Goal: Information Seeking & Learning: Learn about a topic

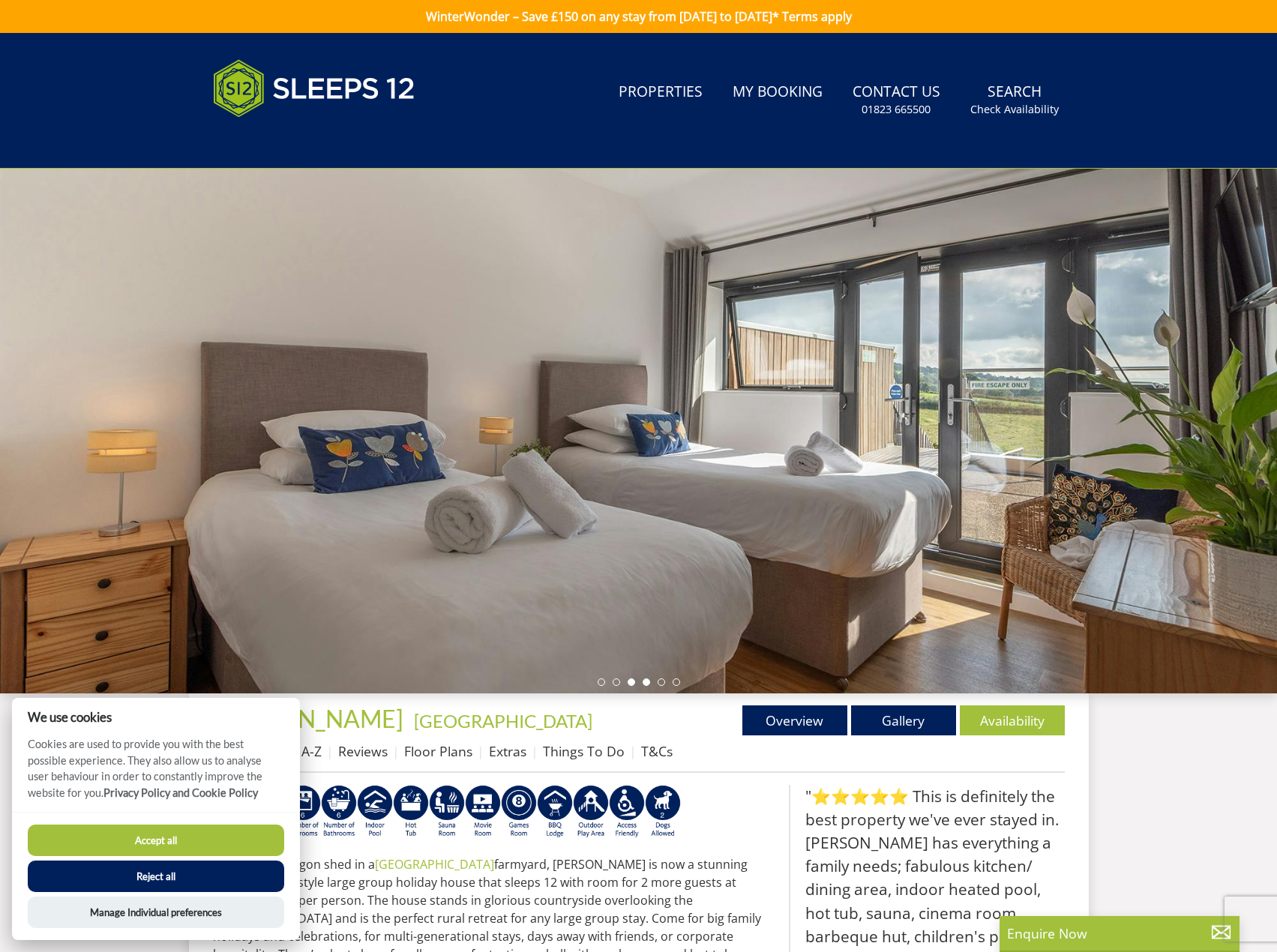
click at [648, 679] on li at bounding box center [647, 682] width 8 height 8
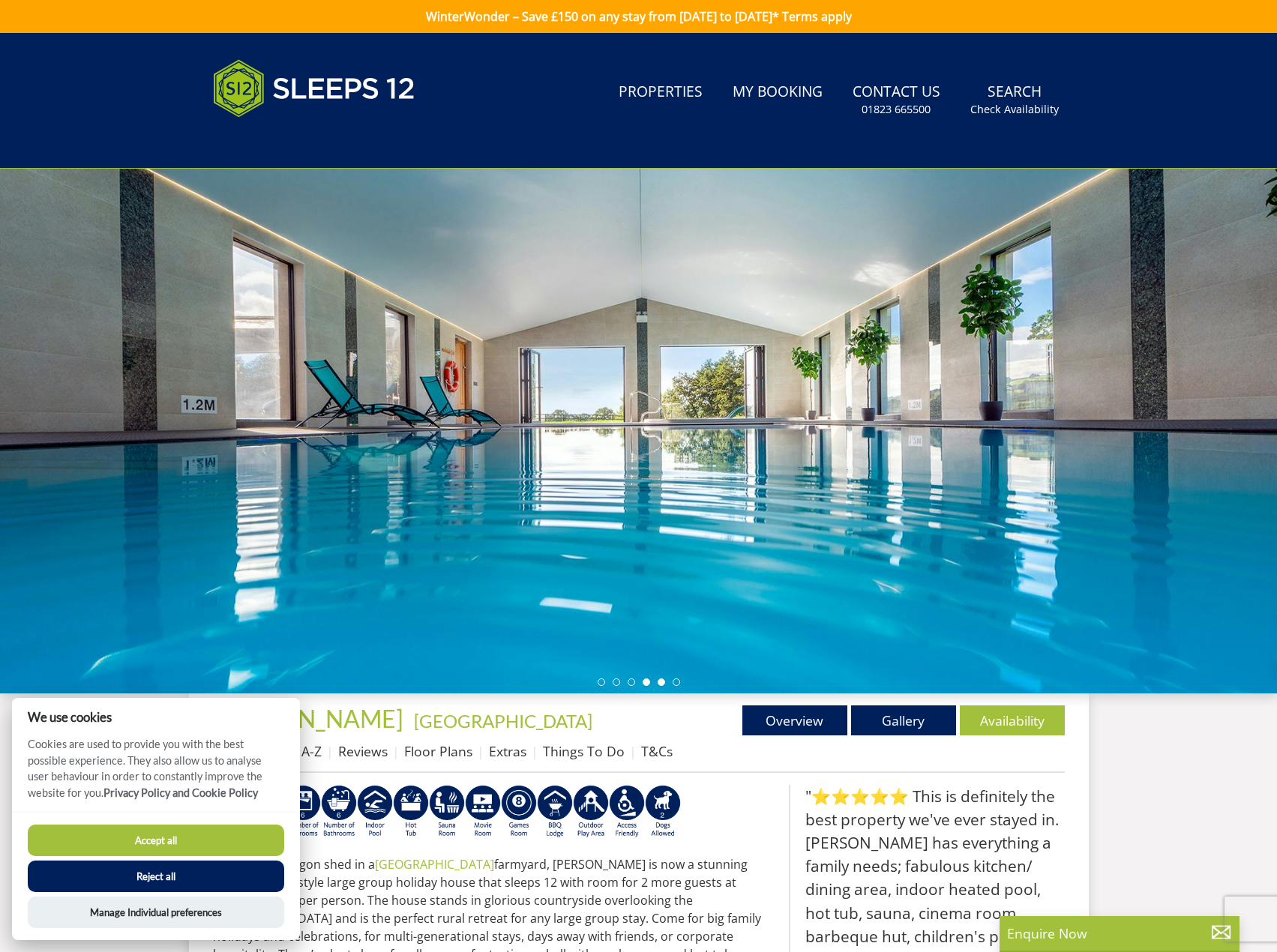
click at [663, 684] on li at bounding box center [661, 682] width 8 height 8
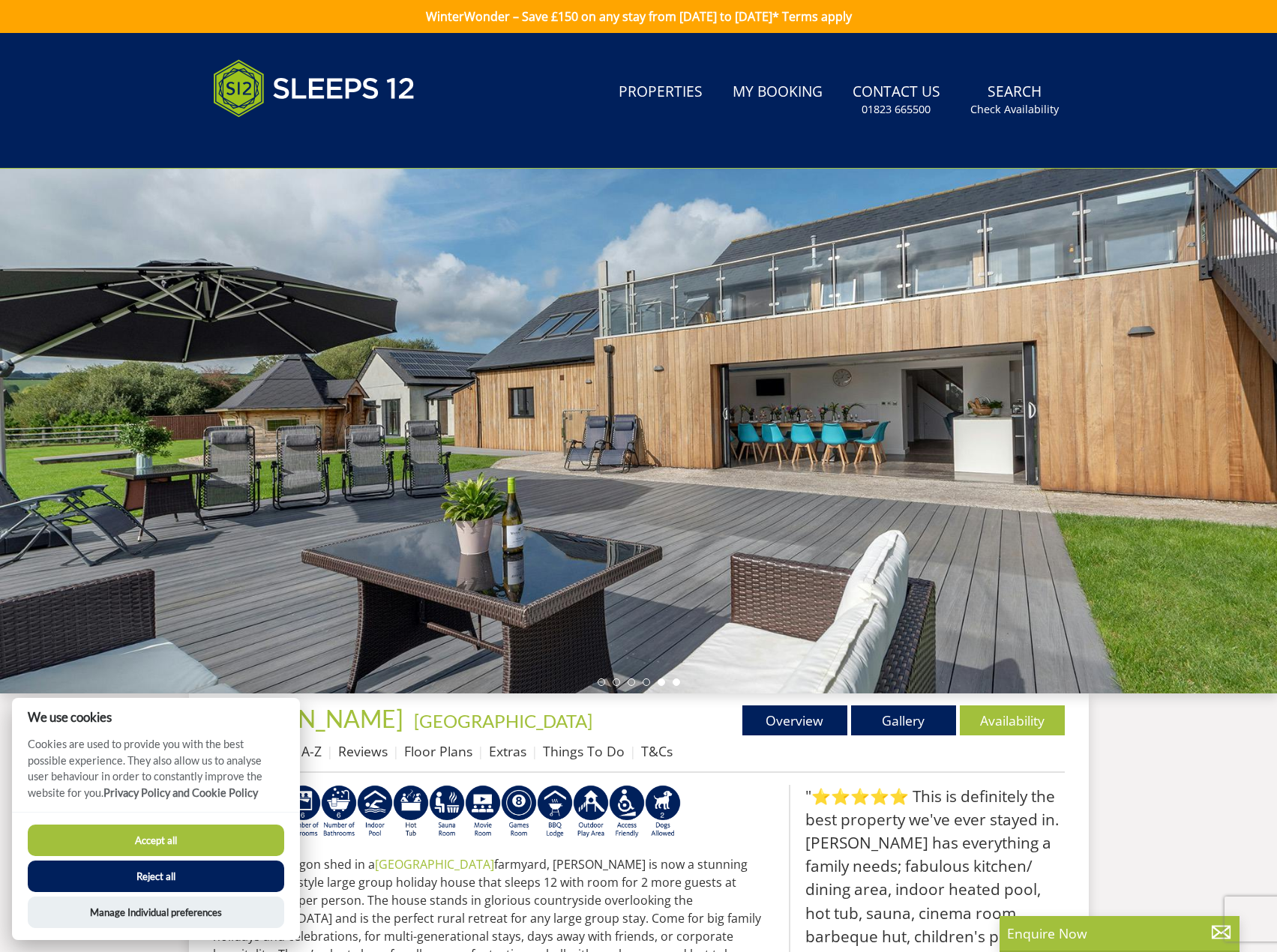
click at [679, 681] on li at bounding box center [677, 682] width 8 height 8
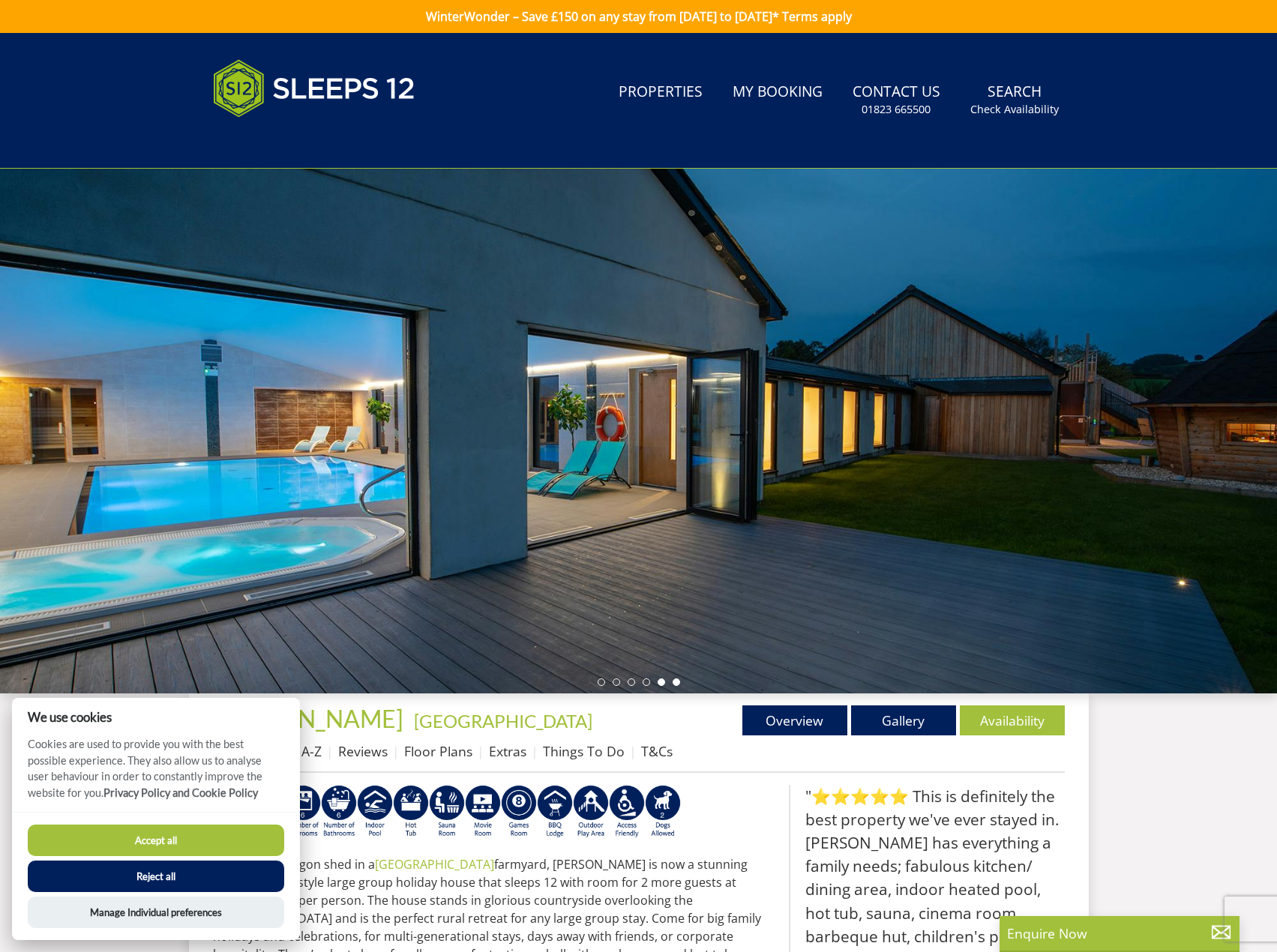
click at [661, 685] on li at bounding box center [661, 682] width 8 height 8
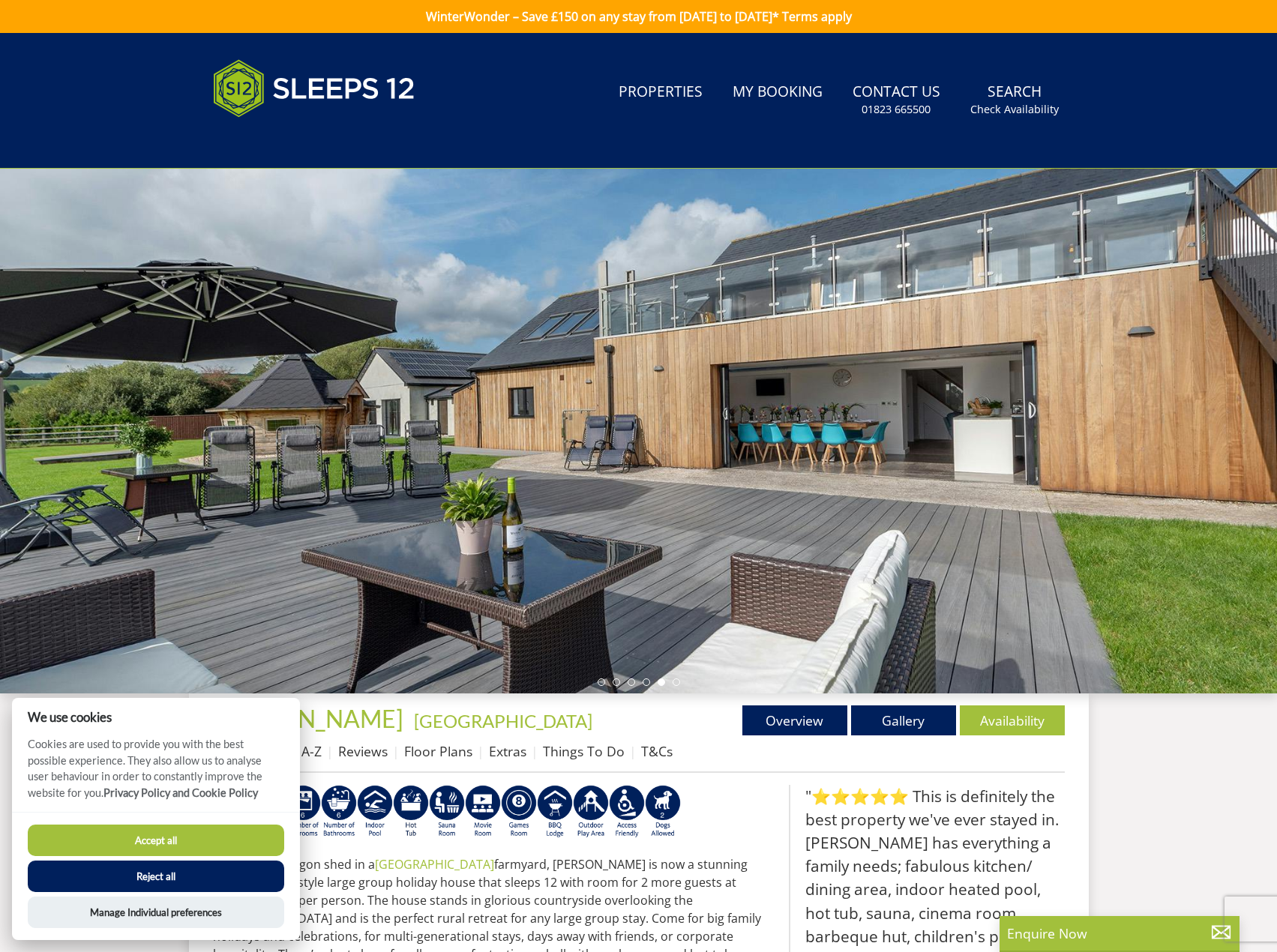
drag, startPoint x: 221, startPoint y: 836, endPoint x: 243, endPoint y: 814, distance: 31.1
click at [222, 835] on button "Accept all" at bounding box center [156, 840] width 257 height 32
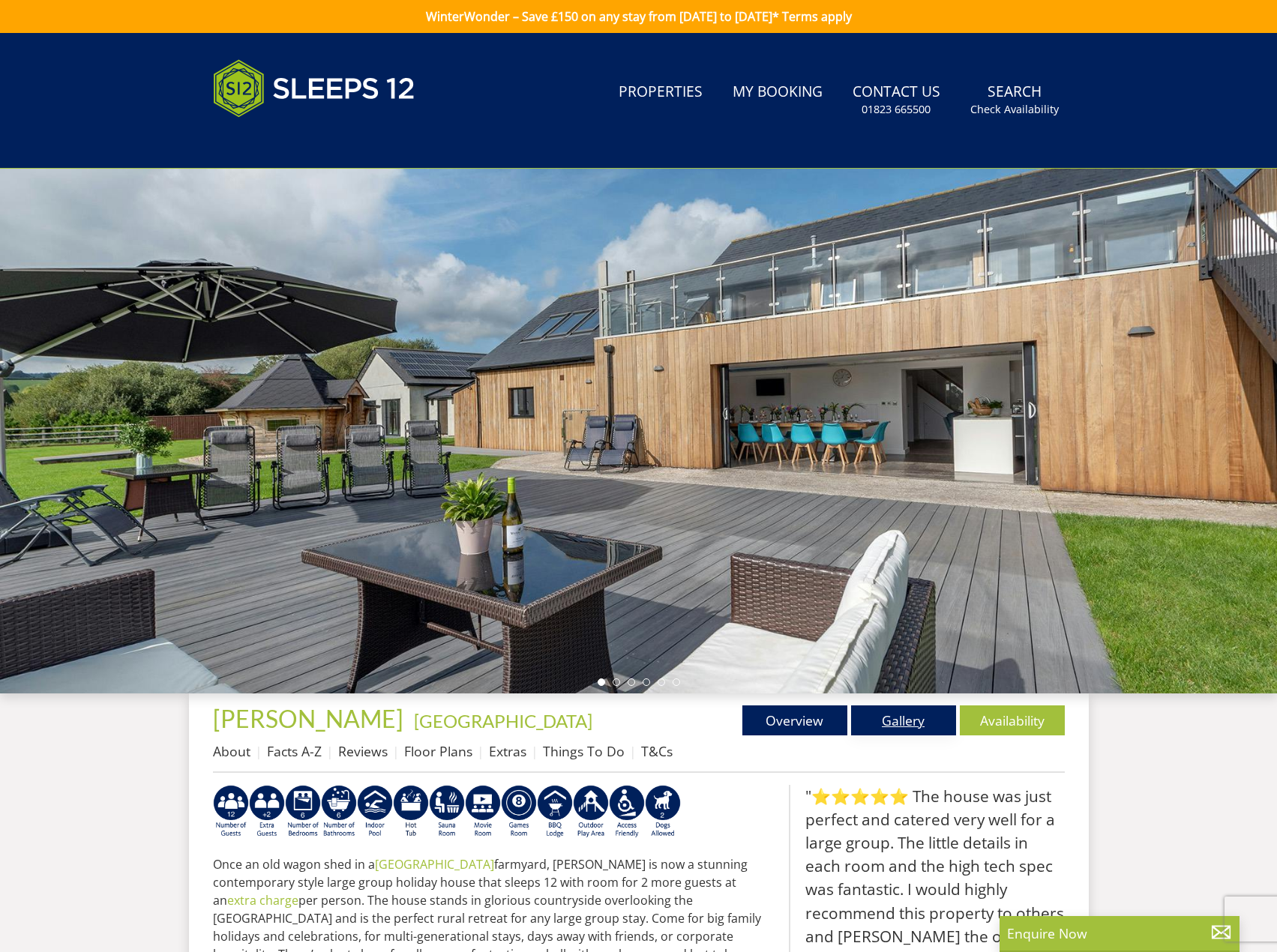
click at [927, 729] on link "Gallery" at bounding box center [903, 720] width 105 height 30
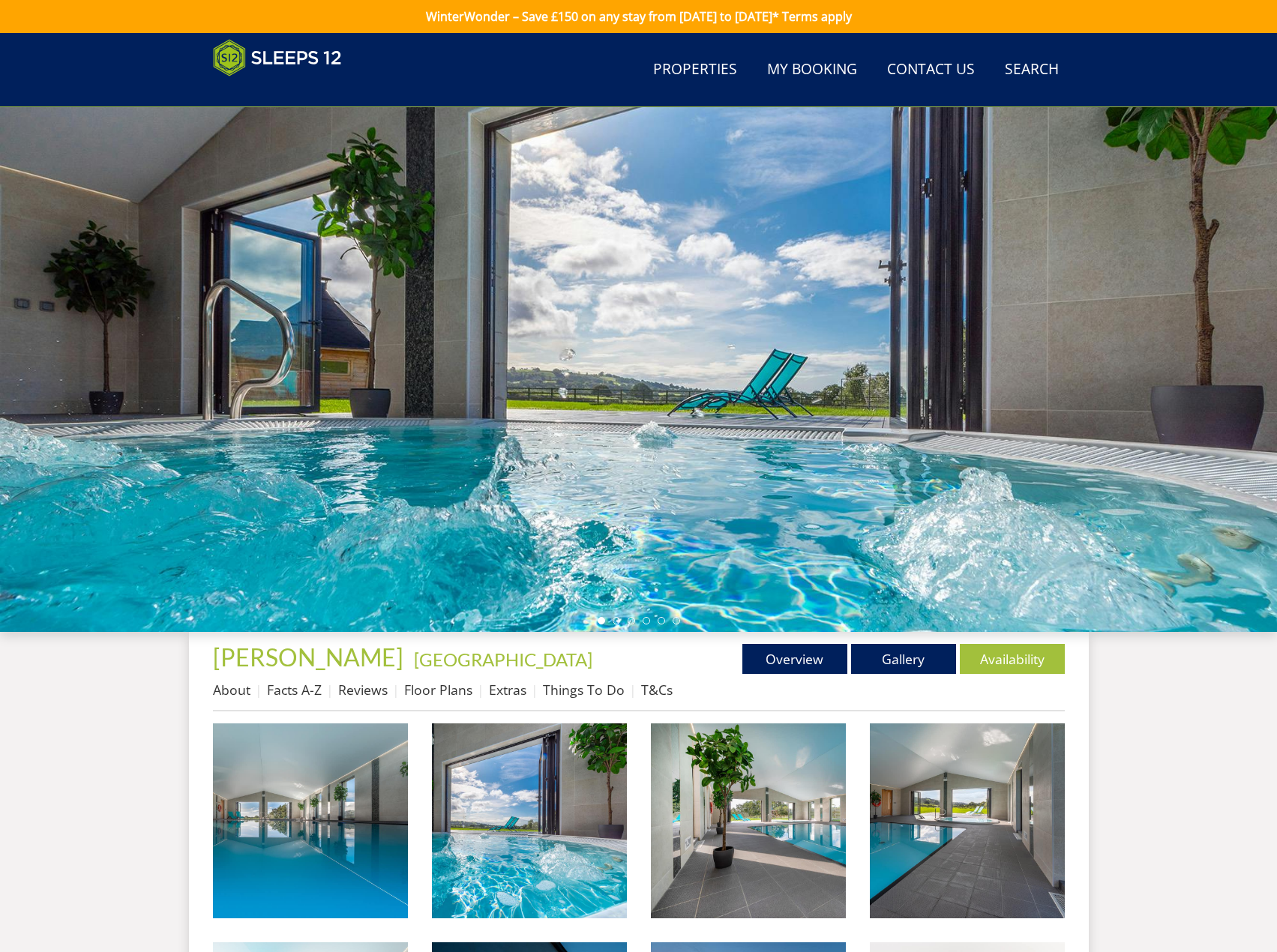
scroll to position [412, 0]
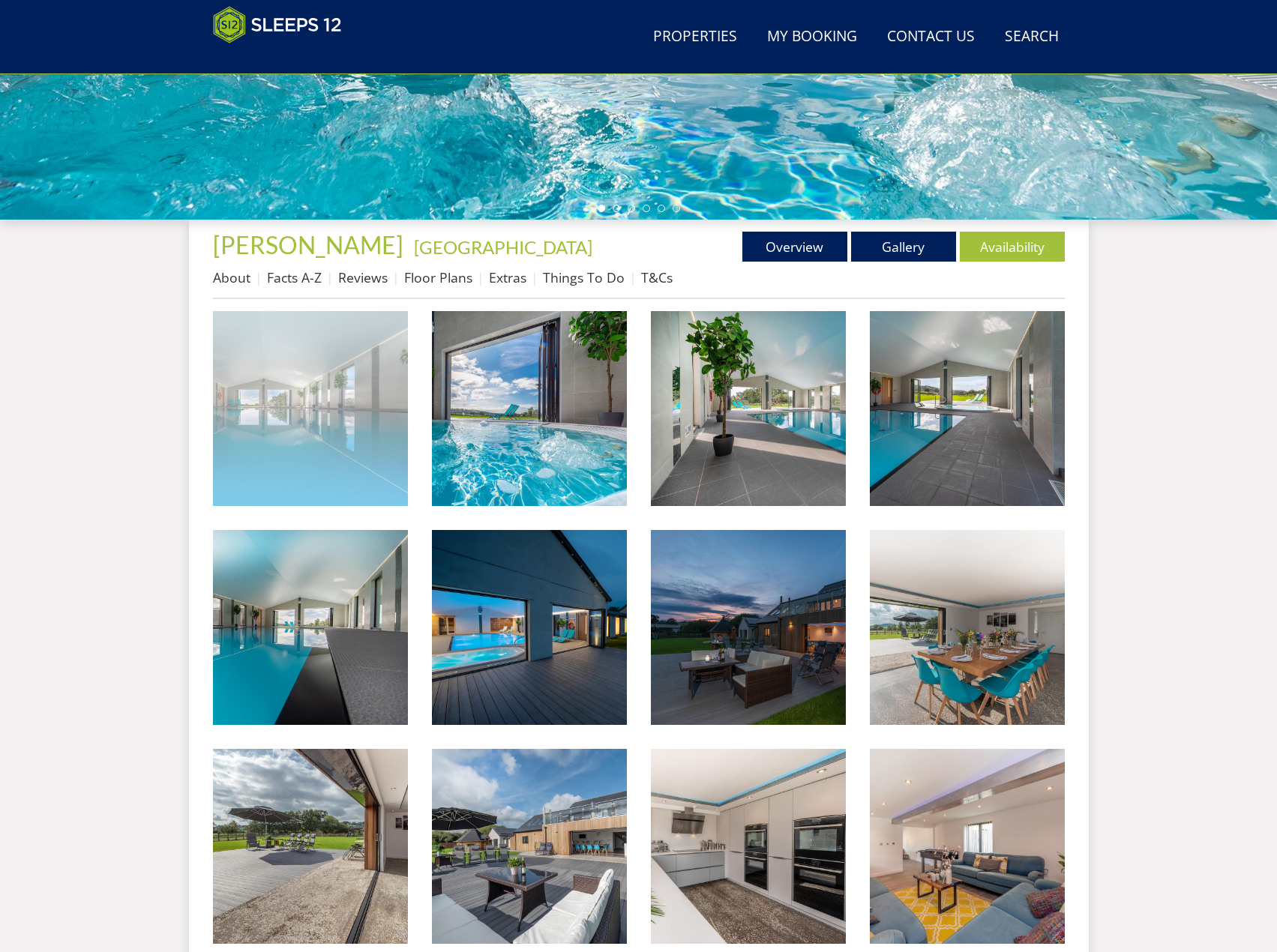
click at [292, 387] on img at bounding box center [310, 408] width 195 height 195
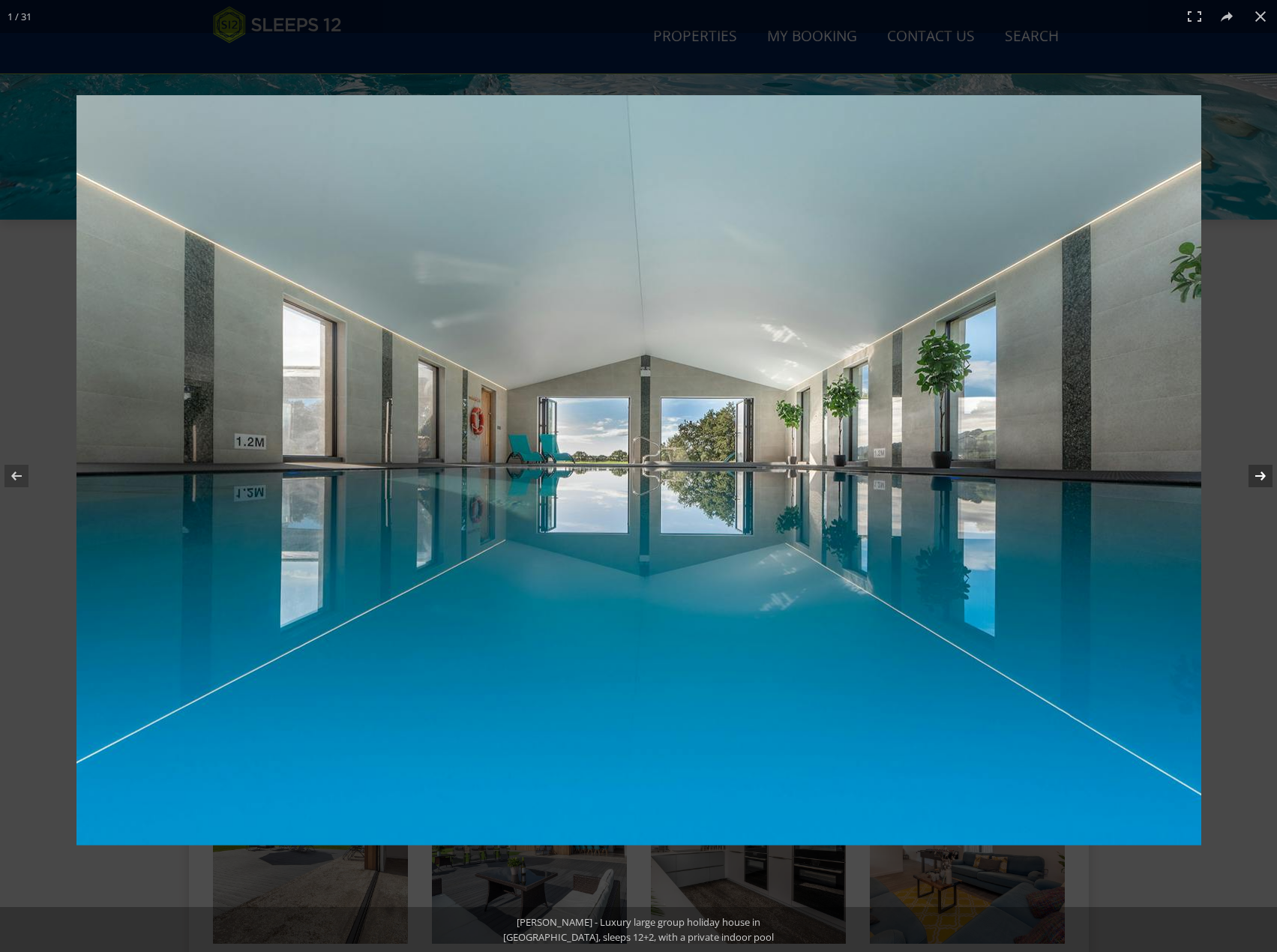
click at [1255, 474] on button at bounding box center [1251, 476] width 53 height 75
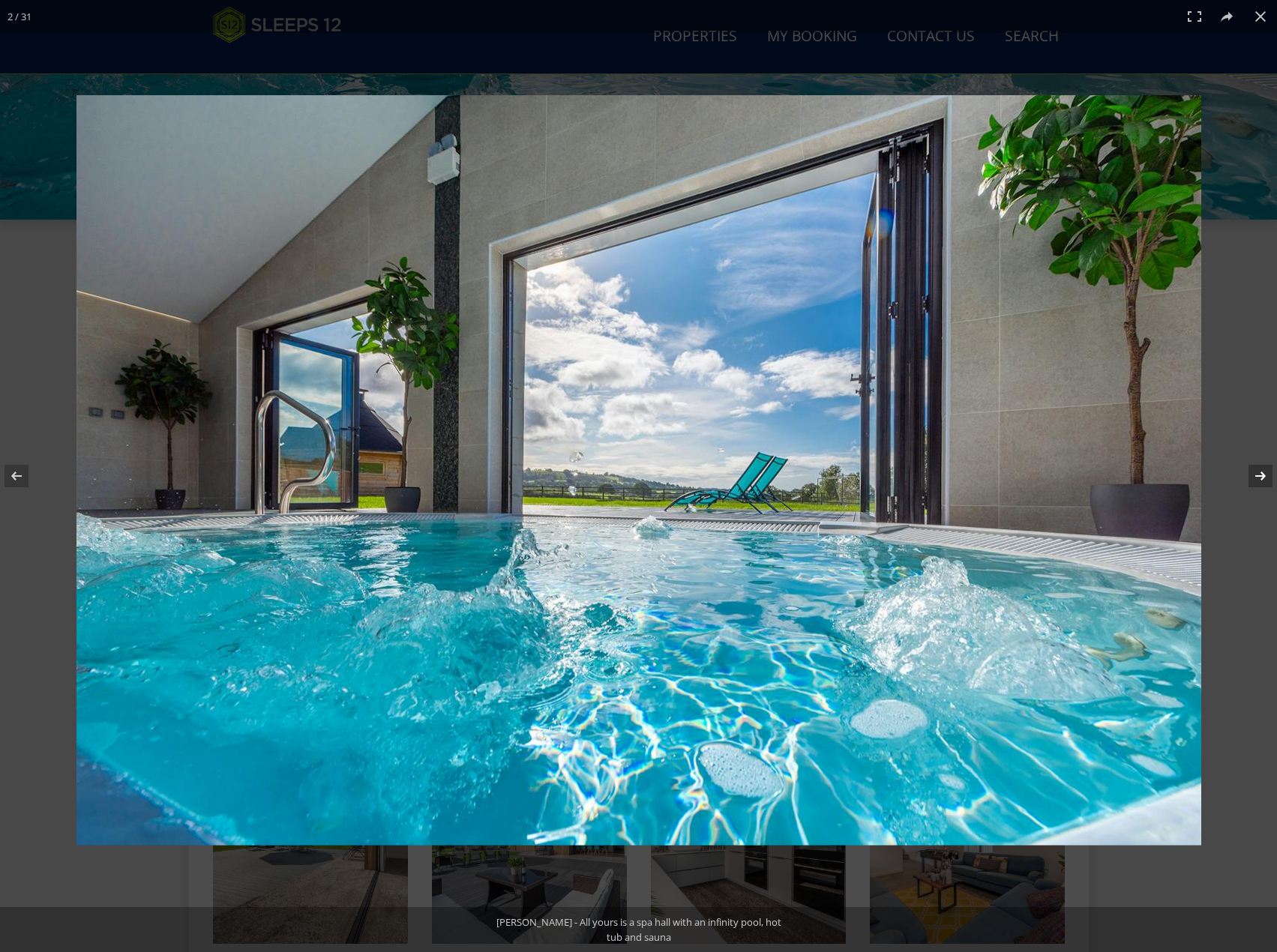
click at [1255, 474] on button at bounding box center [1251, 476] width 53 height 75
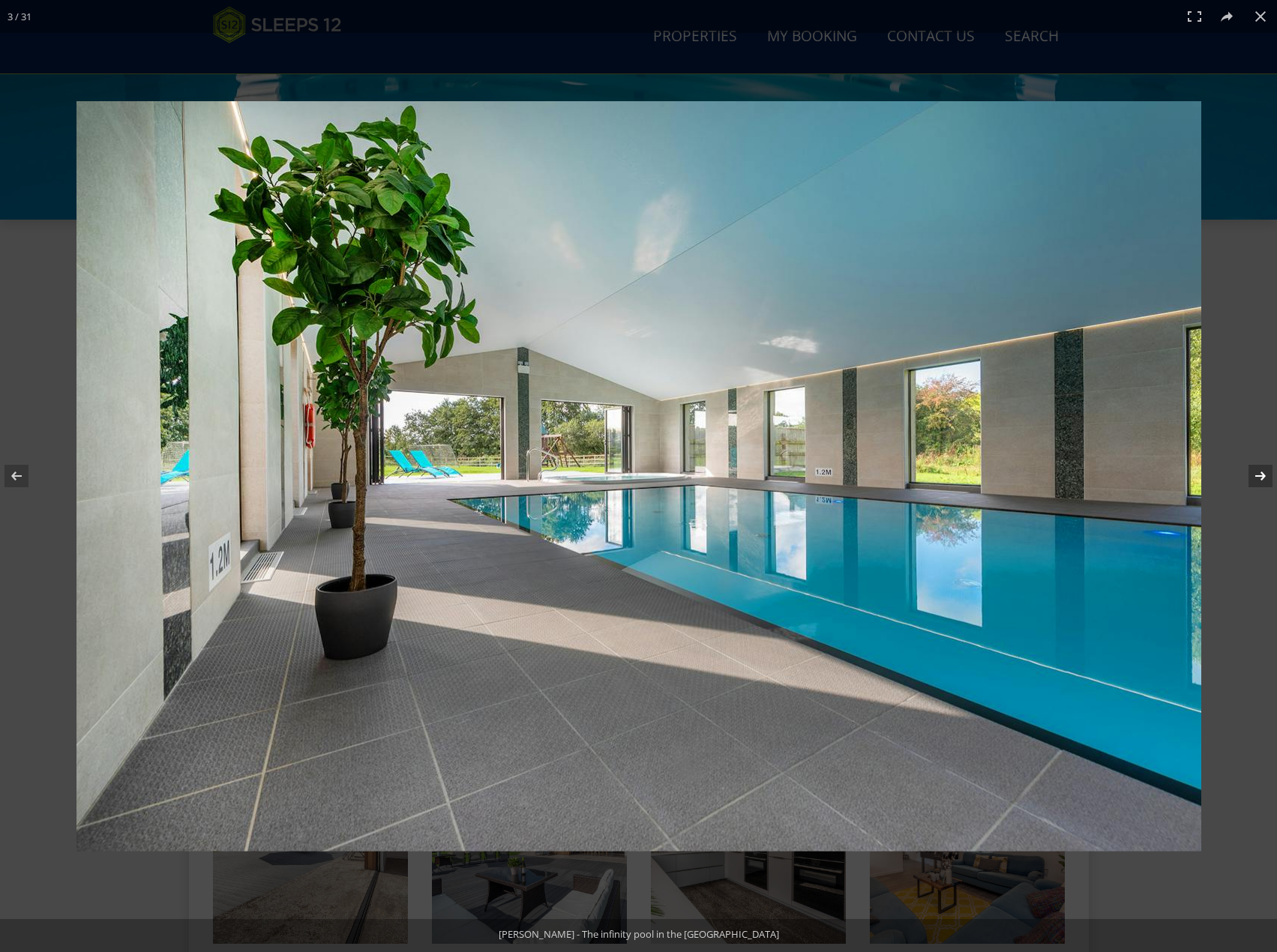
click at [1261, 472] on button at bounding box center [1251, 476] width 53 height 75
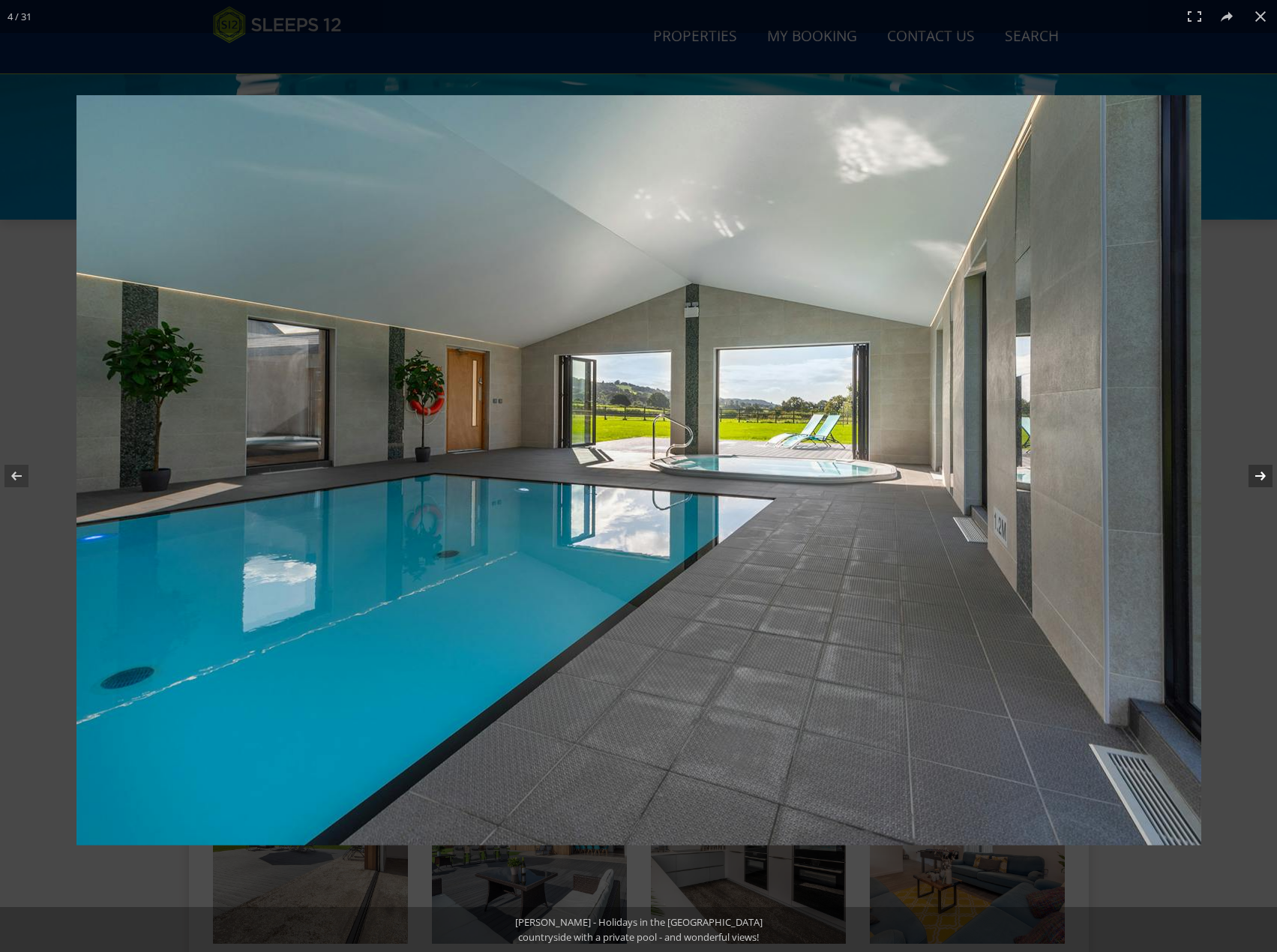
click at [1261, 472] on button at bounding box center [1251, 476] width 53 height 75
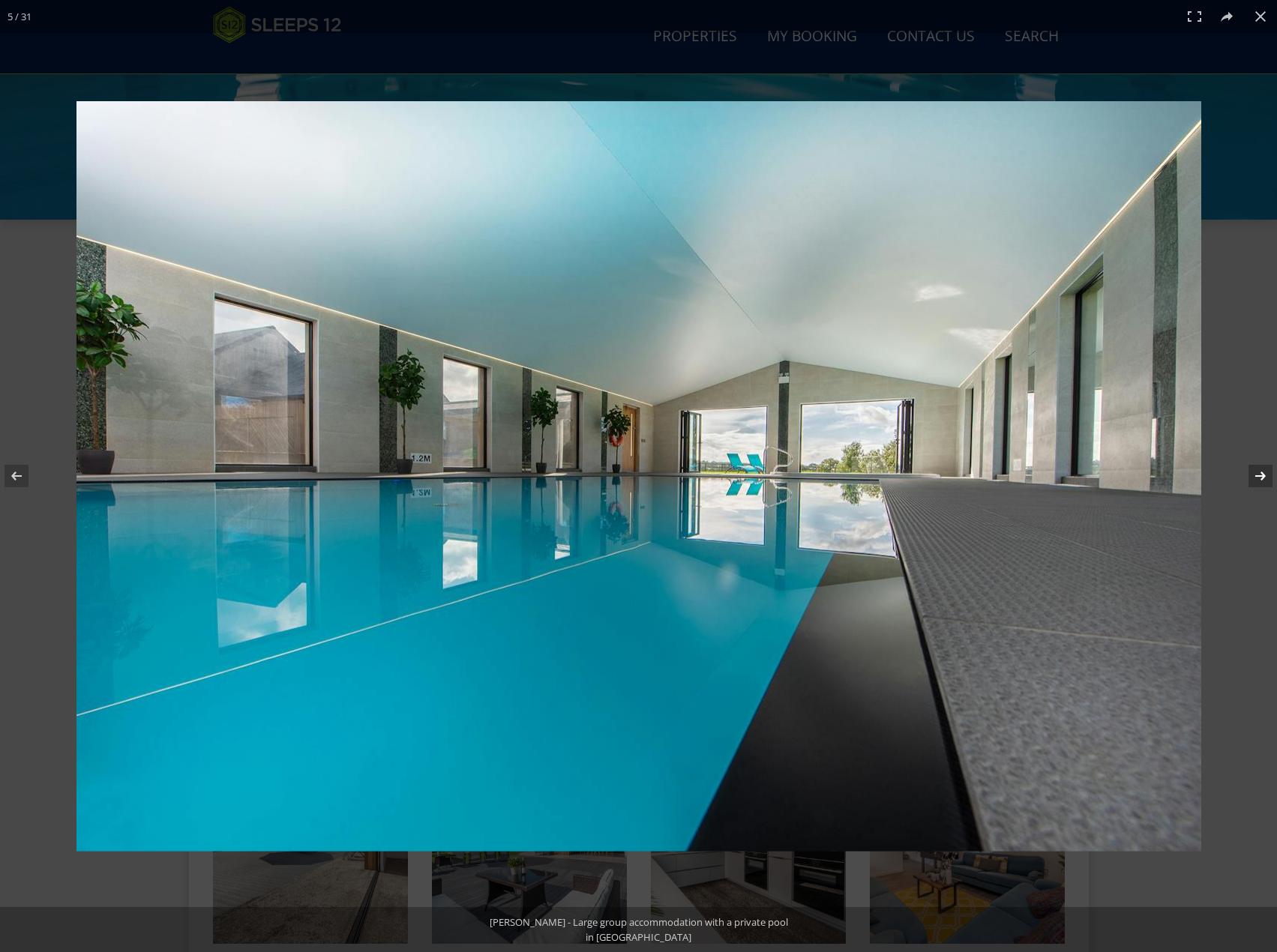
click at [1261, 472] on button at bounding box center [1251, 476] width 53 height 75
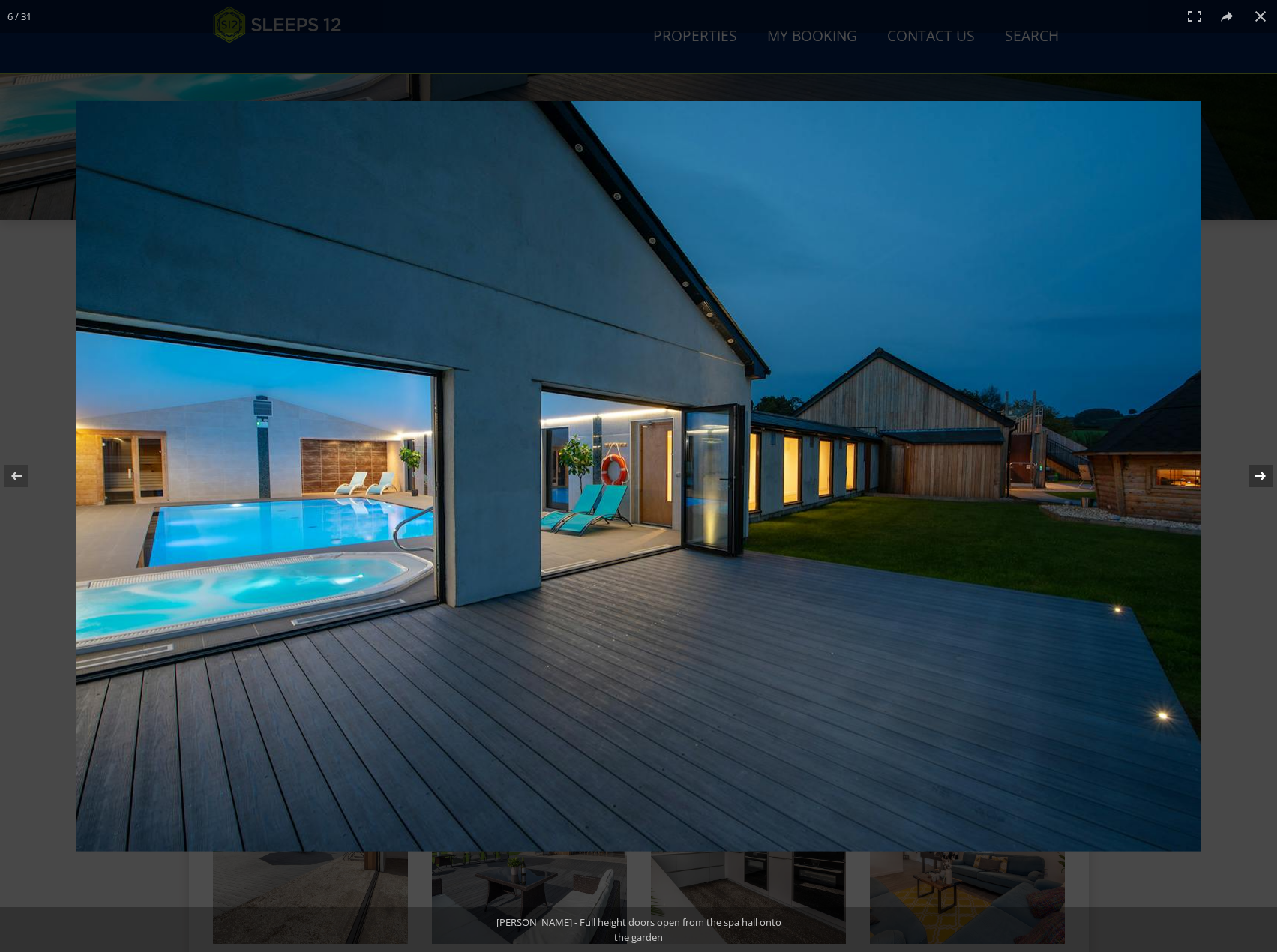
click at [1261, 472] on button at bounding box center [1251, 476] width 53 height 75
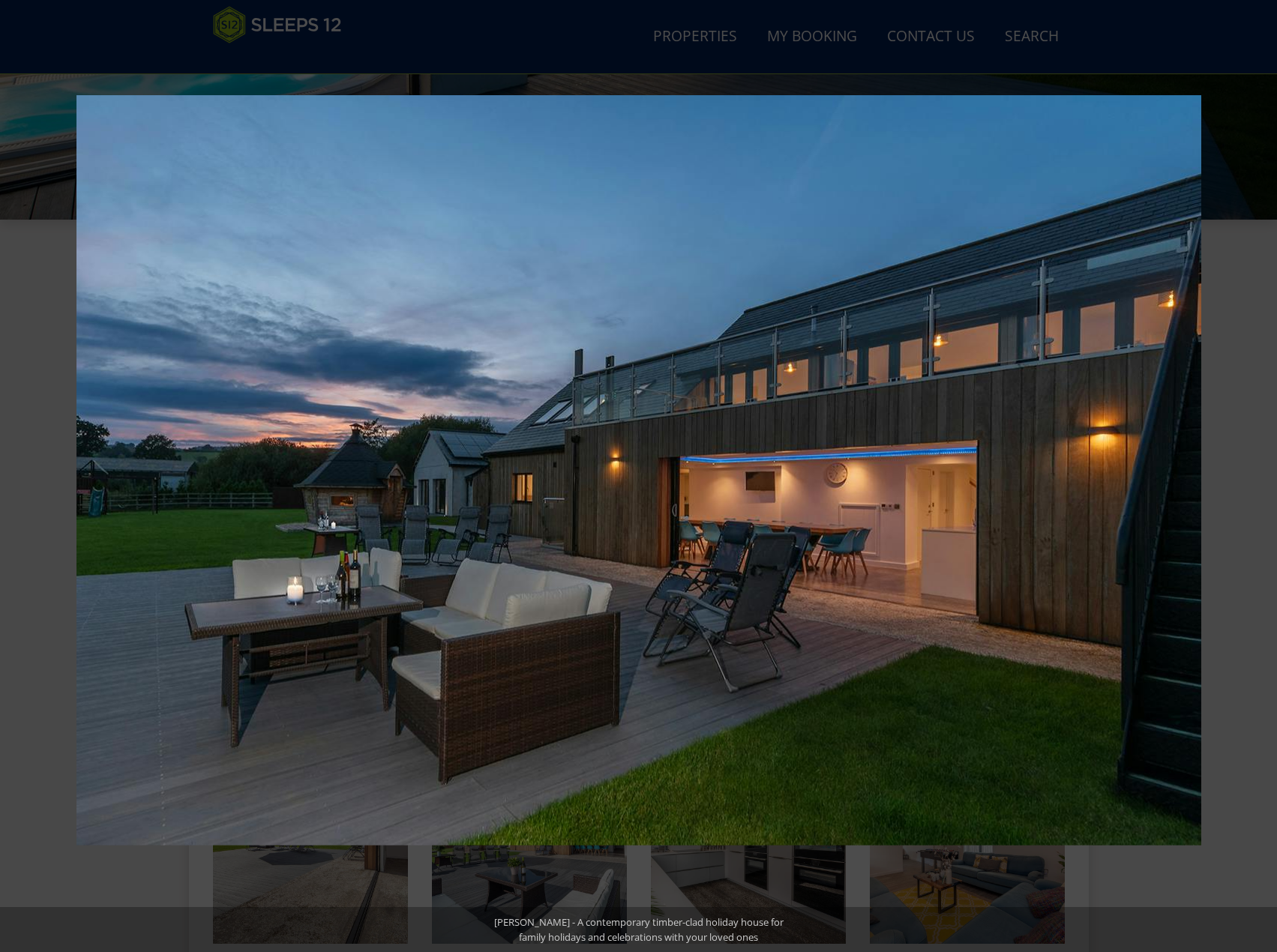
click at [1261, 472] on button at bounding box center [1251, 476] width 53 height 75
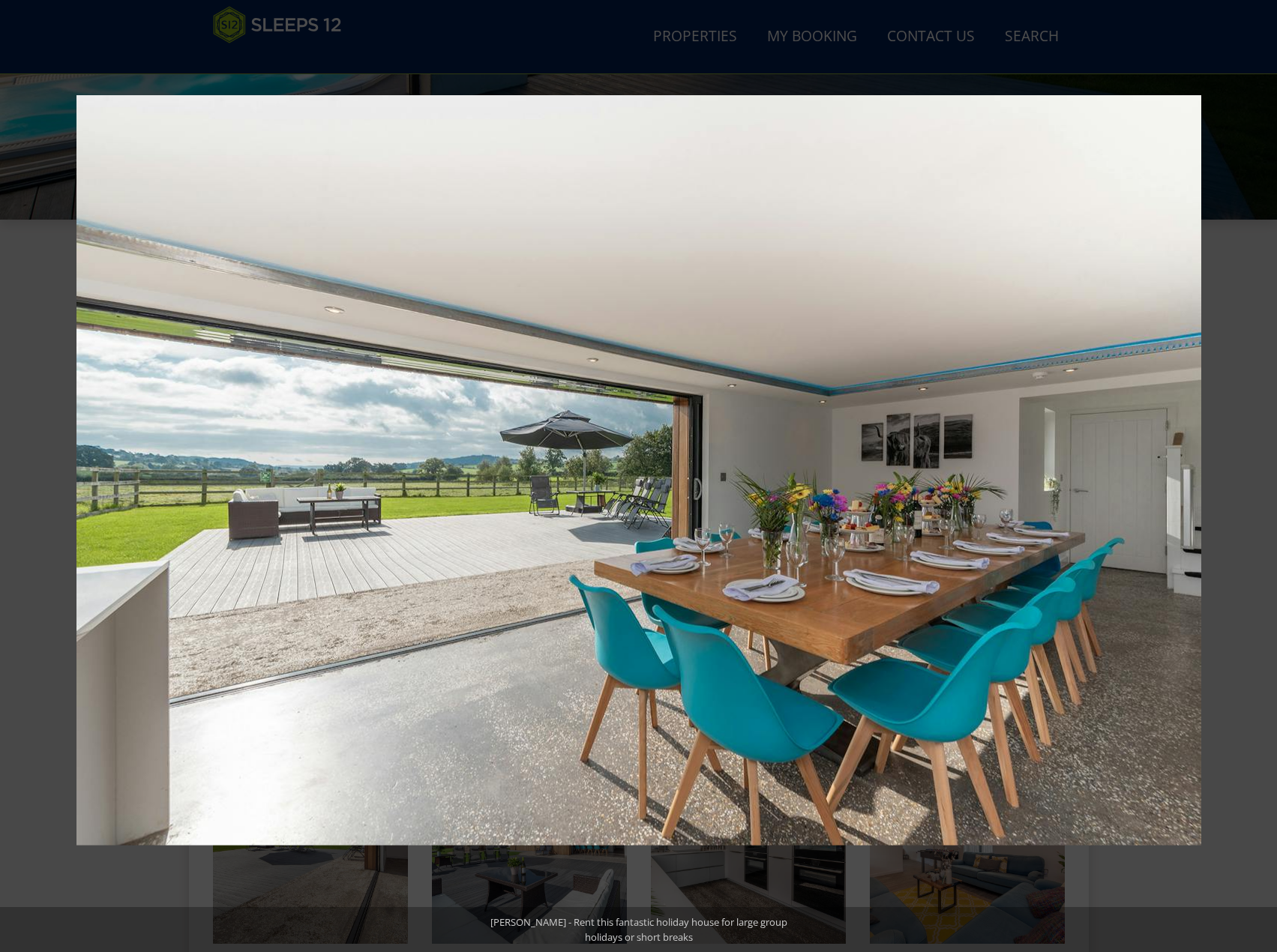
click at [1261, 472] on button at bounding box center [1251, 476] width 53 height 75
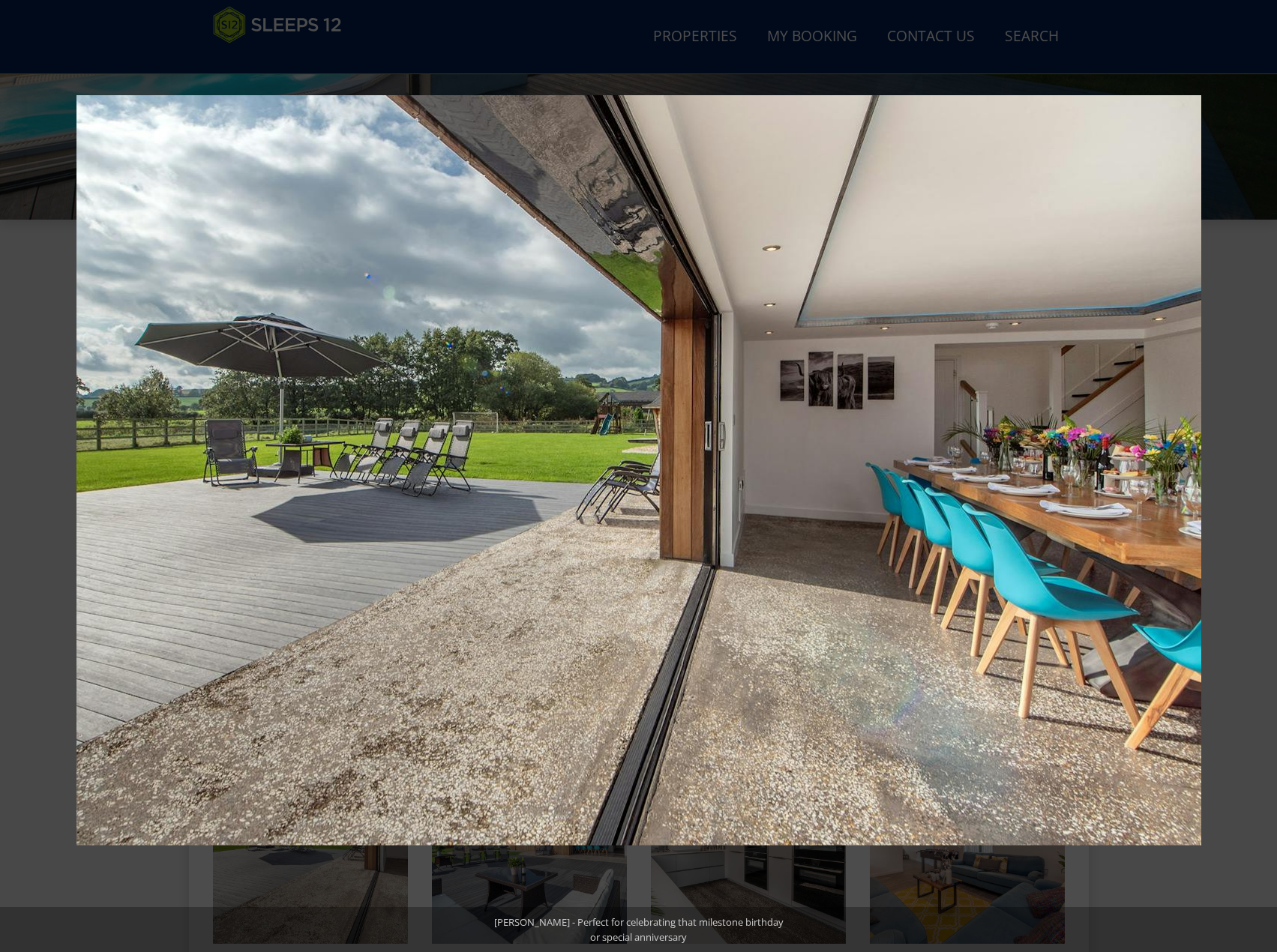
click at [1261, 472] on button at bounding box center [1251, 476] width 53 height 75
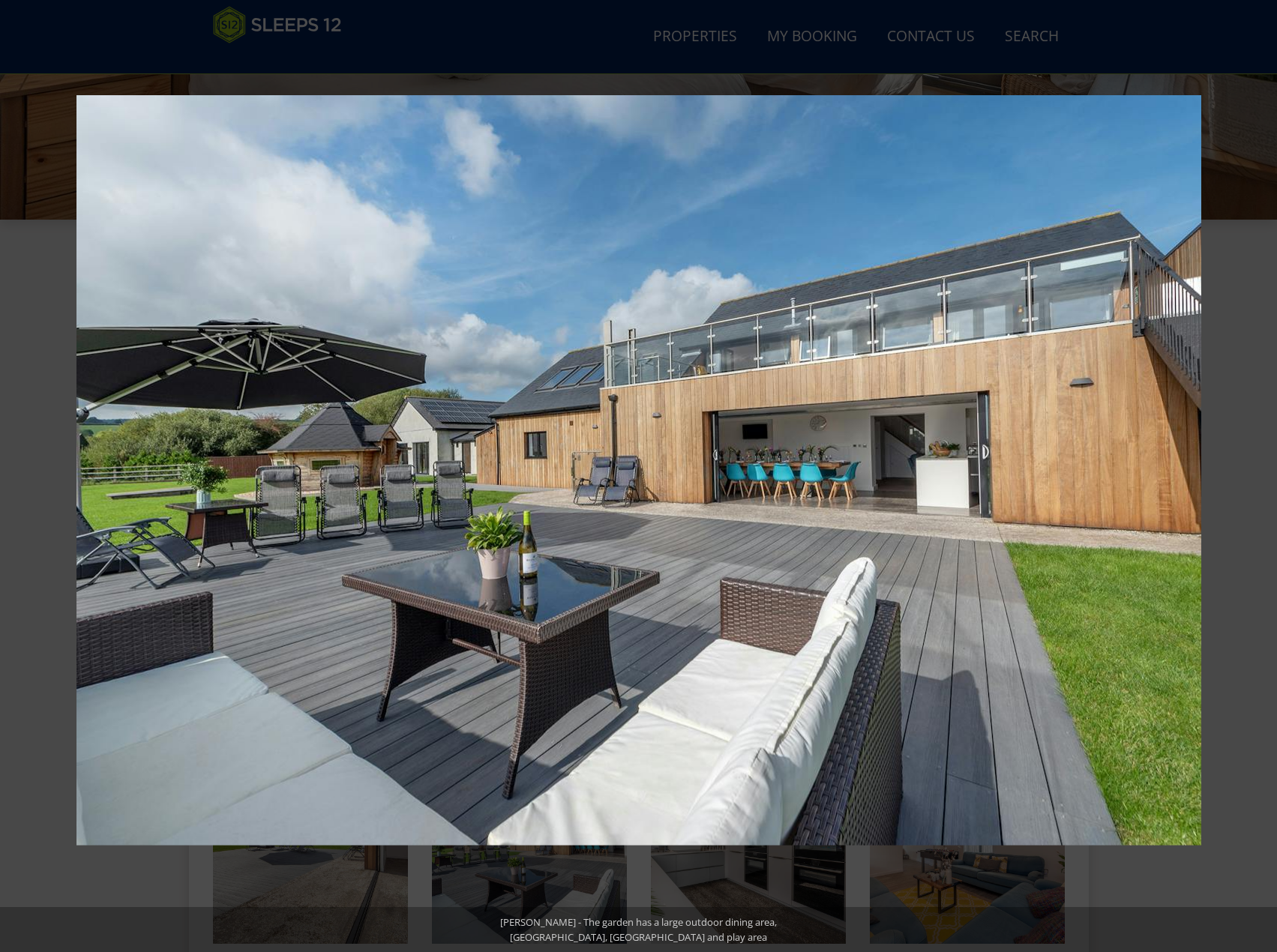
click at [1261, 472] on button at bounding box center [1251, 476] width 53 height 75
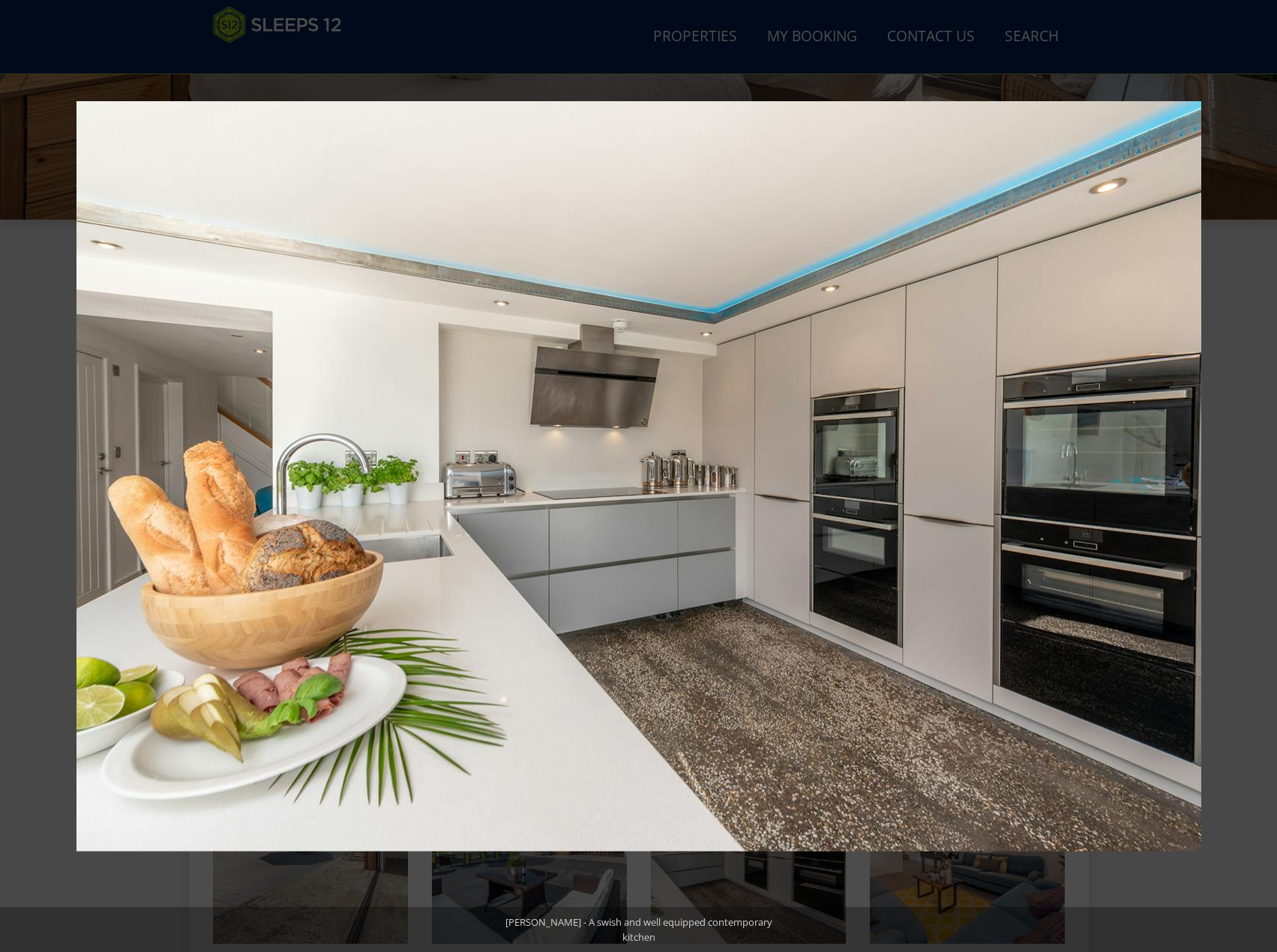
click at [1261, 472] on button at bounding box center [1251, 476] width 53 height 75
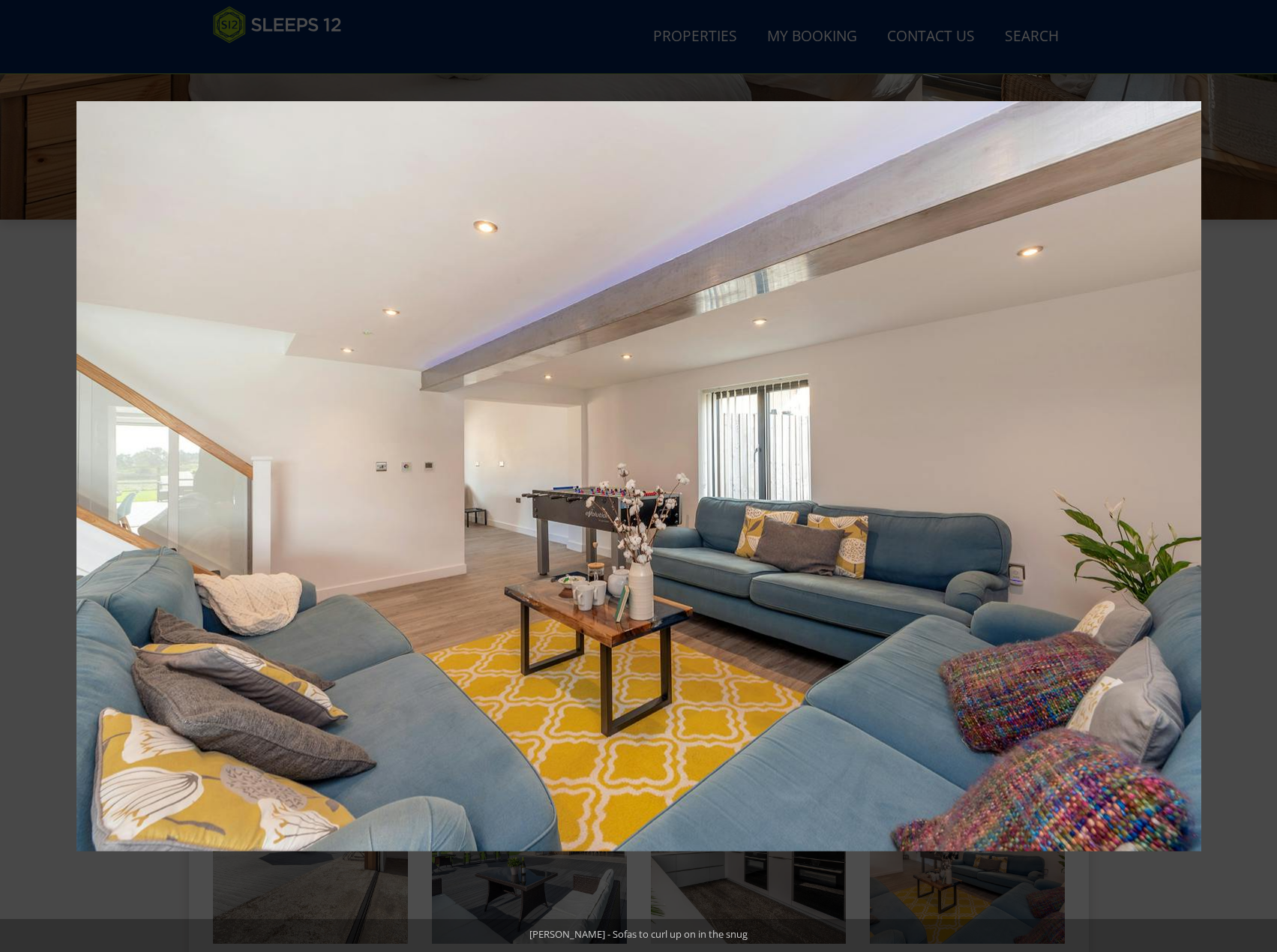
click at [1261, 472] on button at bounding box center [1251, 476] width 53 height 75
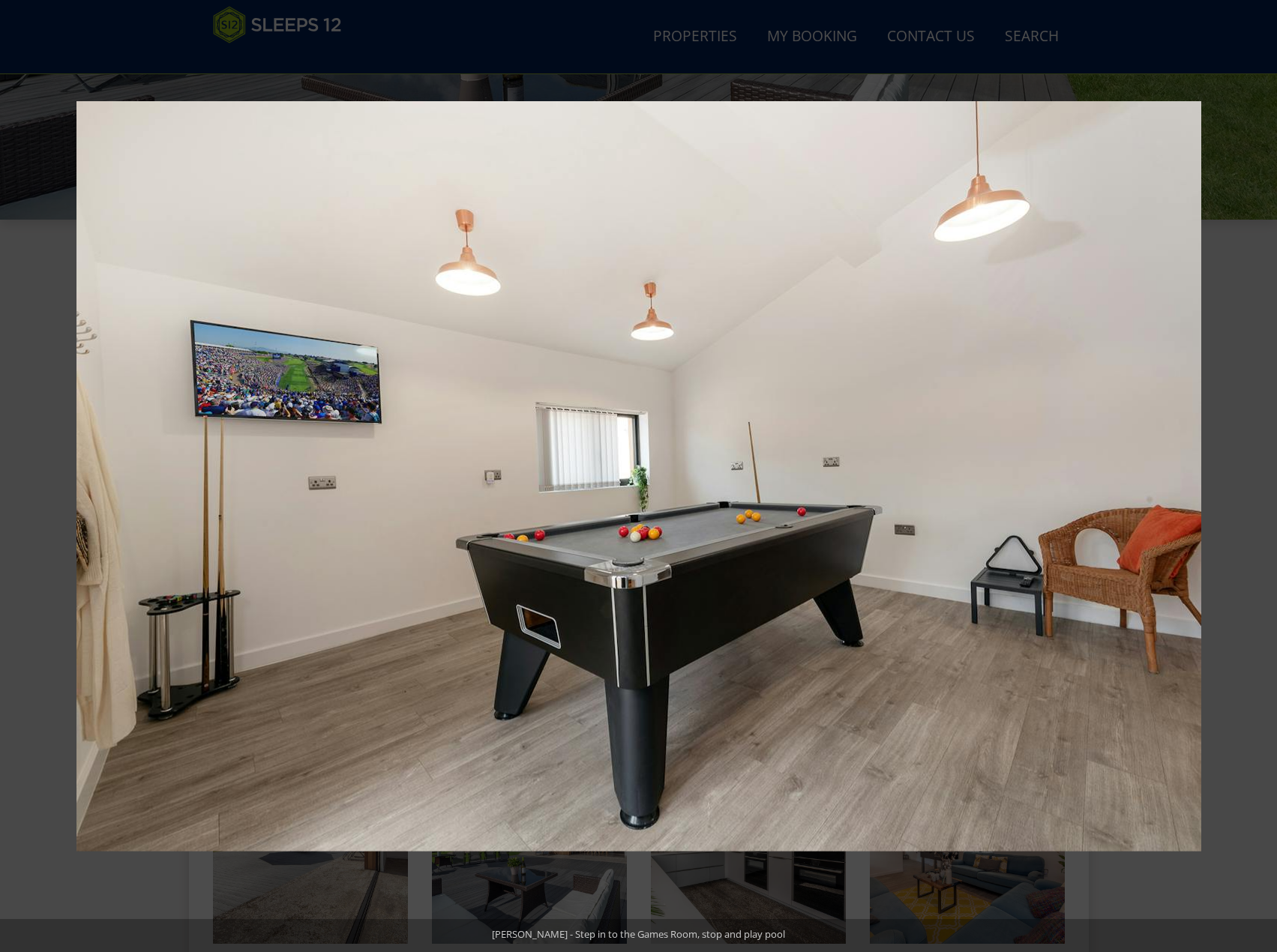
click at [1261, 472] on button at bounding box center [1251, 476] width 53 height 75
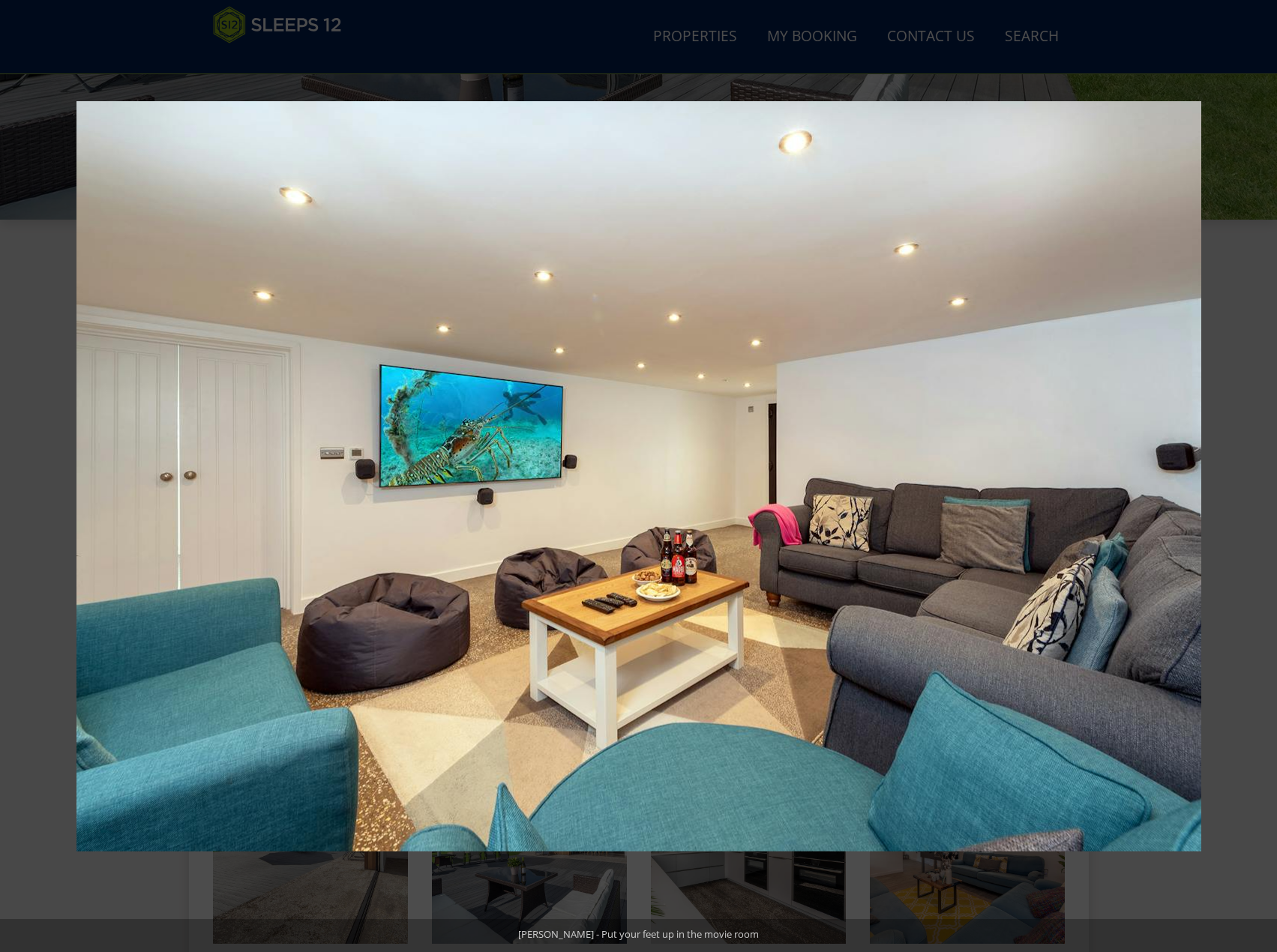
click at [1261, 472] on button at bounding box center [1251, 476] width 53 height 75
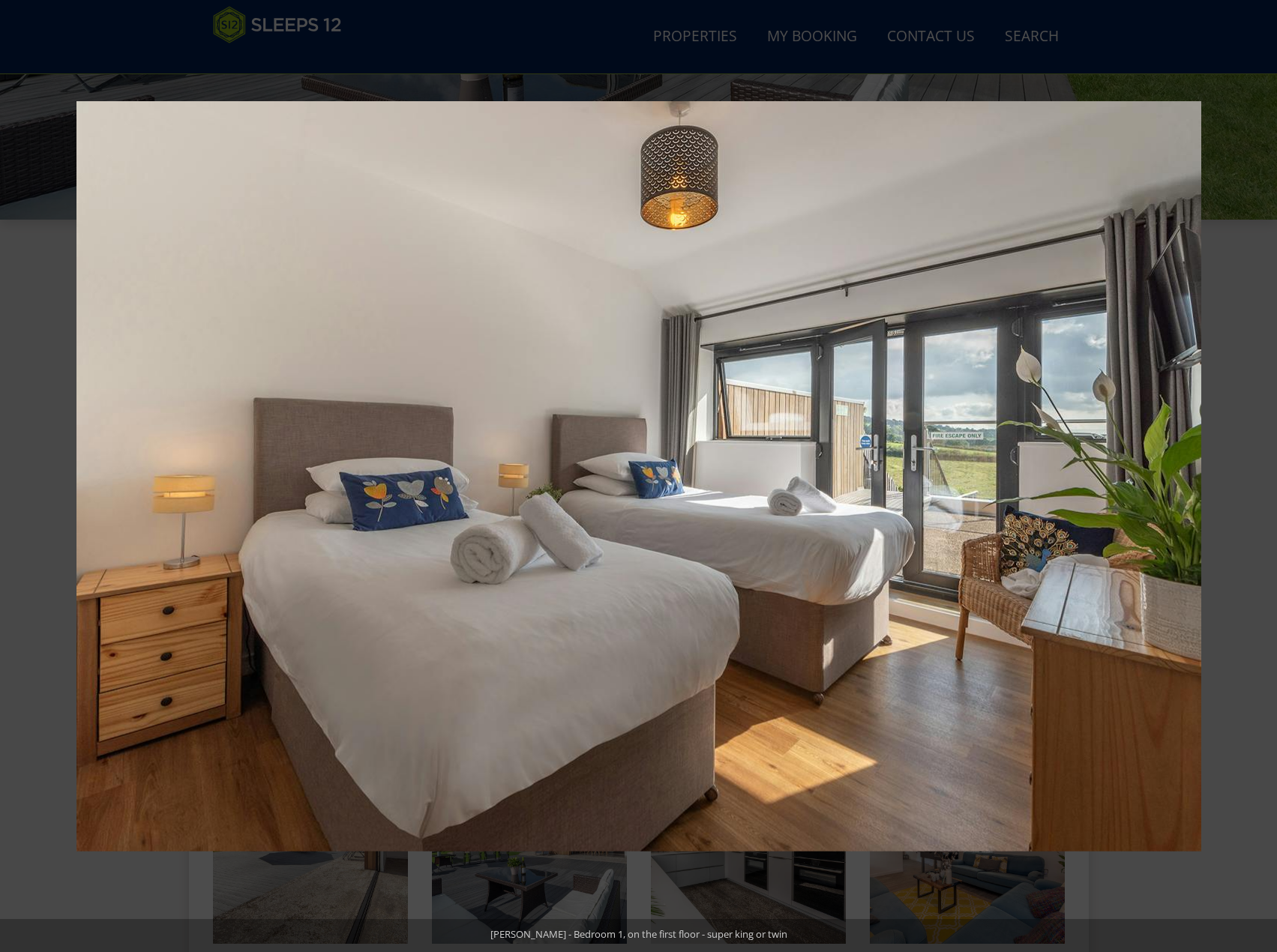
click at [1261, 472] on button at bounding box center [1251, 476] width 53 height 75
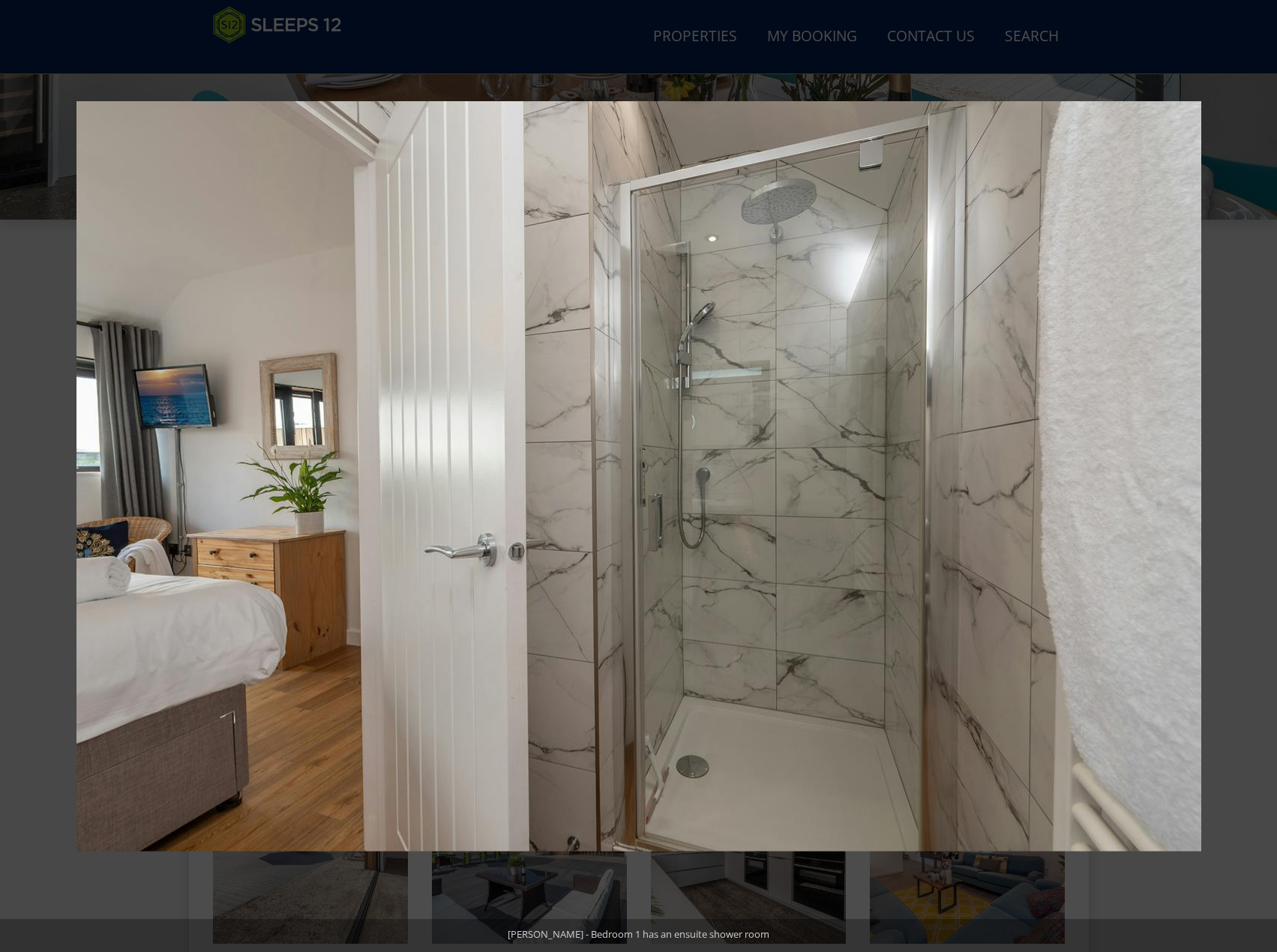
click at [1261, 472] on button at bounding box center [1251, 476] width 53 height 75
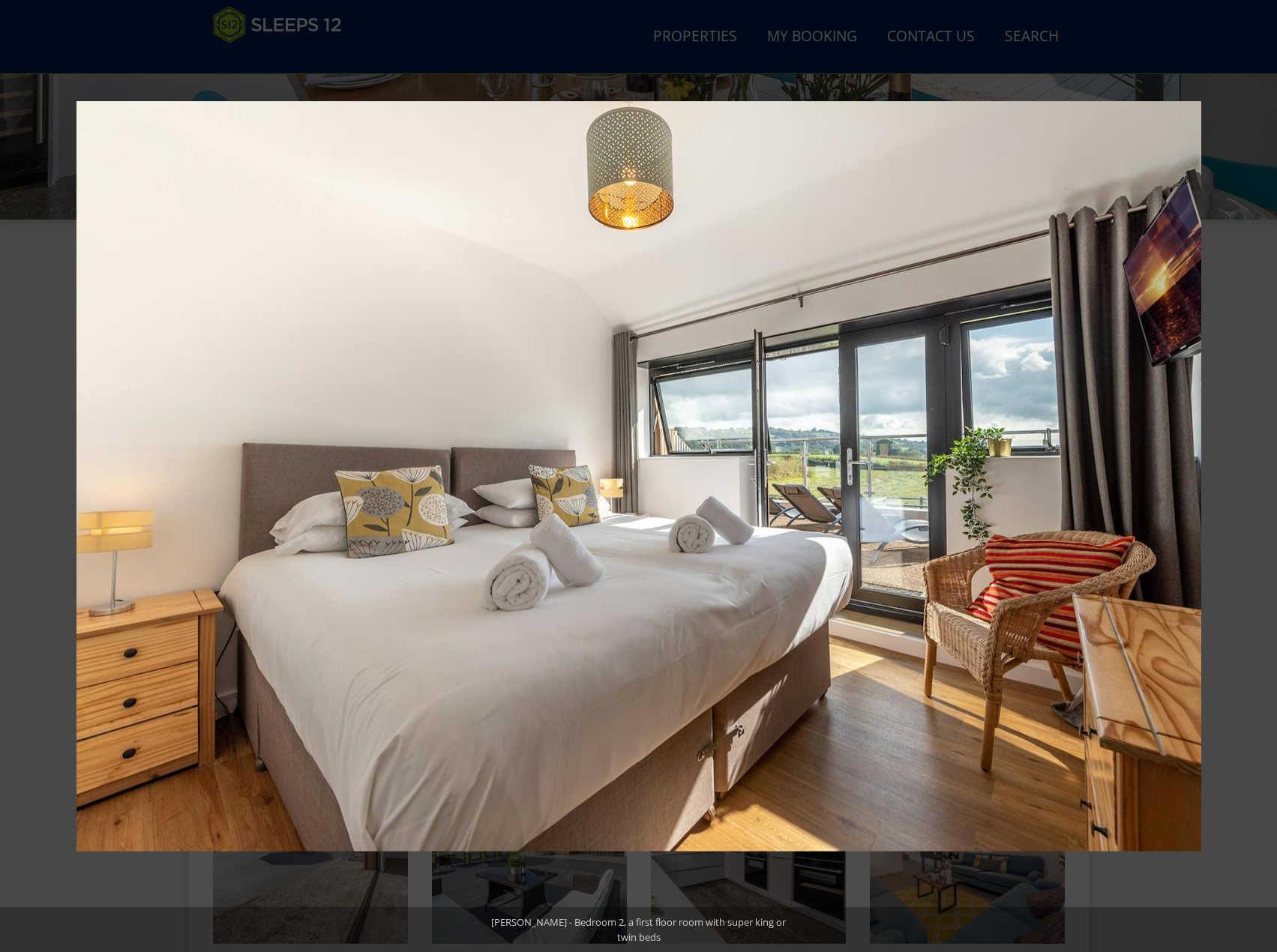
click at [1261, 472] on button at bounding box center [1251, 476] width 53 height 75
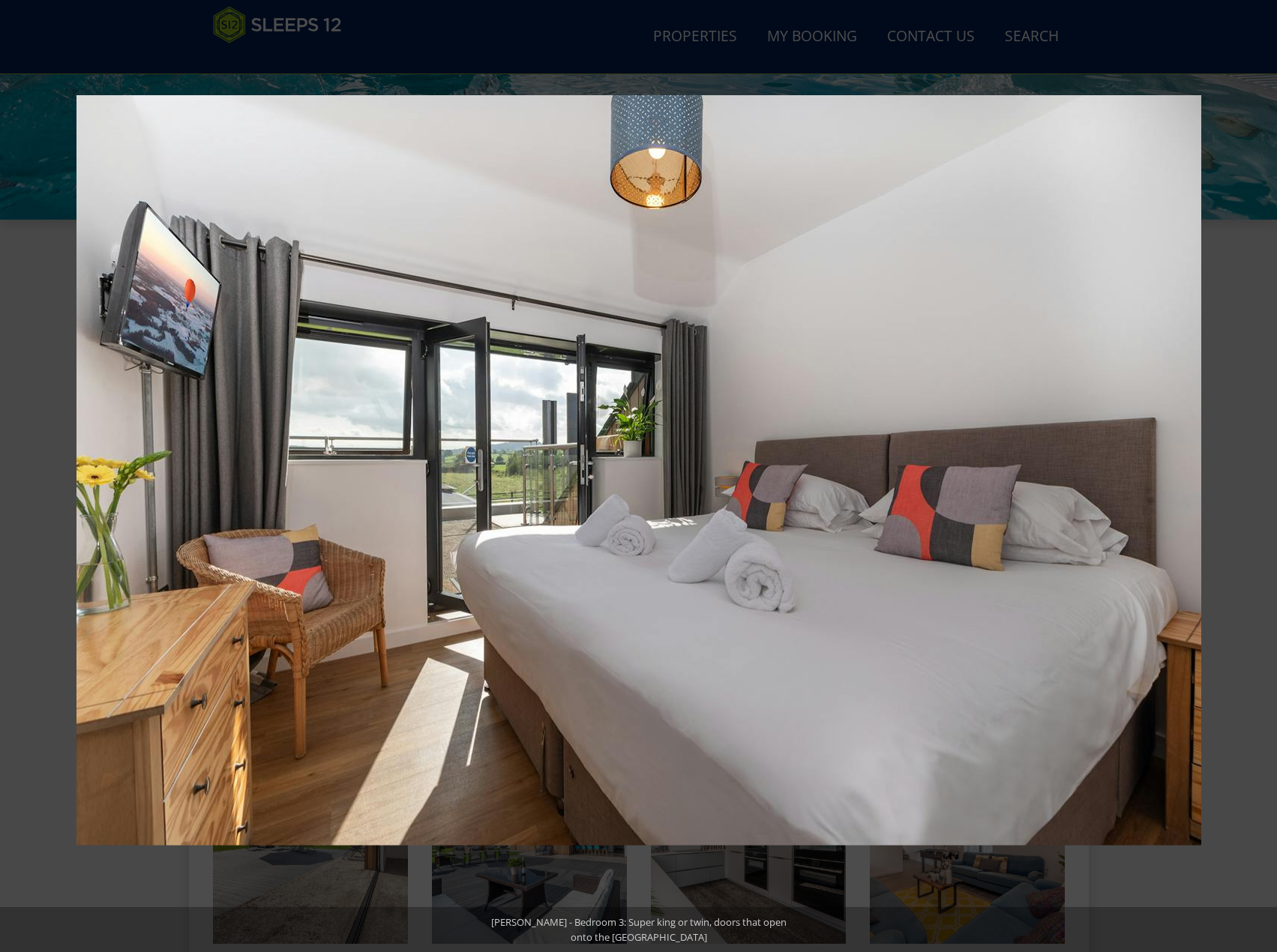
click at [1262, 475] on button at bounding box center [1251, 476] width 53 height 75
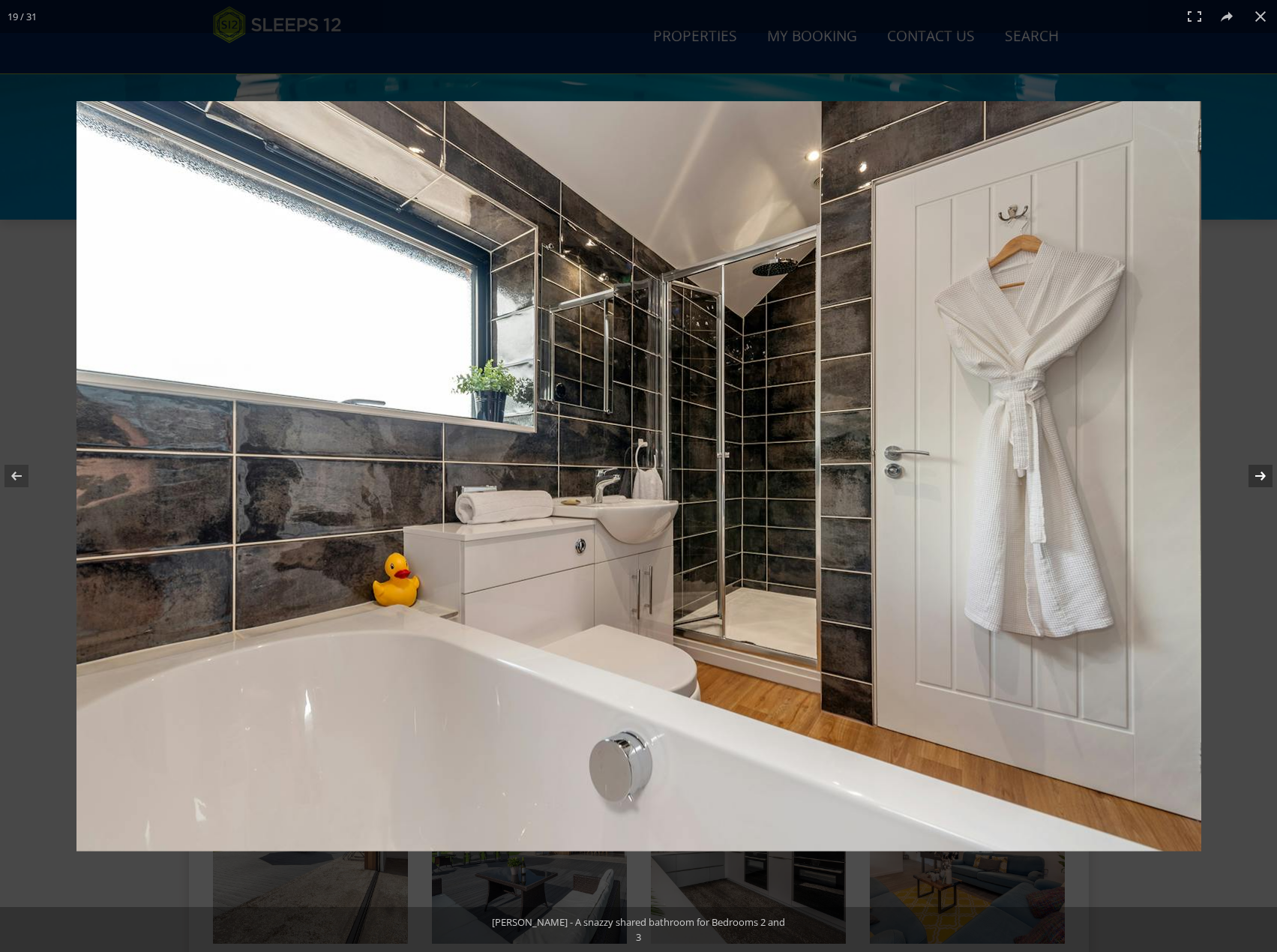
click at [1268, 476] on button at bounding box center [1251, 476] width 53 height 75
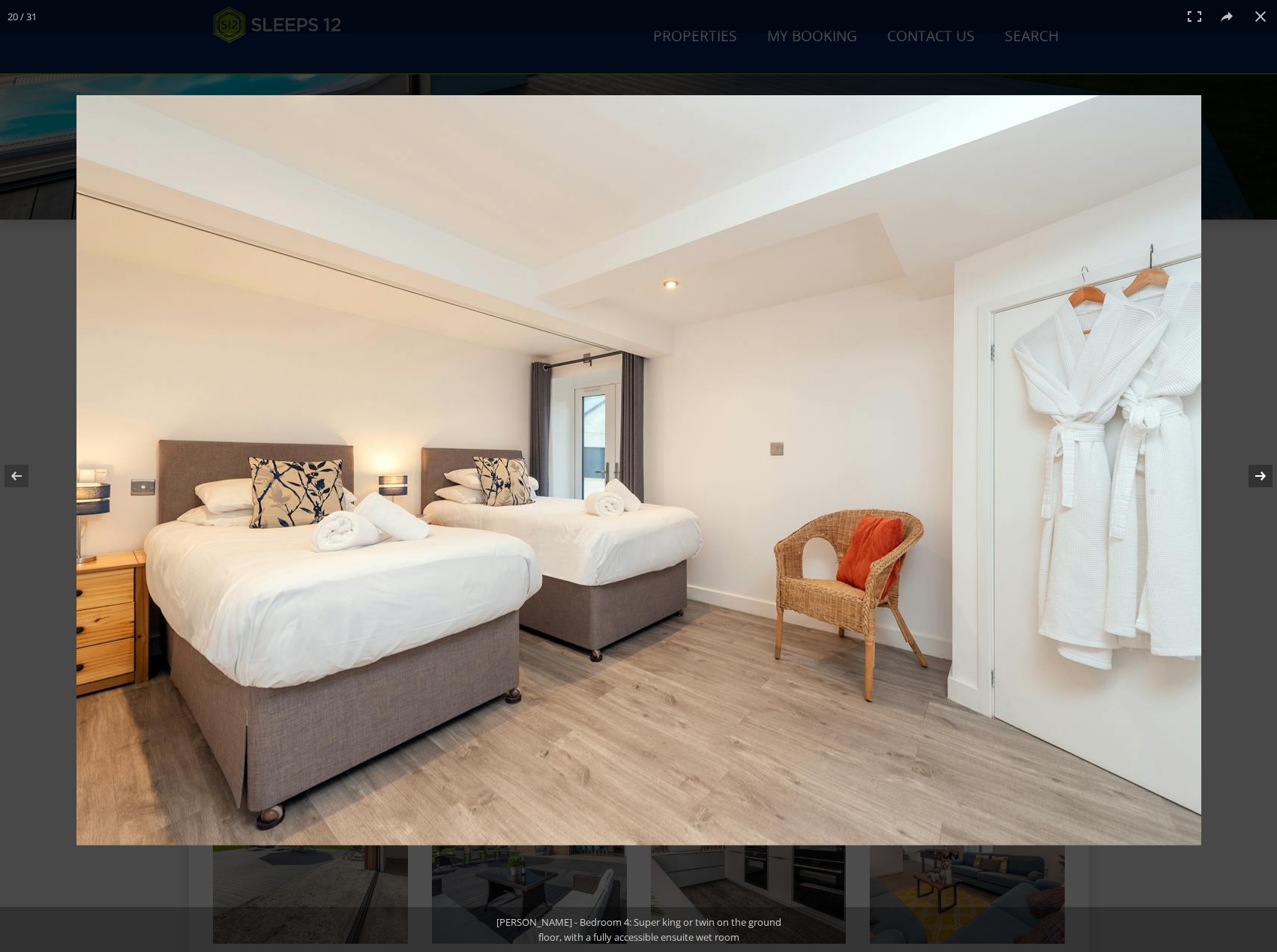
click at [1260, 472] on button at bounding box center [1251, 476] width 53 height 75
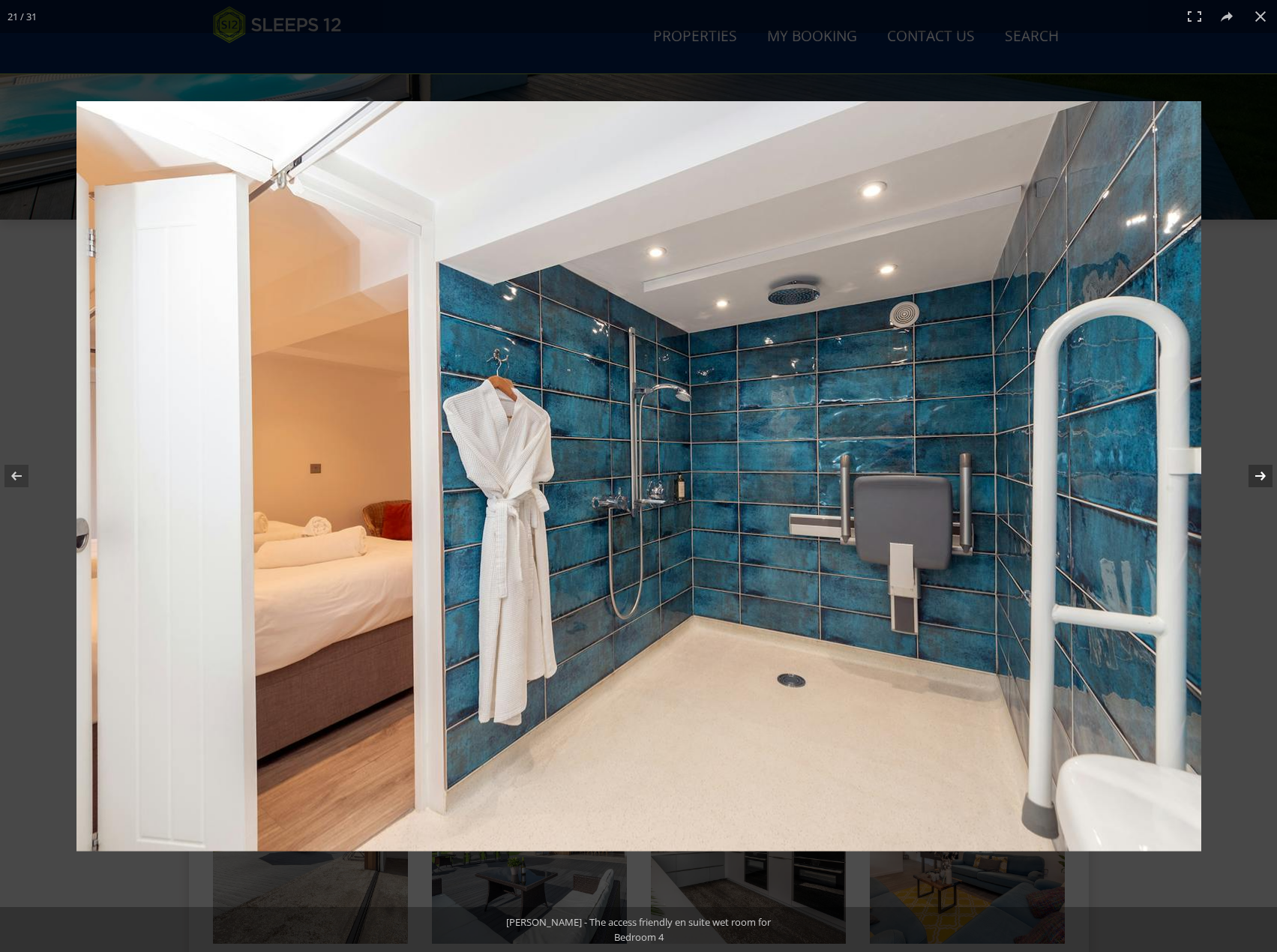
click at [1260, 472] on button at bounding box center [1251, 476] width 53 height 75
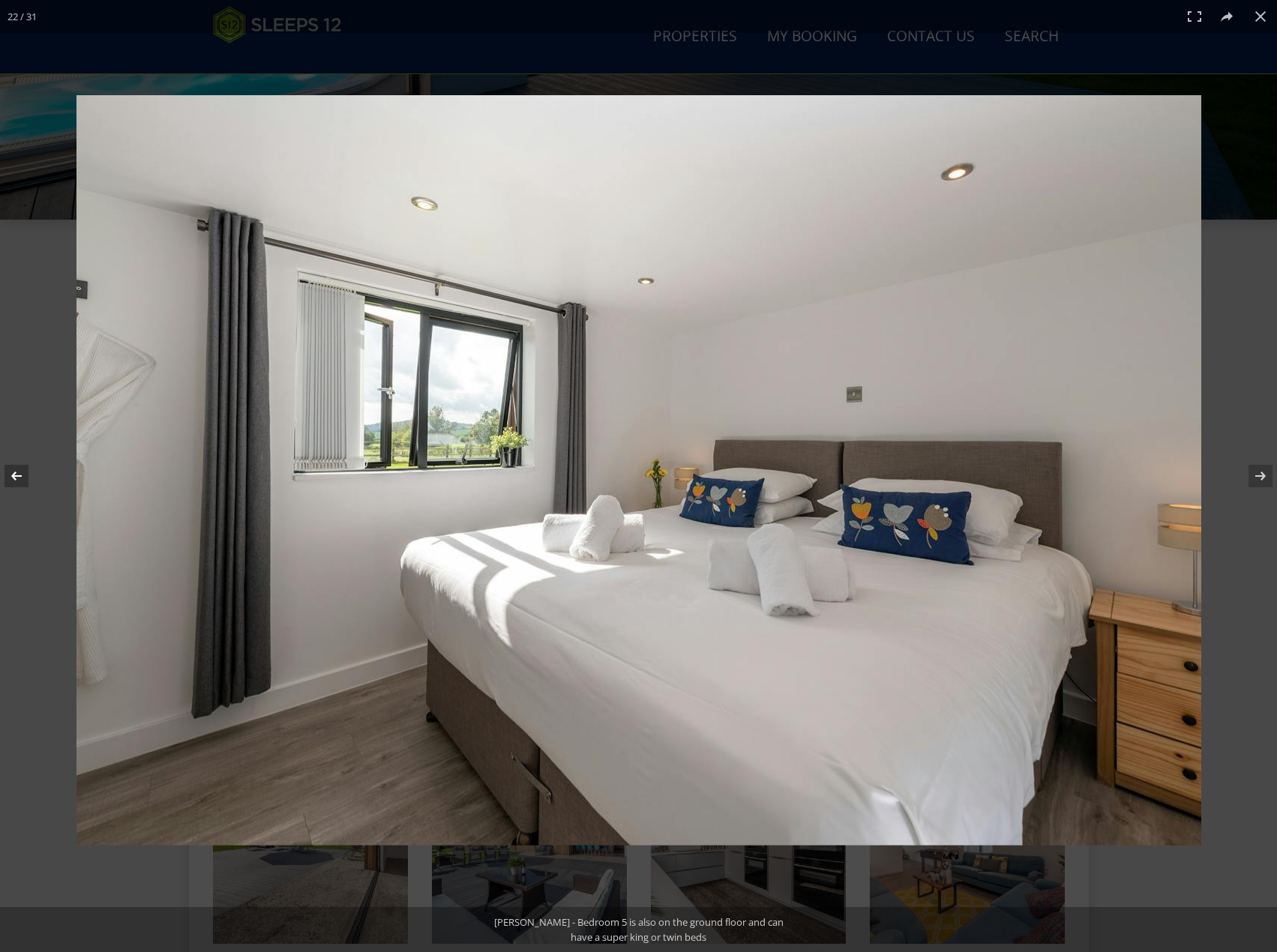
click at [13, 482] on button at bounding box center [26, 476] width 53 height 75
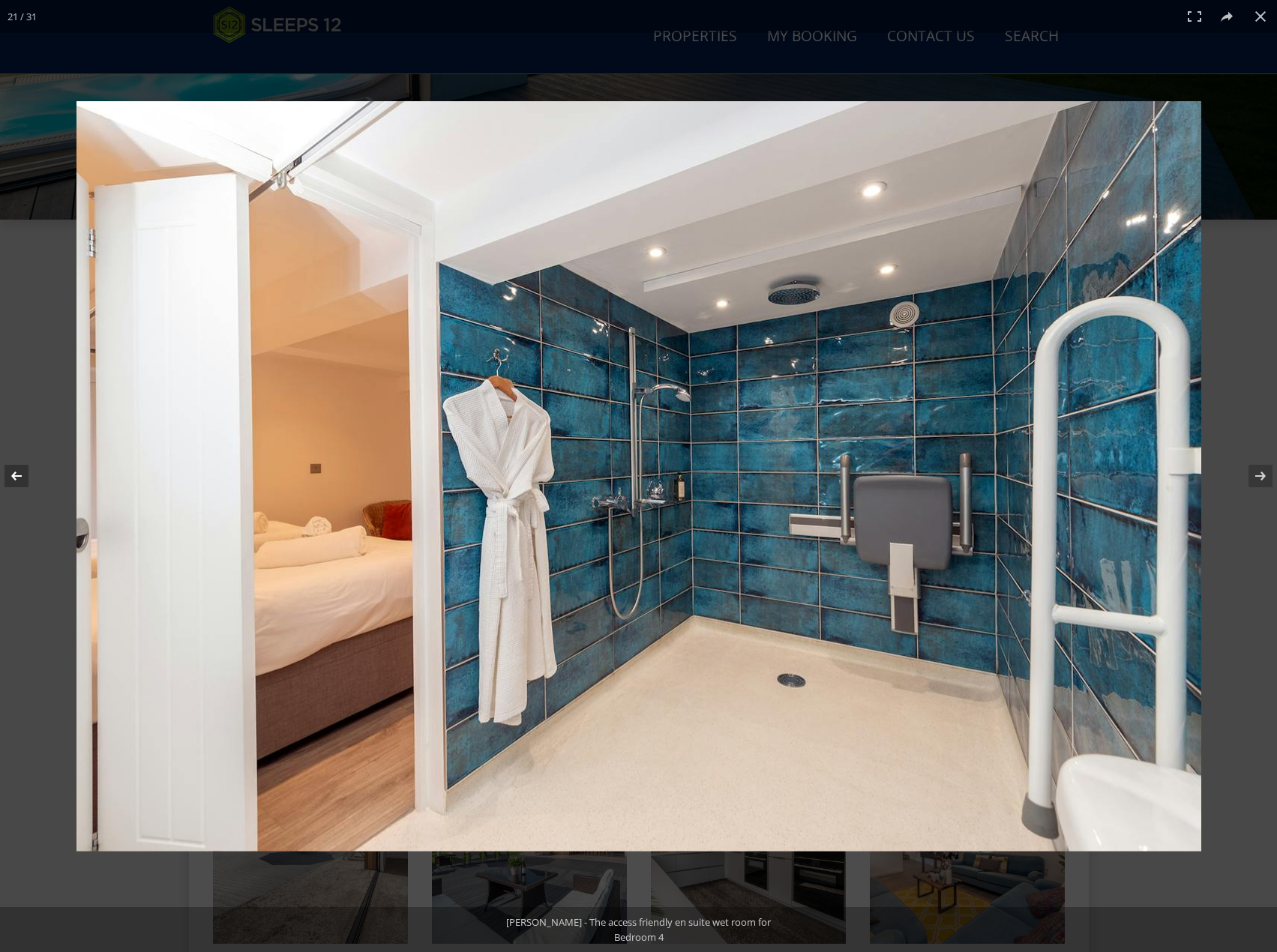
click at [13, 482] on button at bounding box center [26, 476] width 53 height 75
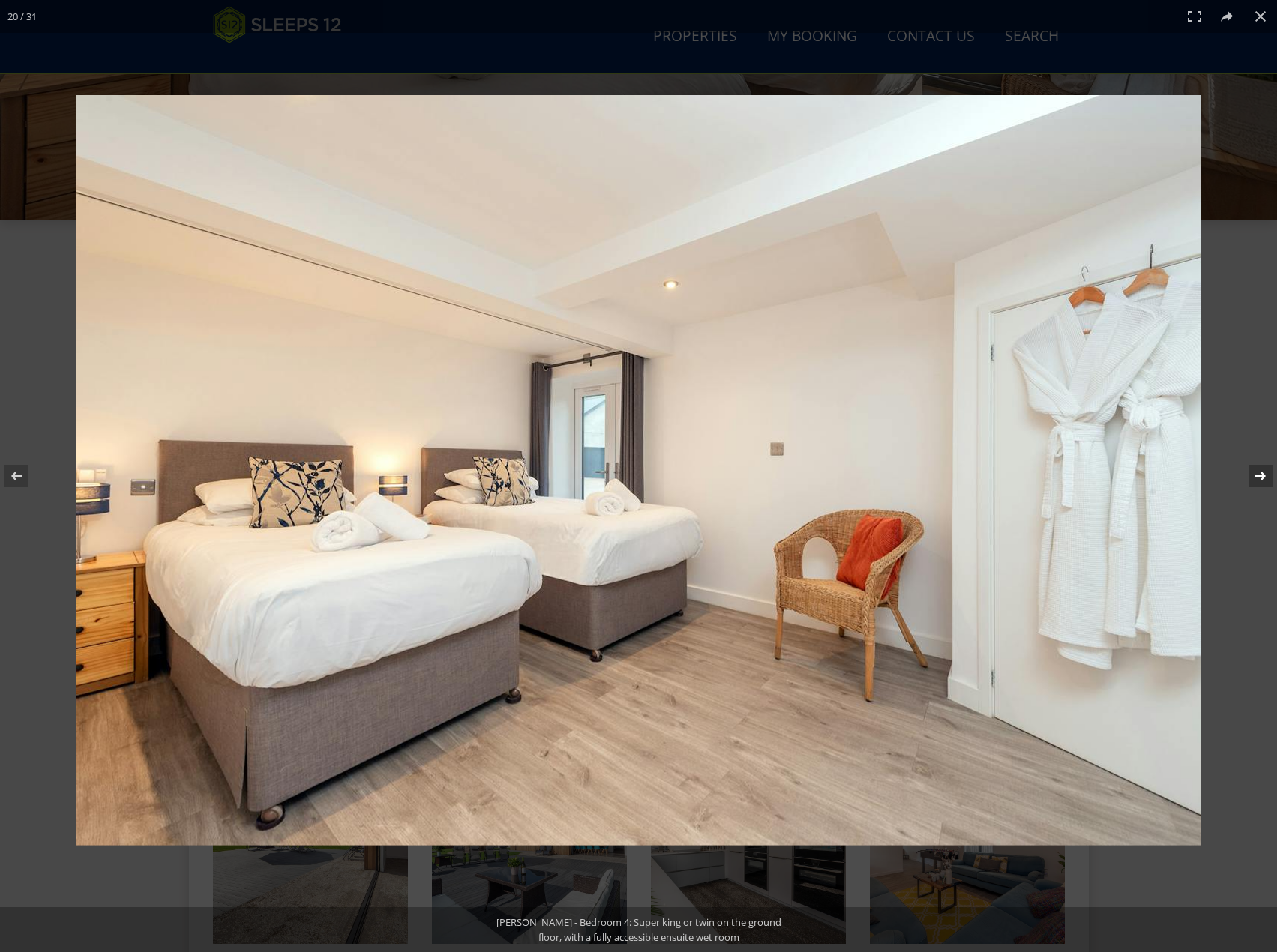
click at [1250, 477] on button at bounding box center [1251, 476] width 53 height 75
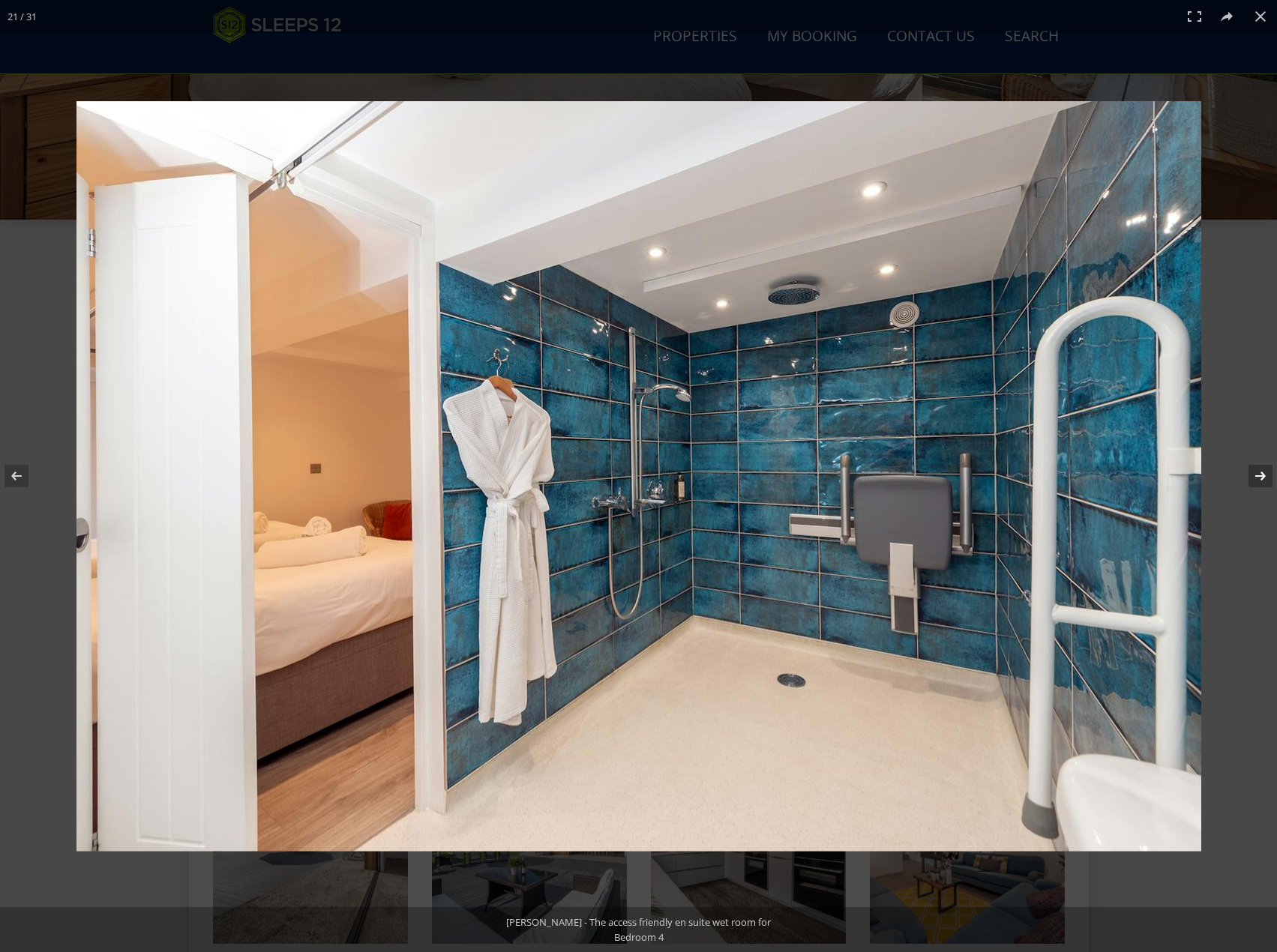
click at [1250, 477] on button at bounding box center [1251, 476] width 53 height 75
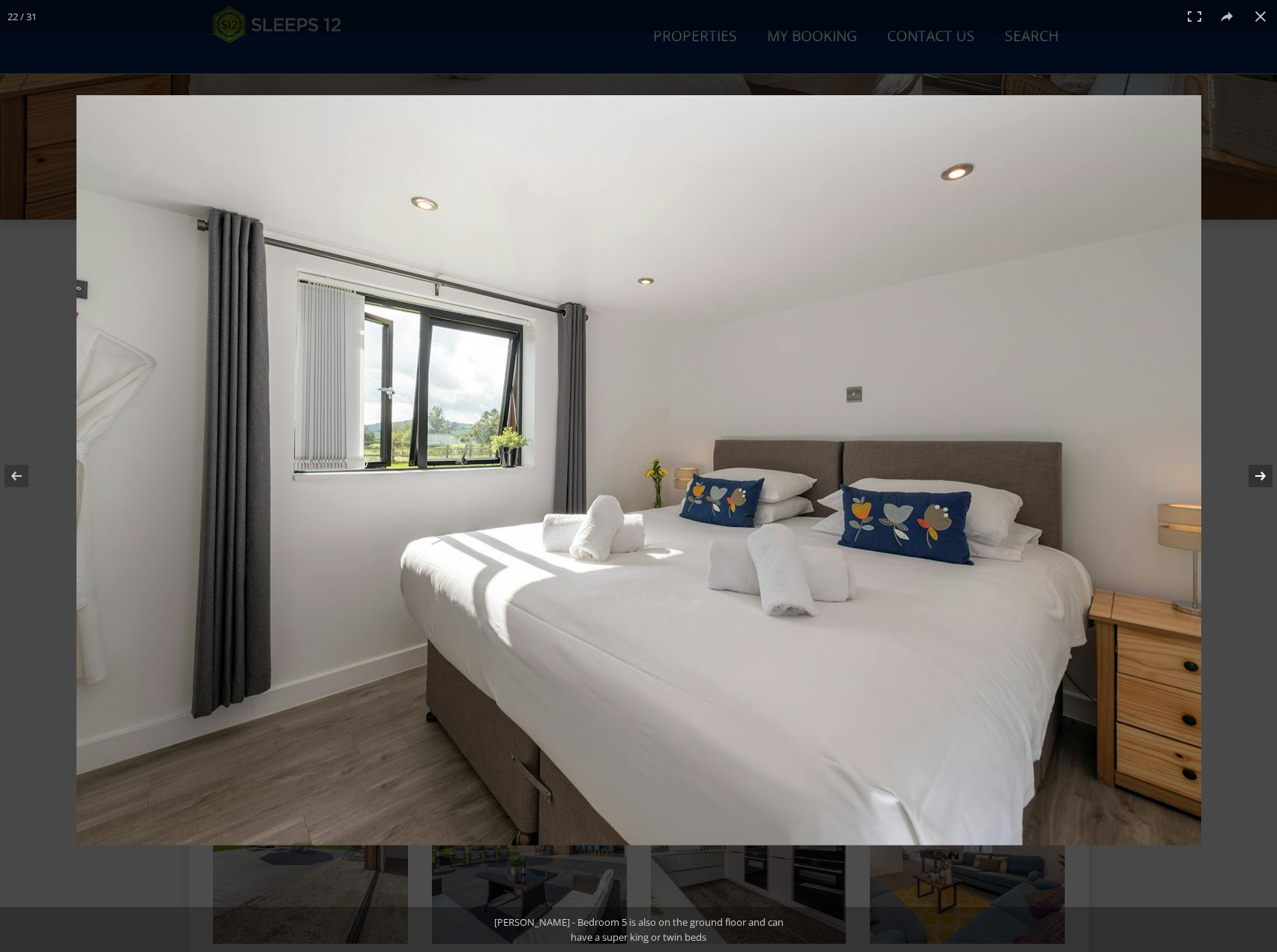
click at [1250, 477] on button at bounding box center [1251, 476] width 53 height 75
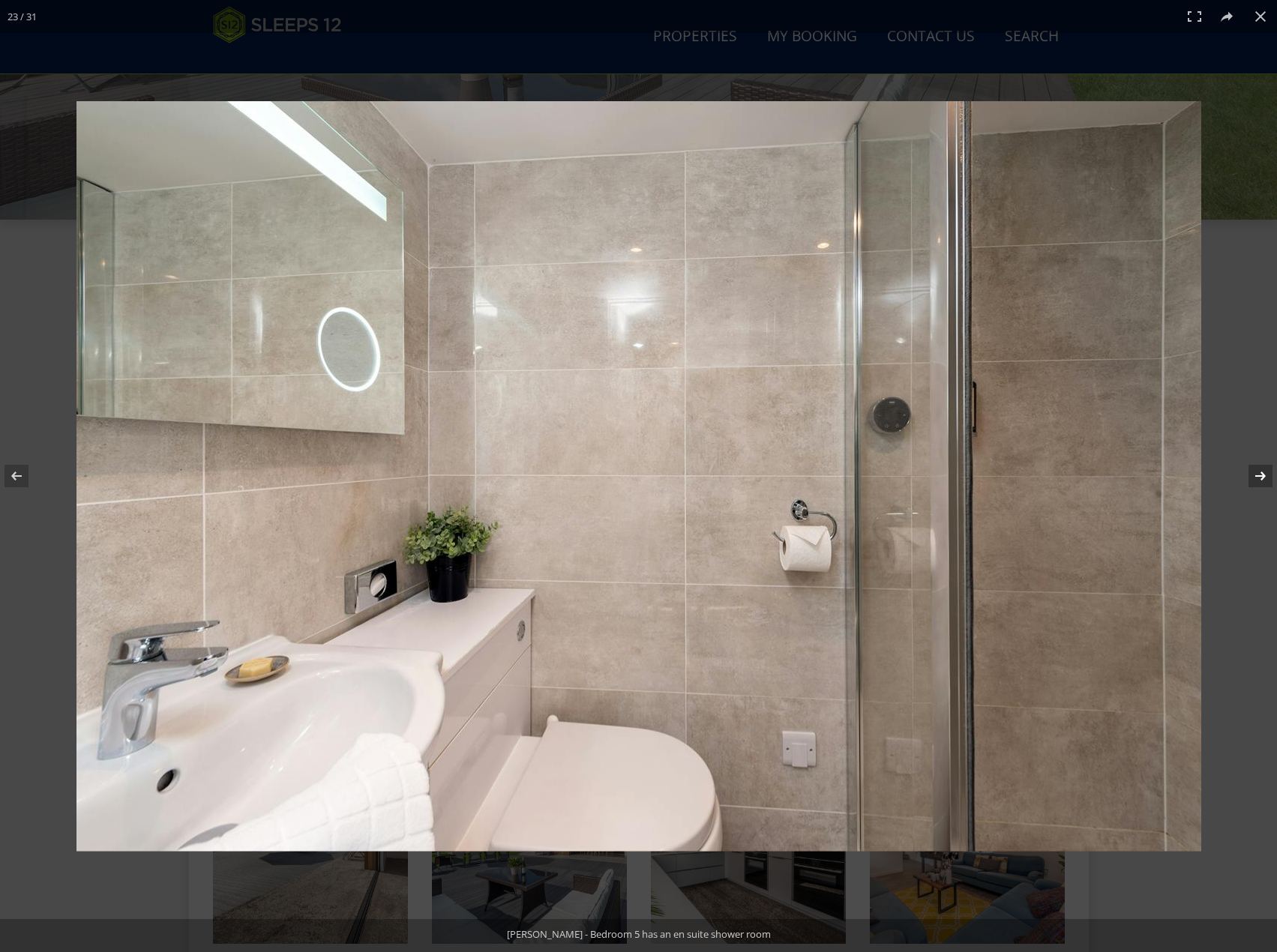
click at [1250, 477] on button at bounding box center [1251, 476] width 53 height 75
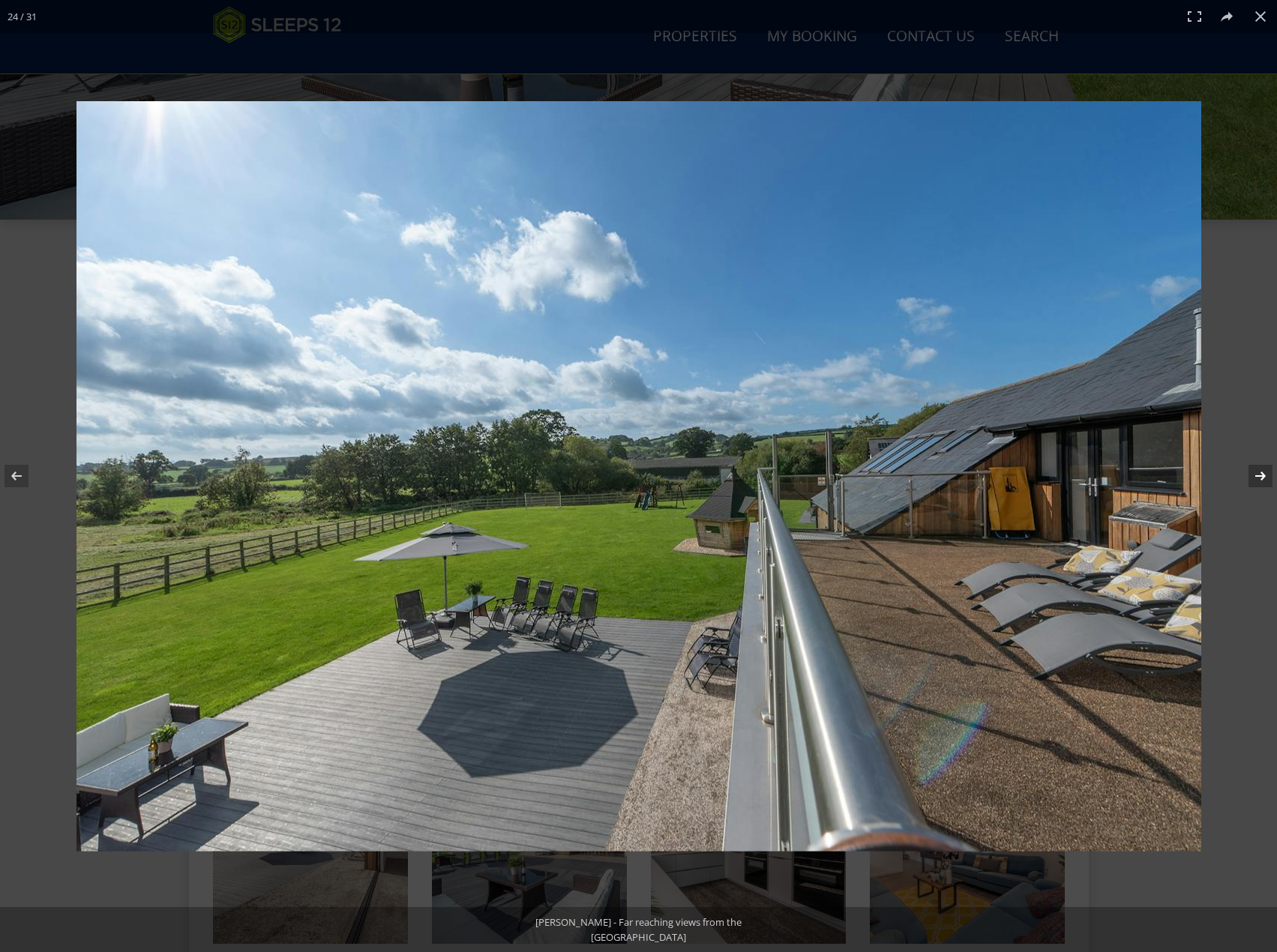
click at [1250, 477] on button at bounding box center [1251, 476] width 53 height 75
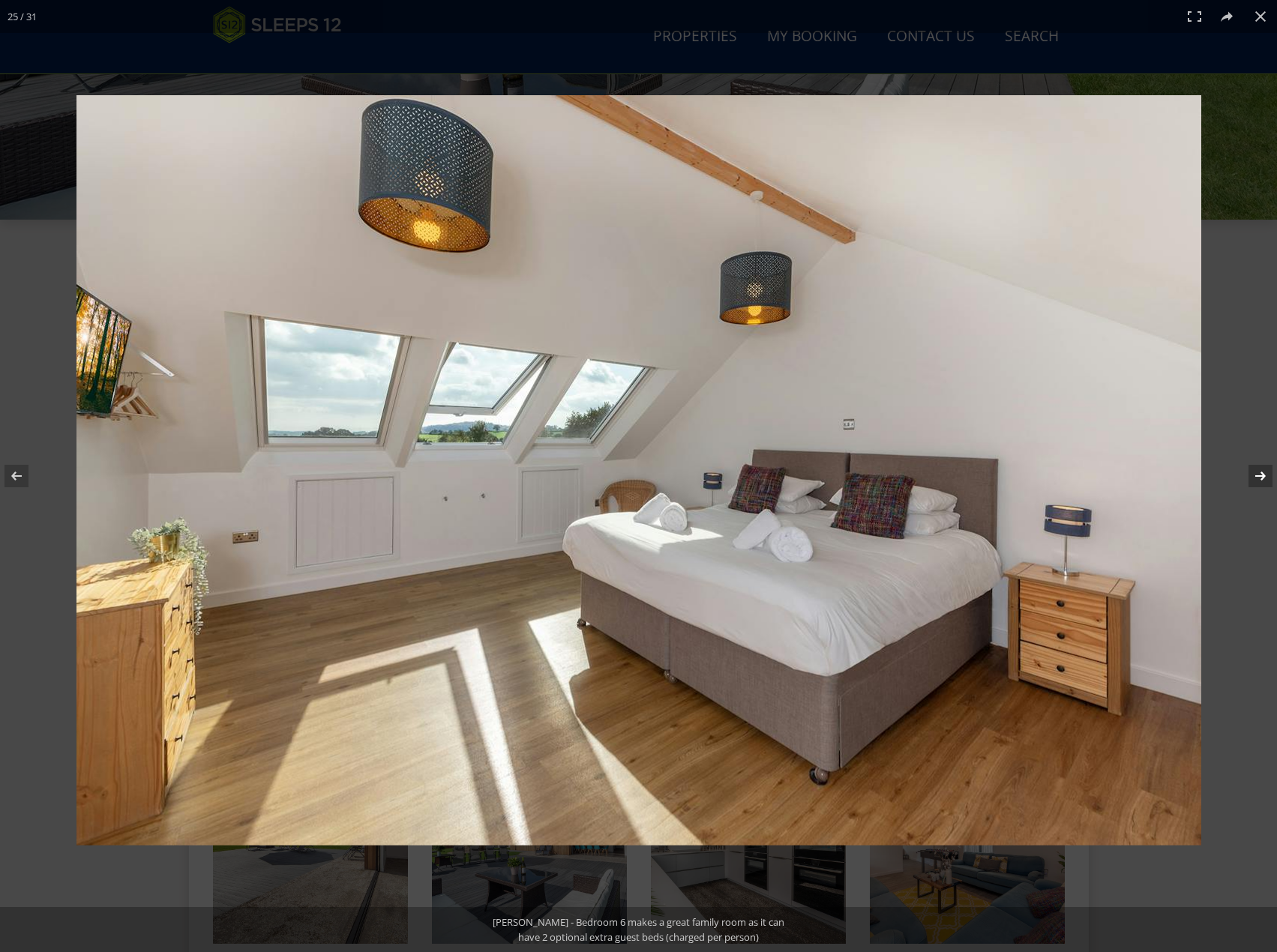
click at [1250, 477] on button at bounding box center [1251, 476] width 53 height 75
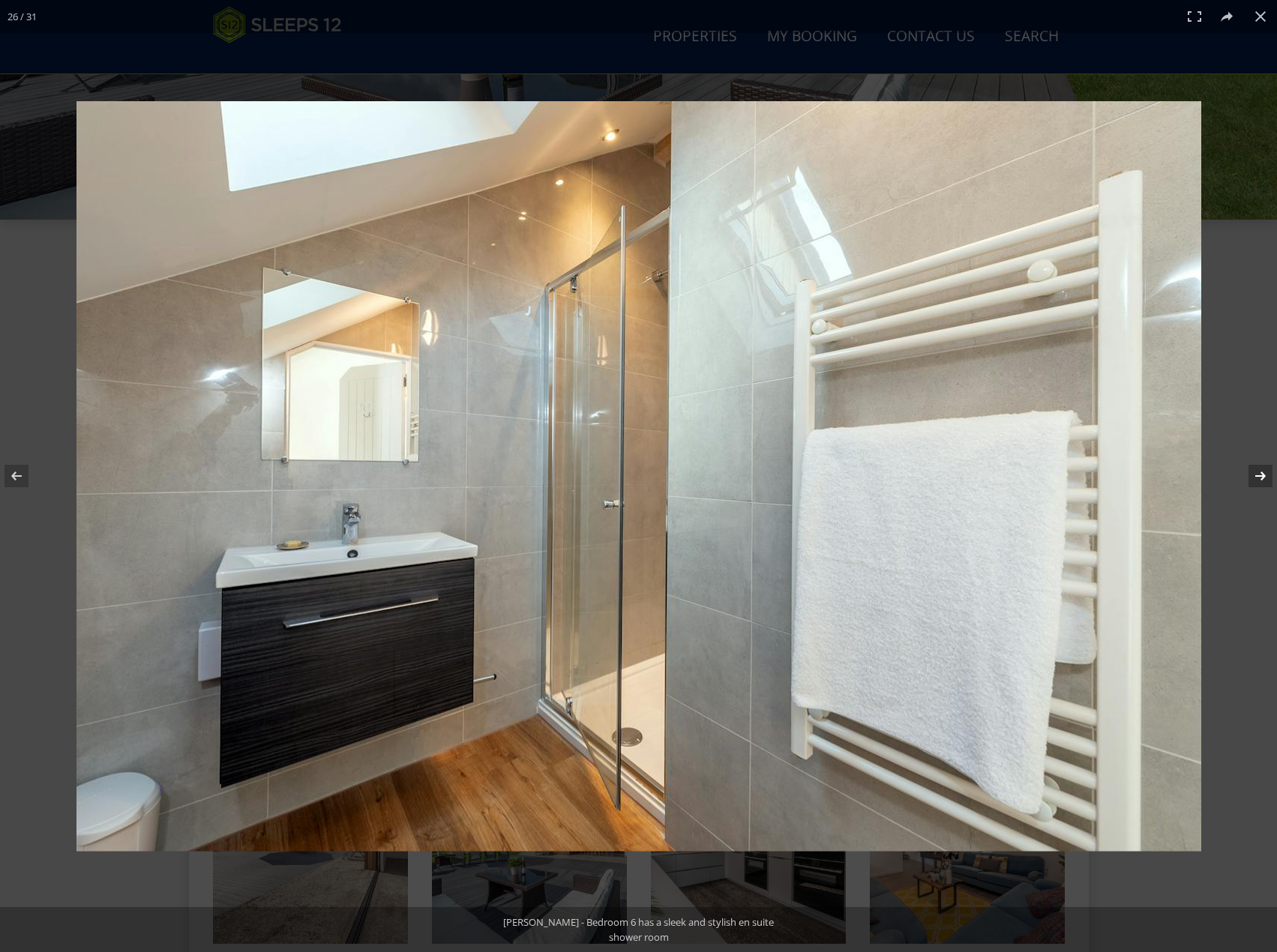
click at [1250, 477] on button at bounding box center [1251, 476] width 53 height 75
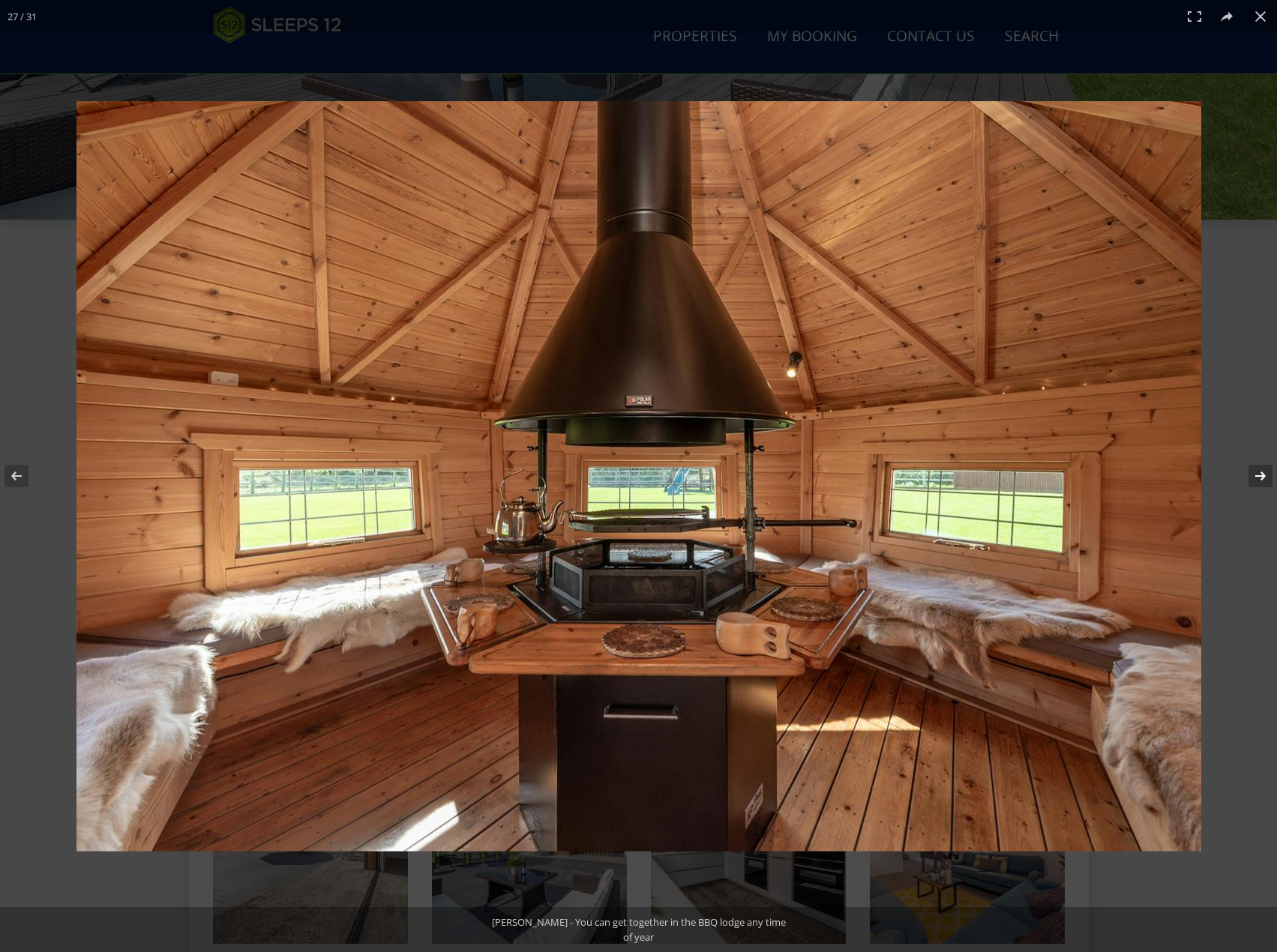
click at [1250, 477] on button at bounding box center [1251, 476] width 53 height 75
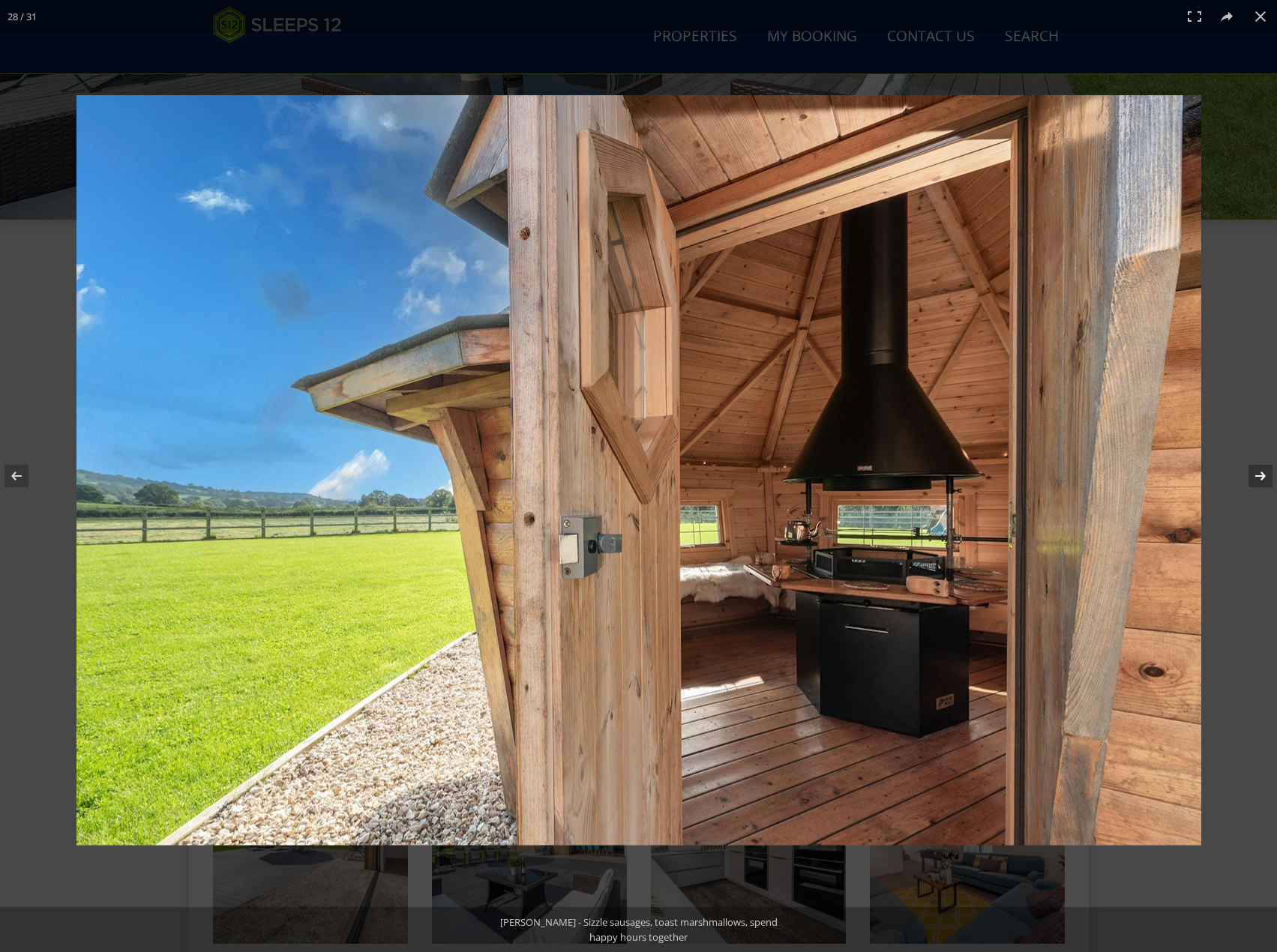
click at [1250, 477] on button at bounding box center [1251, 476] width 53 height 75
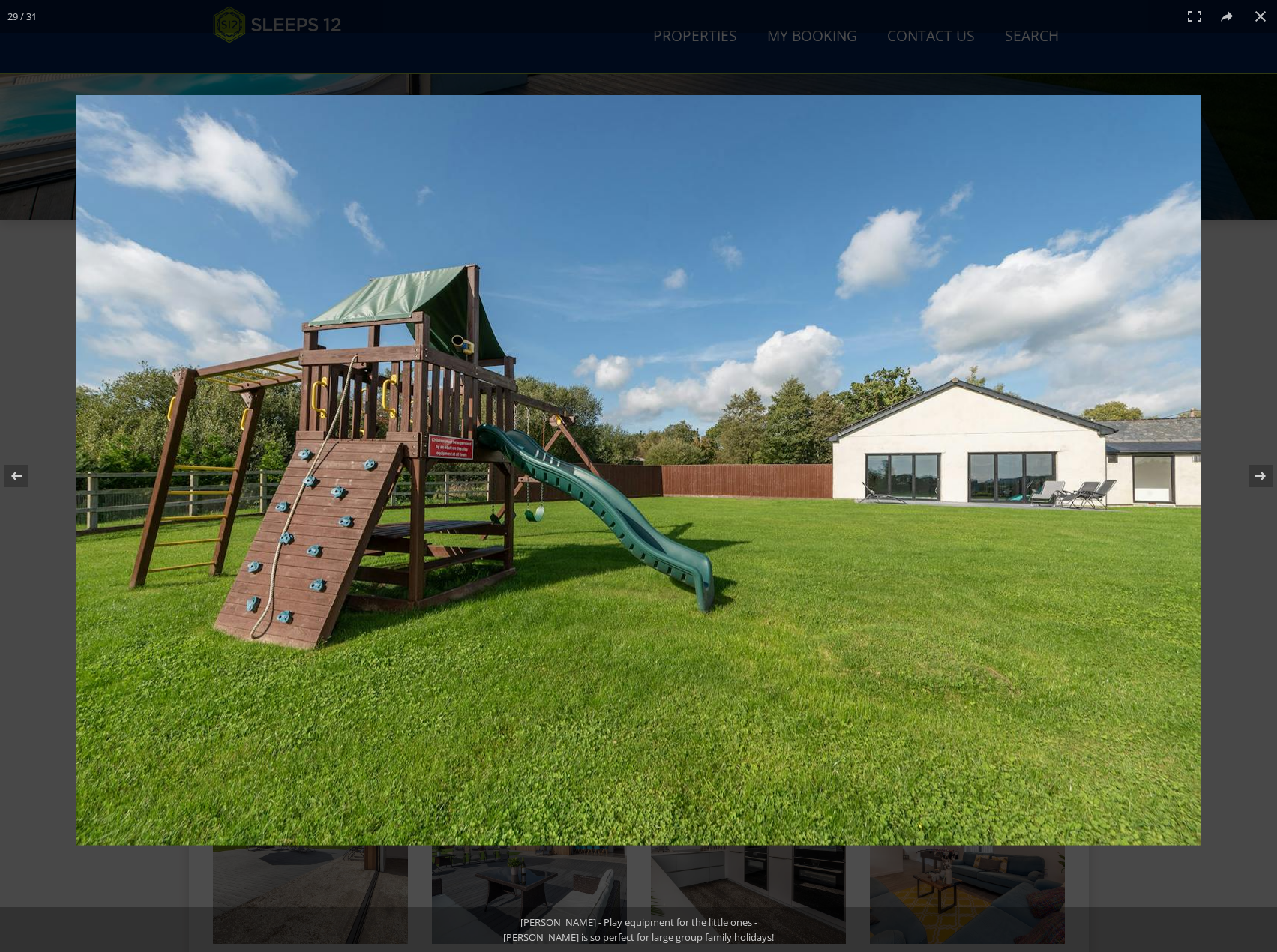
click at [466, 449] on img at bounding box center [639, 471] width 1125 height 750
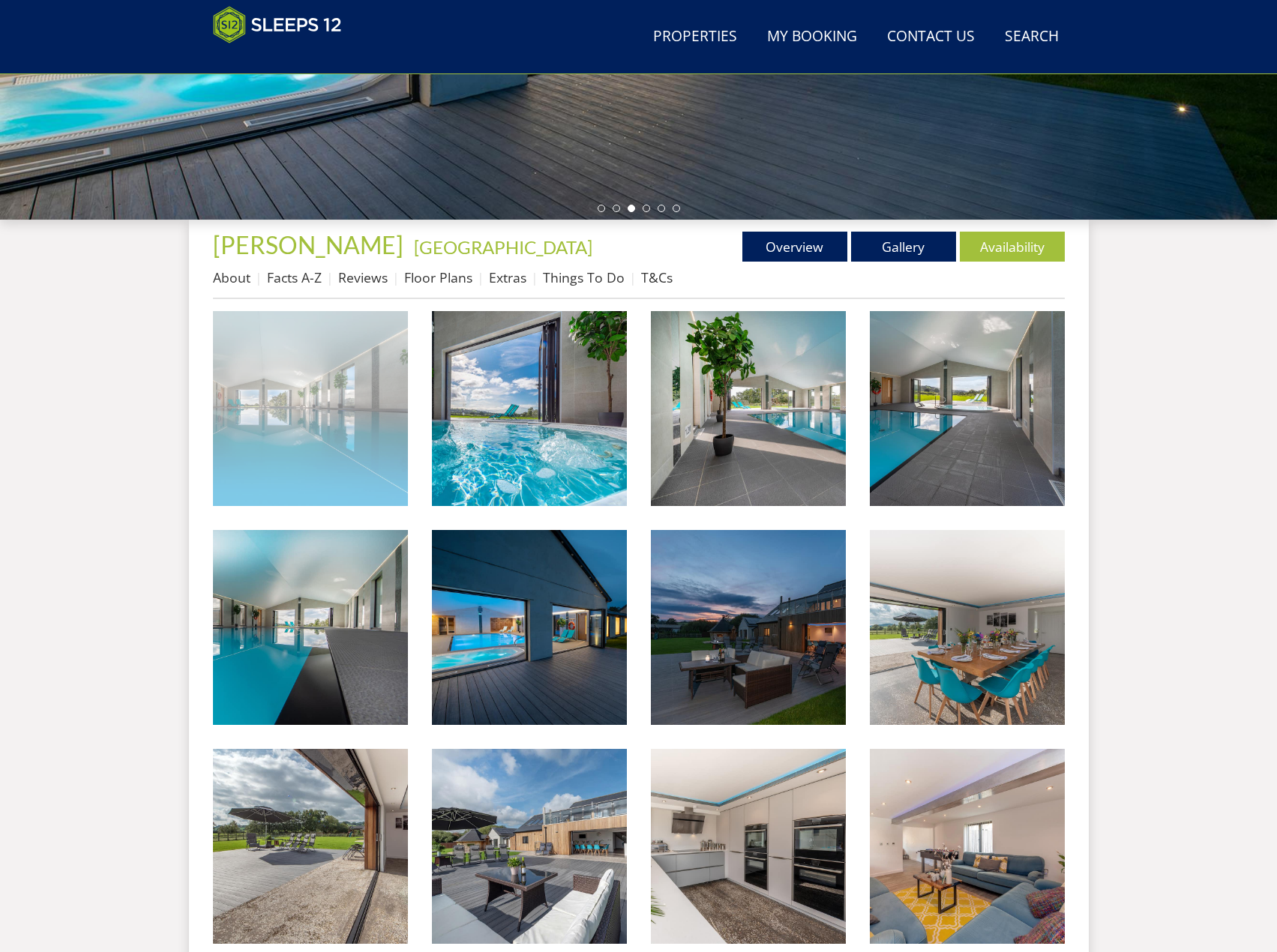
click at [400, 438] on img at bounding box center [310, 408] width 195 height 195
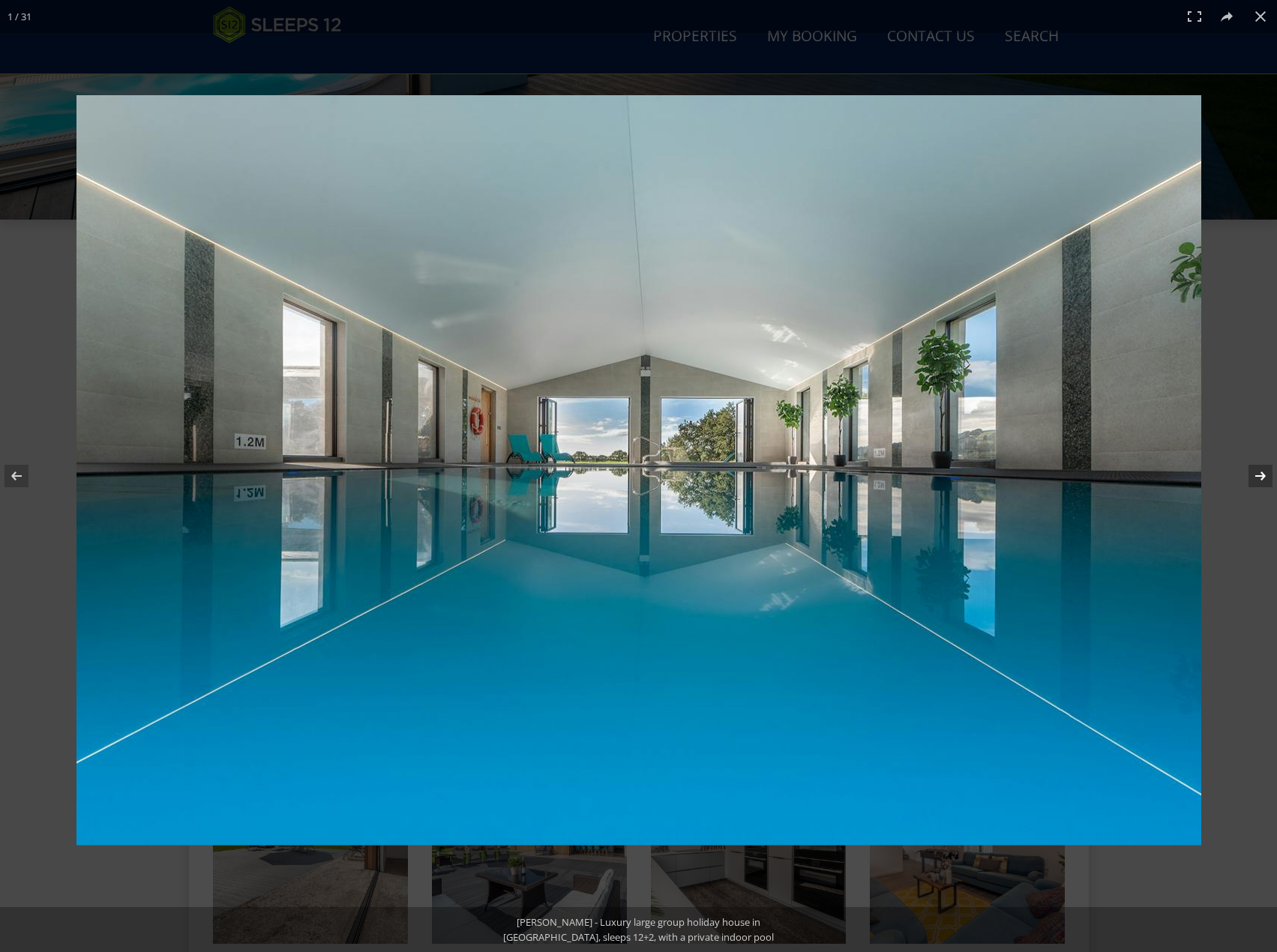
click at [1261, 477] on button at bounding box center [1251, 476] width 53 height 75
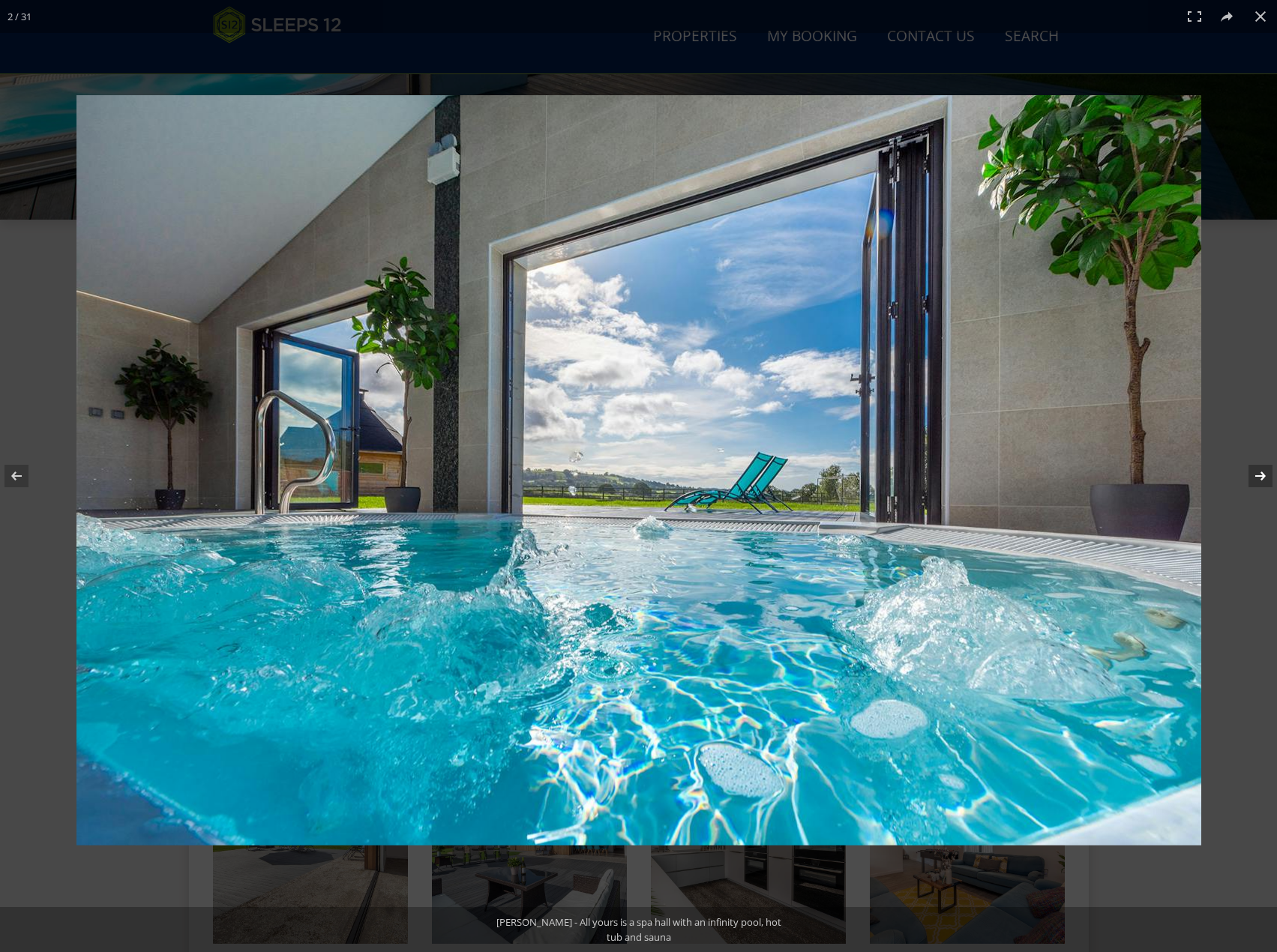
click at [1261, 477] on button at bounding box center [1251, 476] width 53 height 75
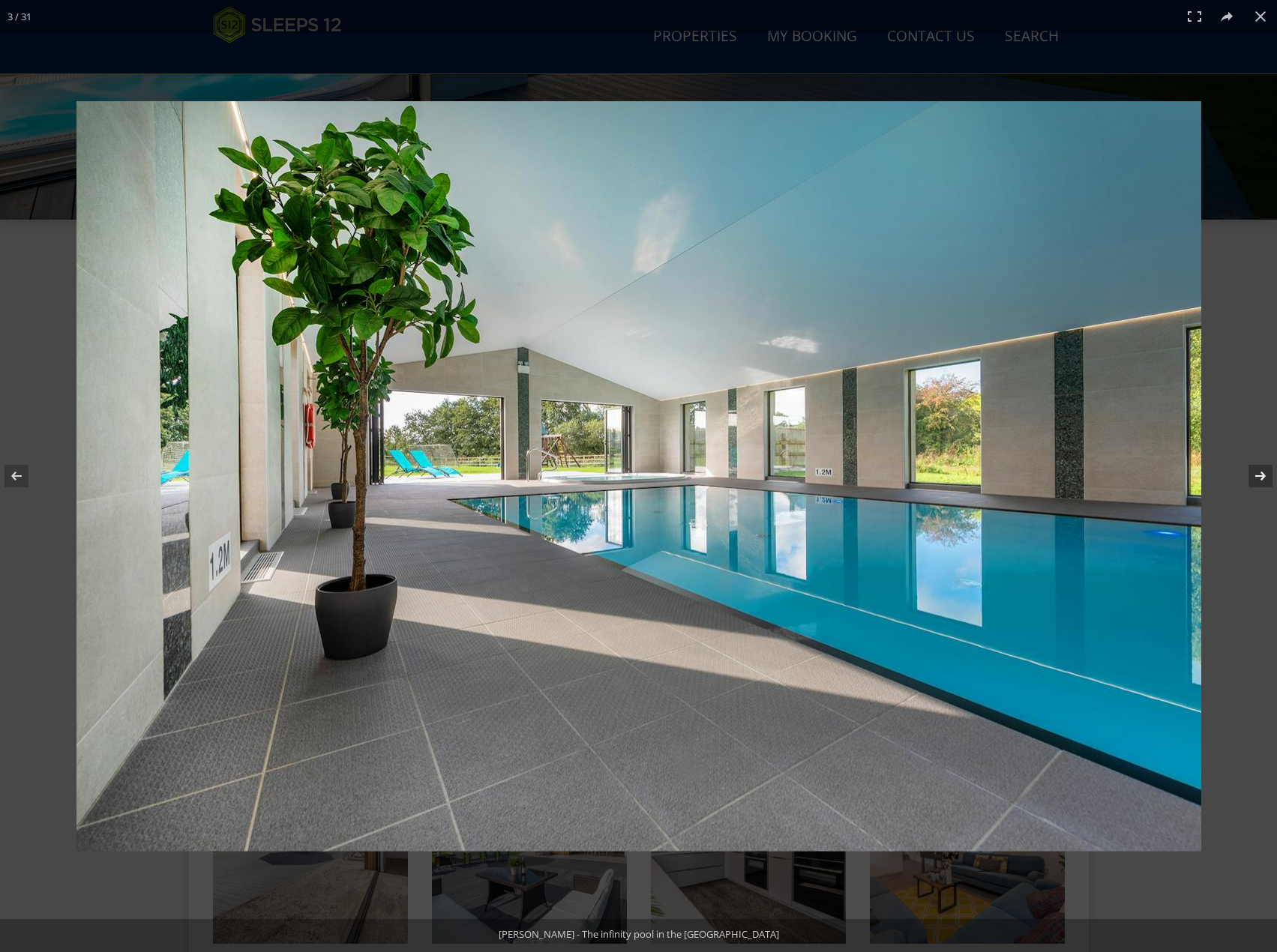
click at [1261, 477] on button at bounding box center [1251, 476] width 53 height 75
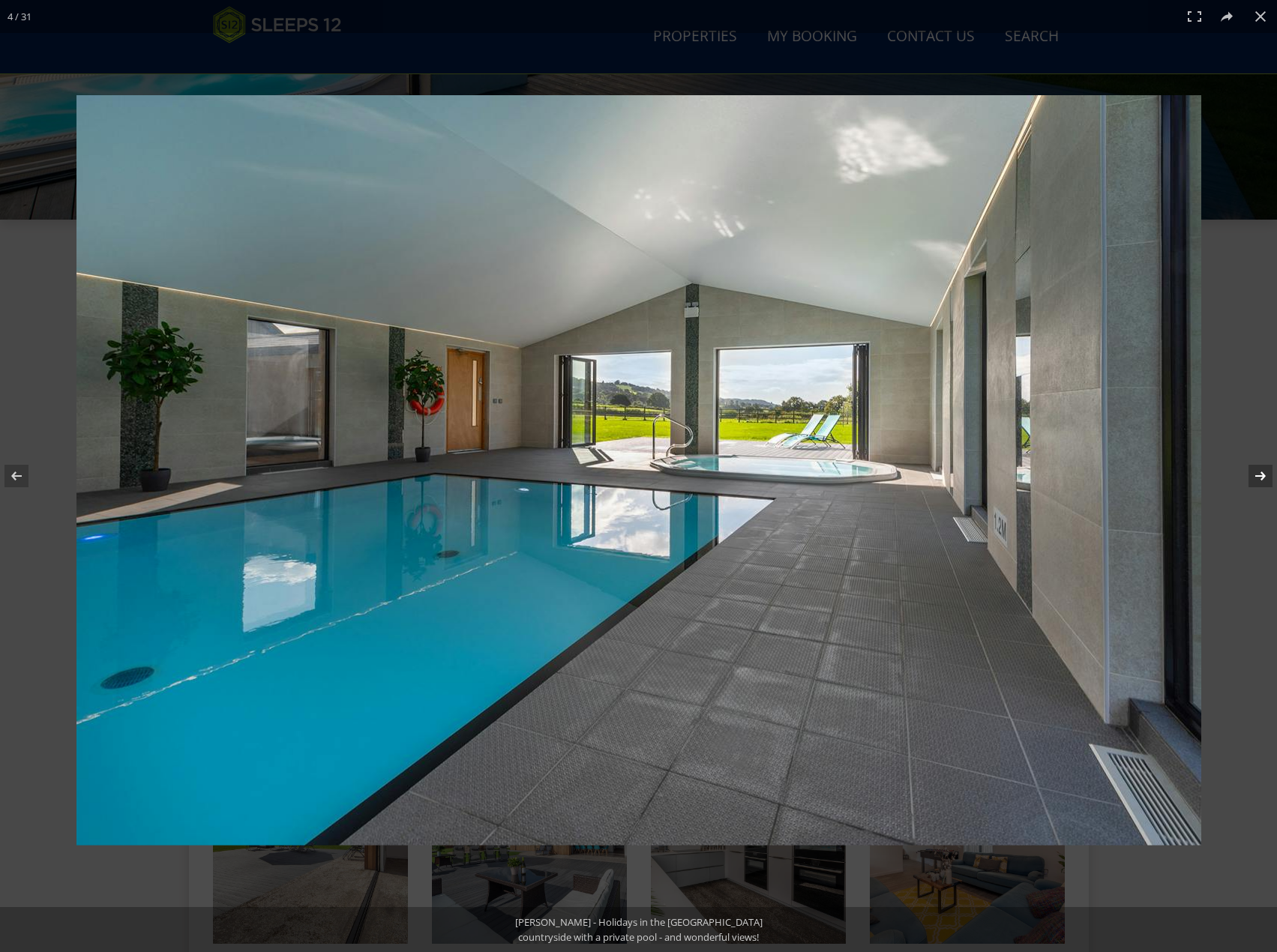
click at [1261, 477] on button at bounding box center [1251, 476] width 53 height 75
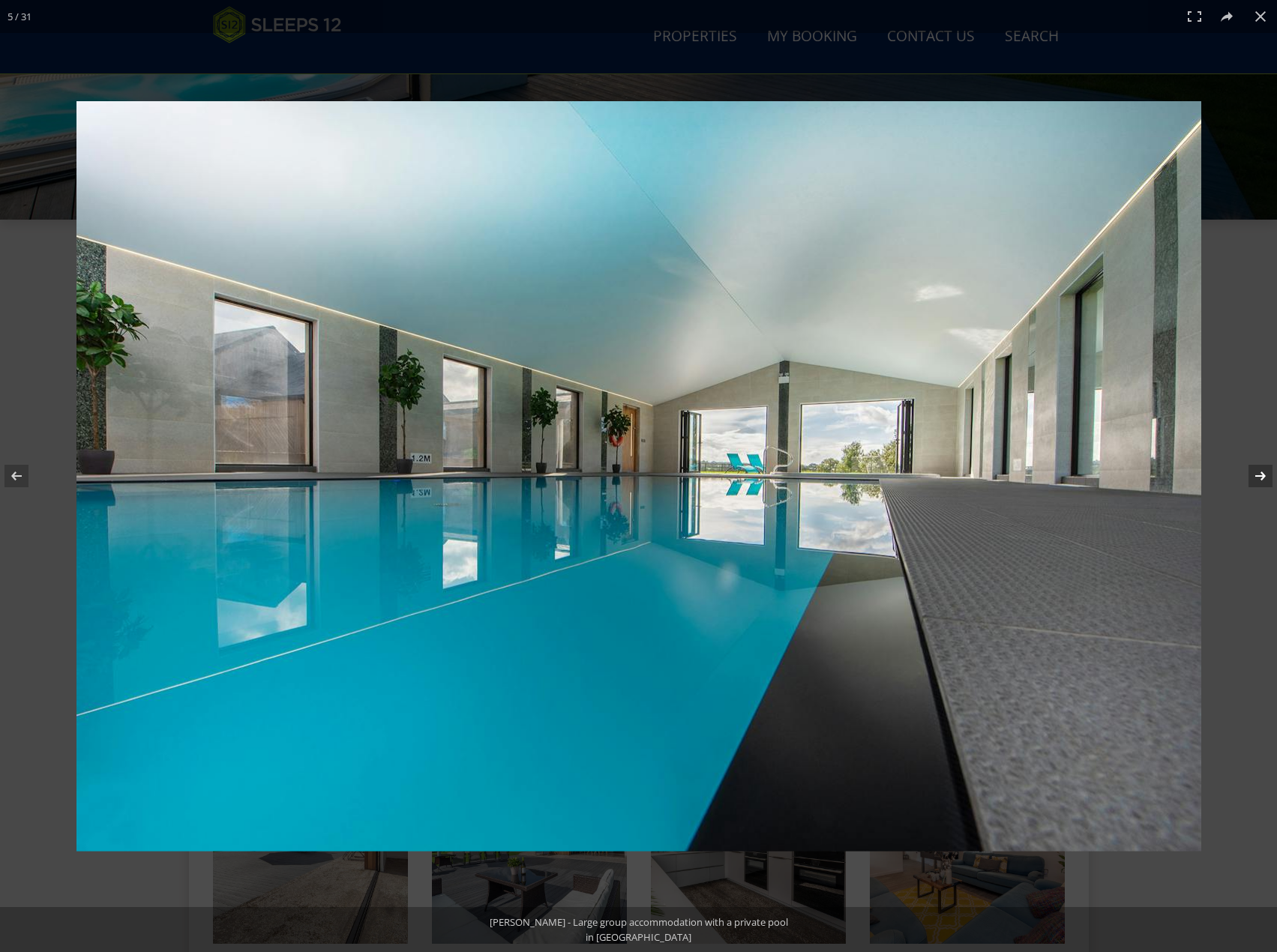
click at [1261, 477] on button at bounding box center [1251, 476] width 53 height 75
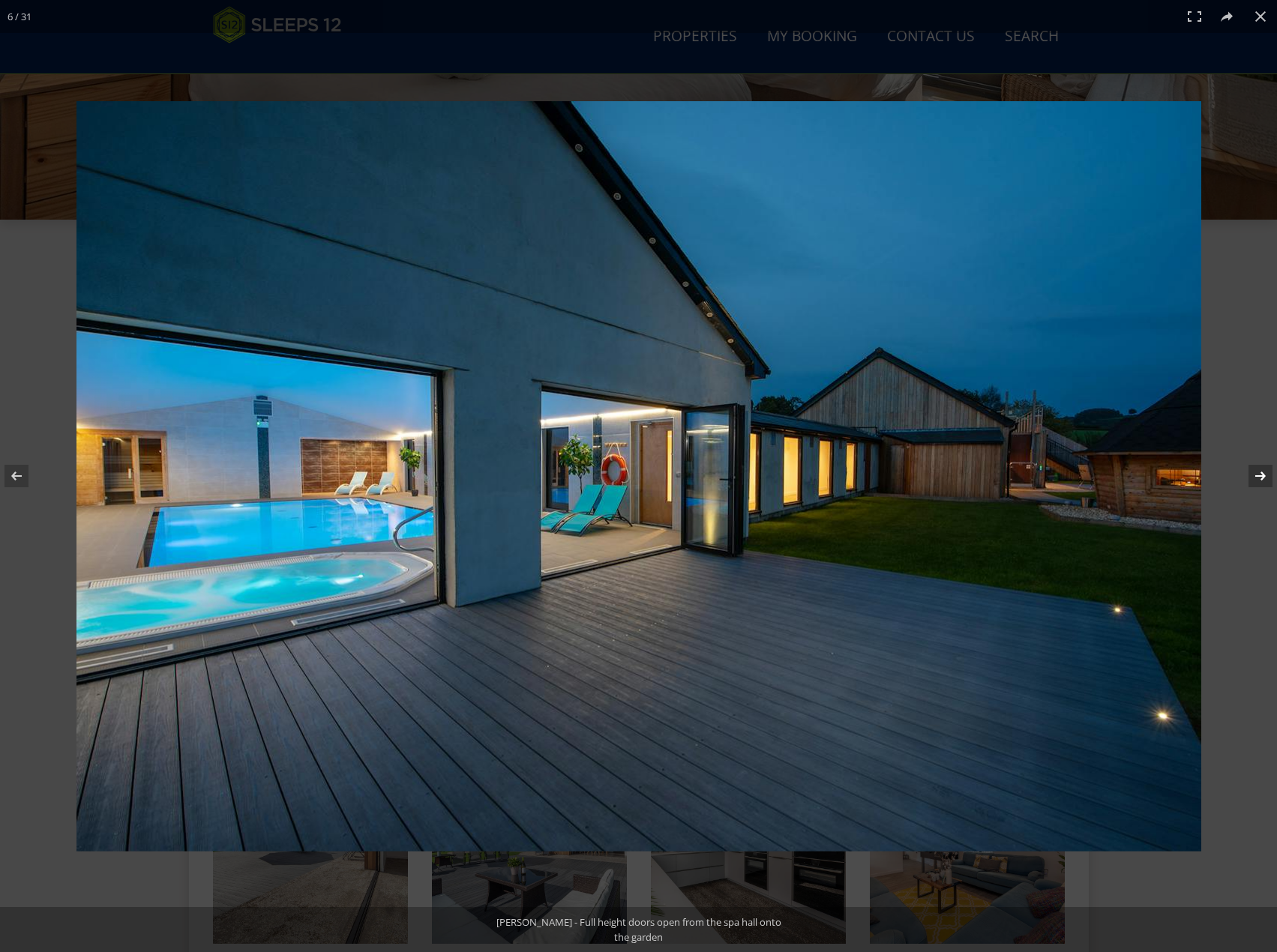
click at [1261, 477] on button at bounding box center [1251, 476] width 53 height 75
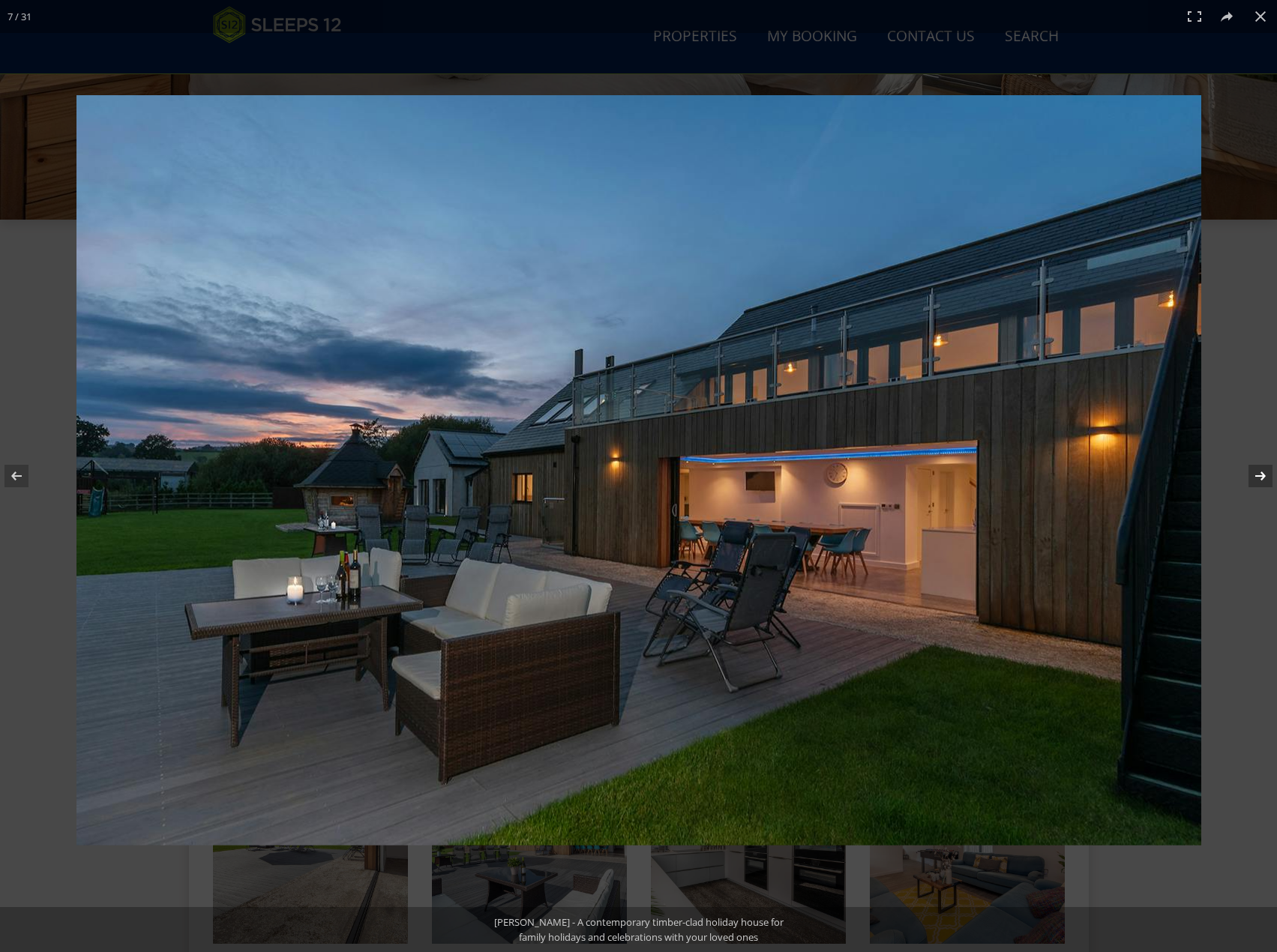
click at [1249, 481] on button at bounding box center [1251, 476] width 53 height 75
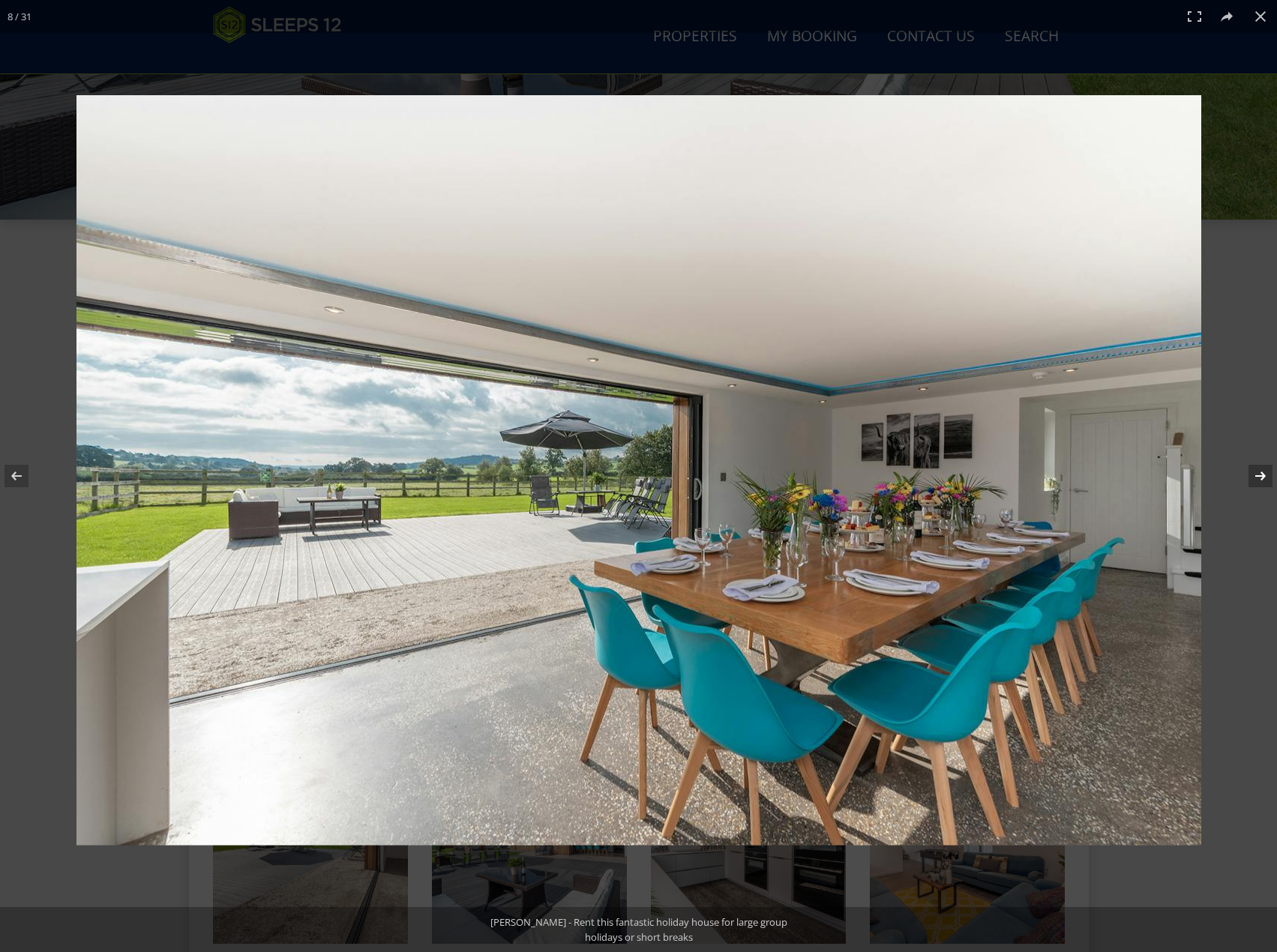
click at [1249, 481] on button at bounding box center [1251, 476] width 53 height 75
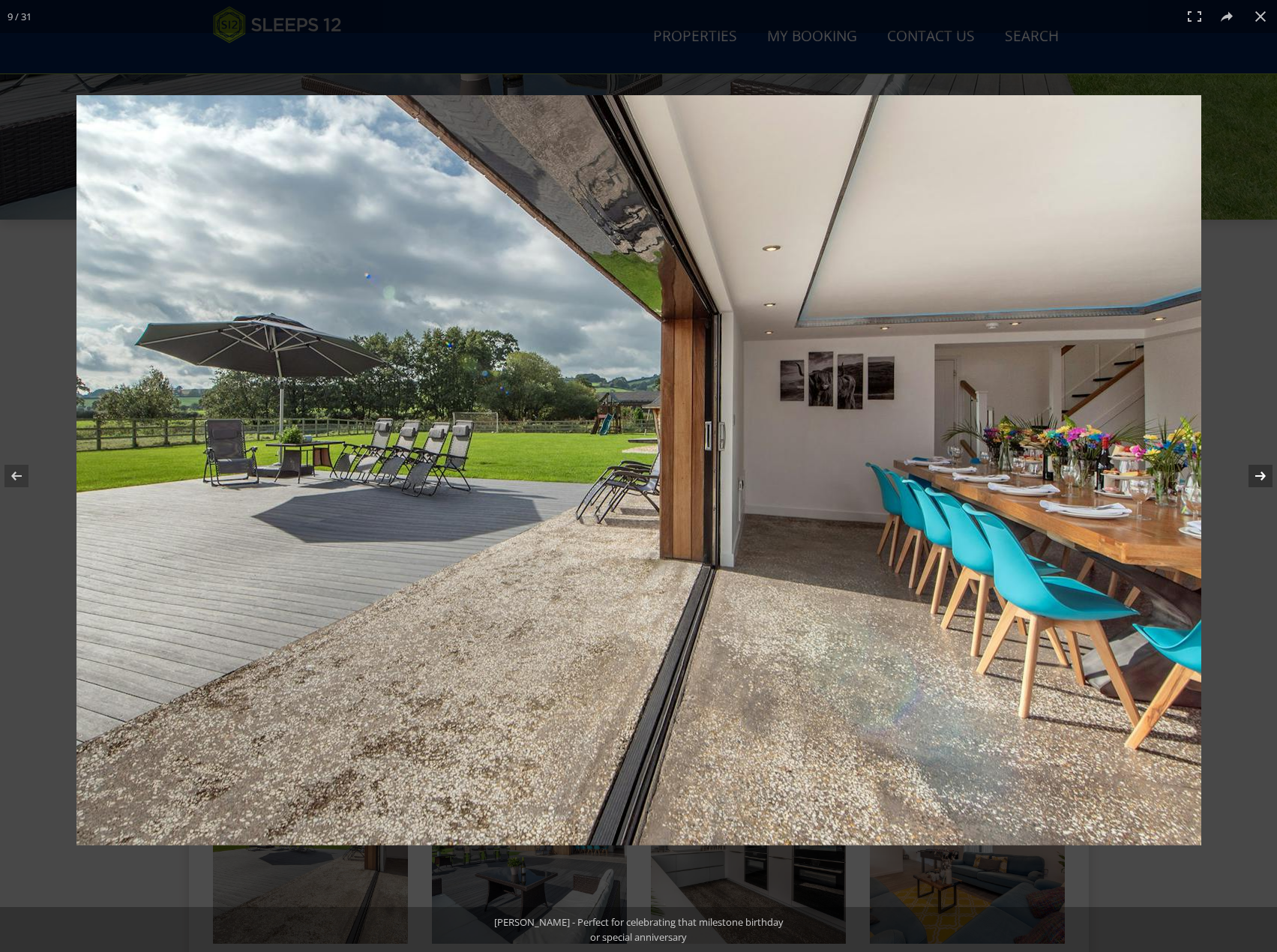
click at [1260, 482] on button at bounding box center [1251, 476] width 53 height 75
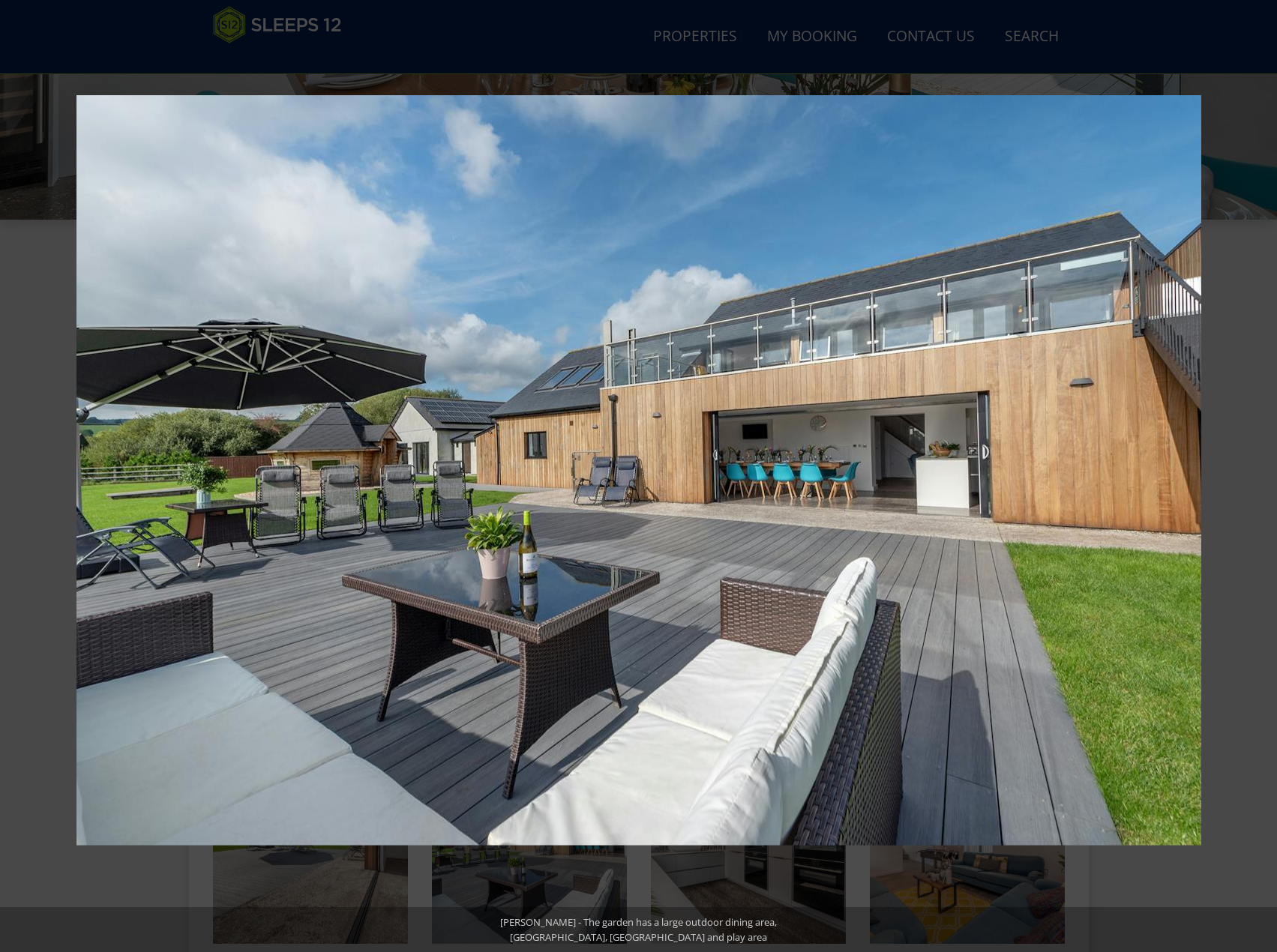
click at [1260, 482] on button at bounding box center [1251, 476] width 53 height 75
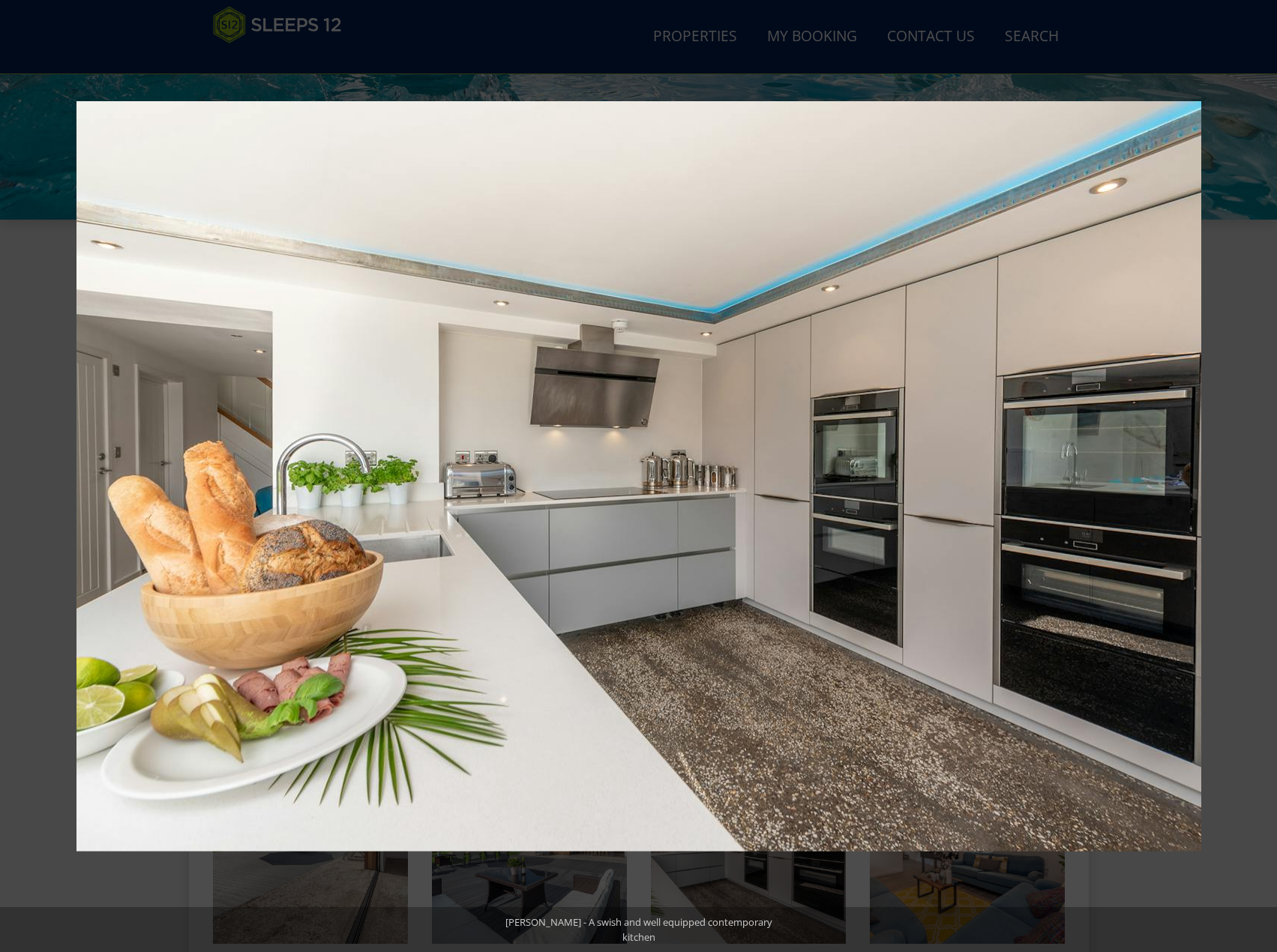
click at [1260, 482] on button at bounding box center [1251, 476] width 53 height 75
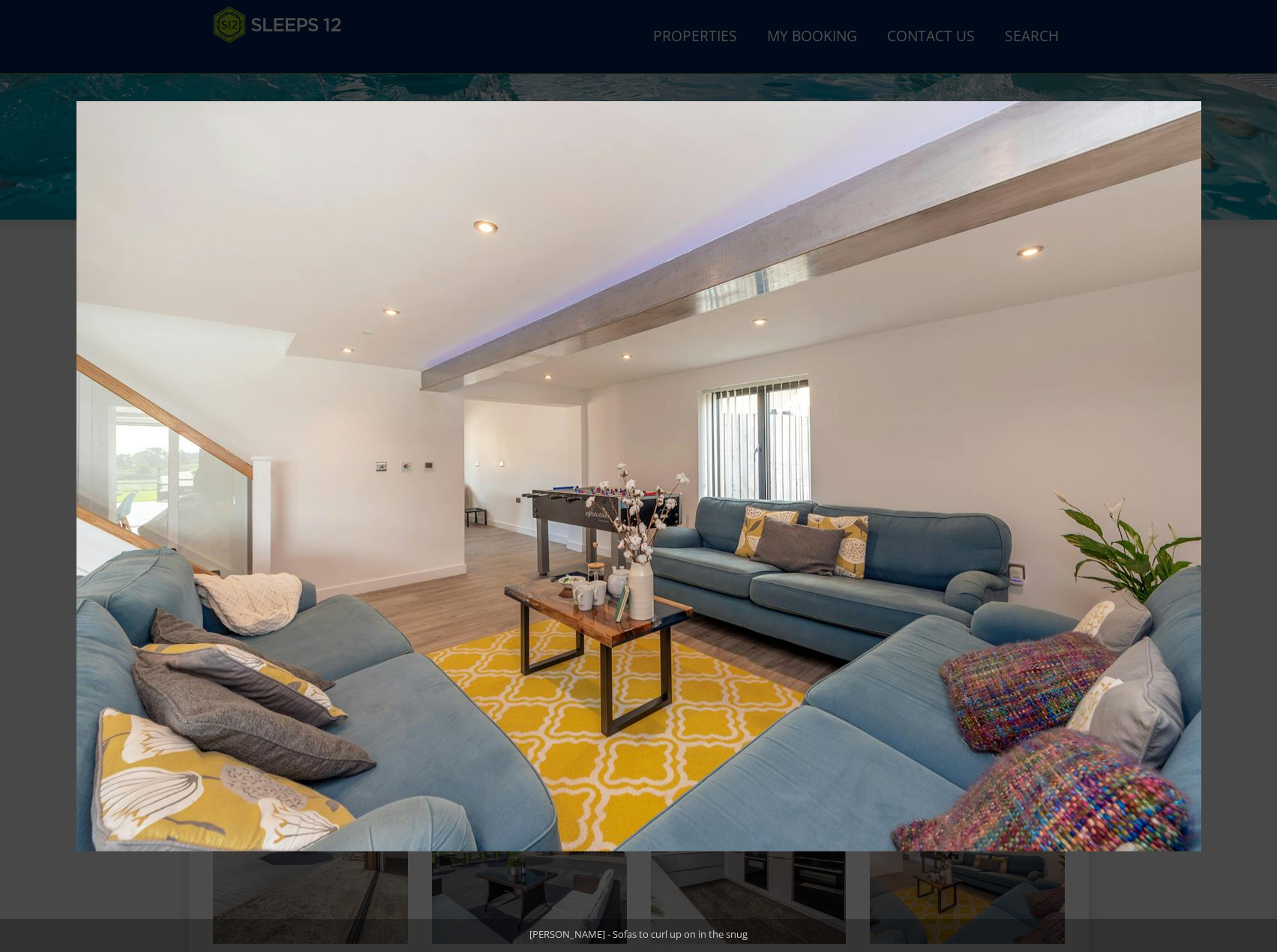
click at [1260, 482] on button at bounding box center [1251, 476] width 53 height 75
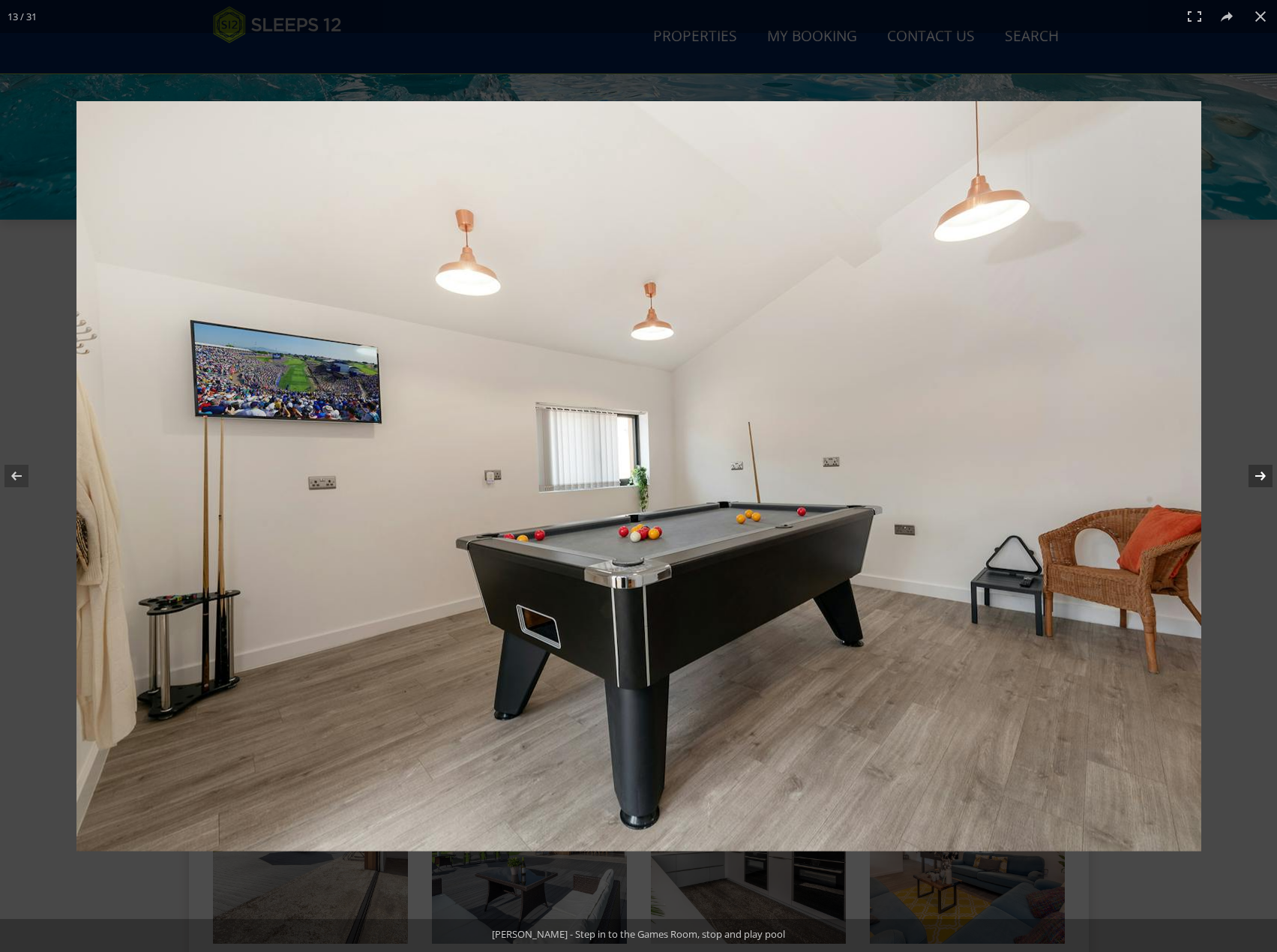
click at [1261, 485] on button at bounding box center [1251, 476] width 53 height 75
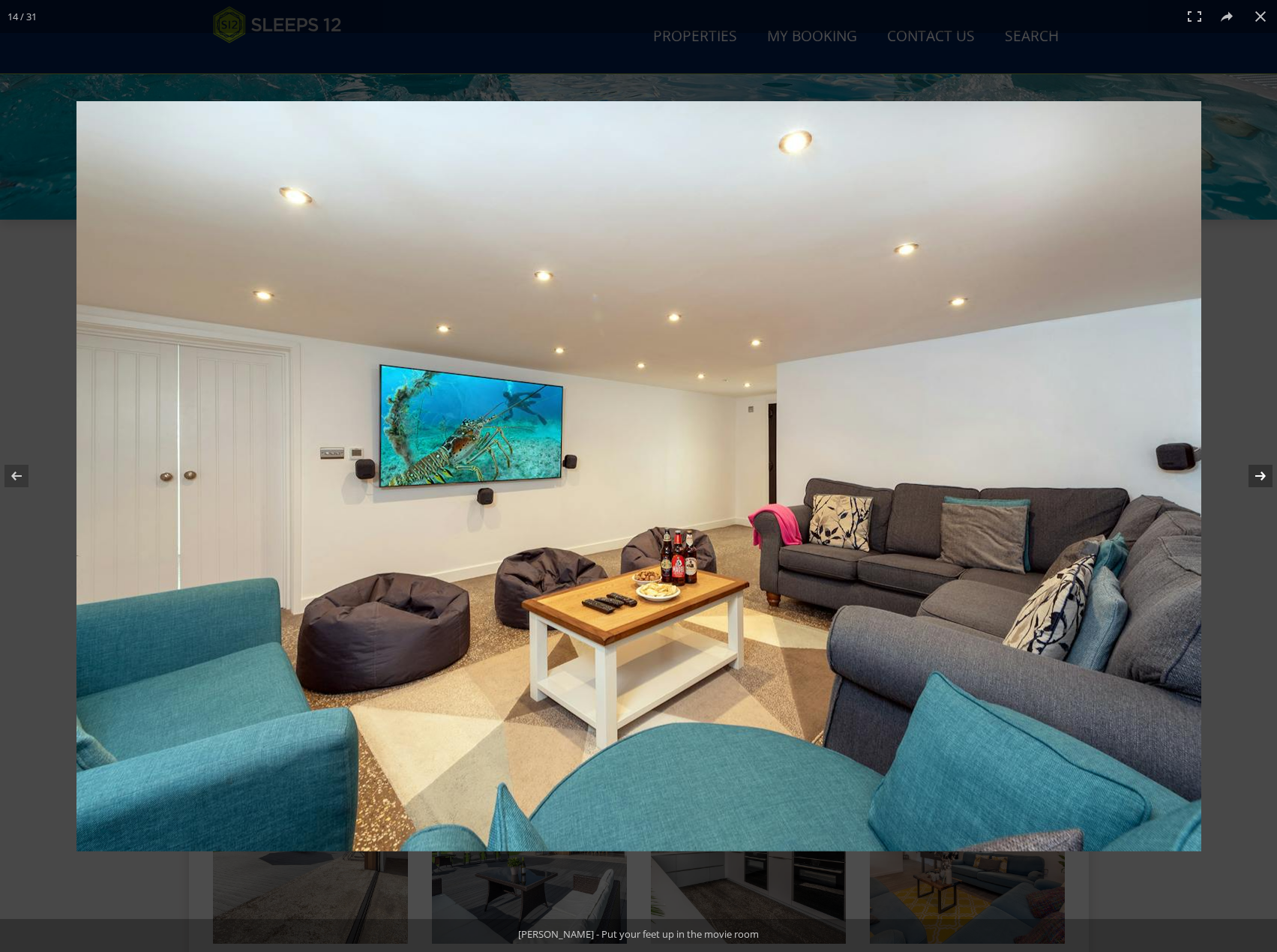
click at [1261, 485] on button at bounding box center [1251, 476] width 53 height 75
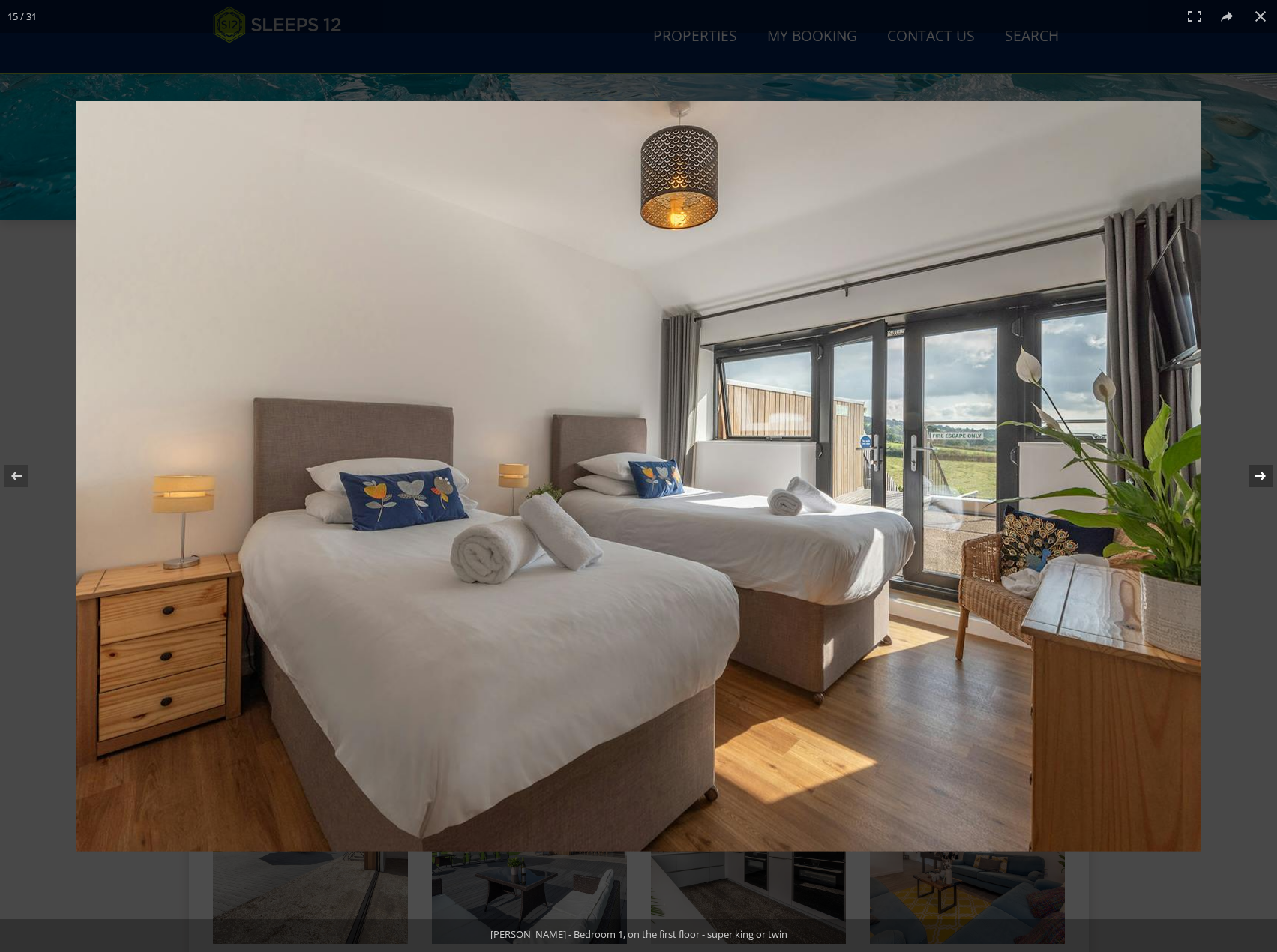
click at [1261, 485] on button at bounding box center [1251, 476] width 53 height 75
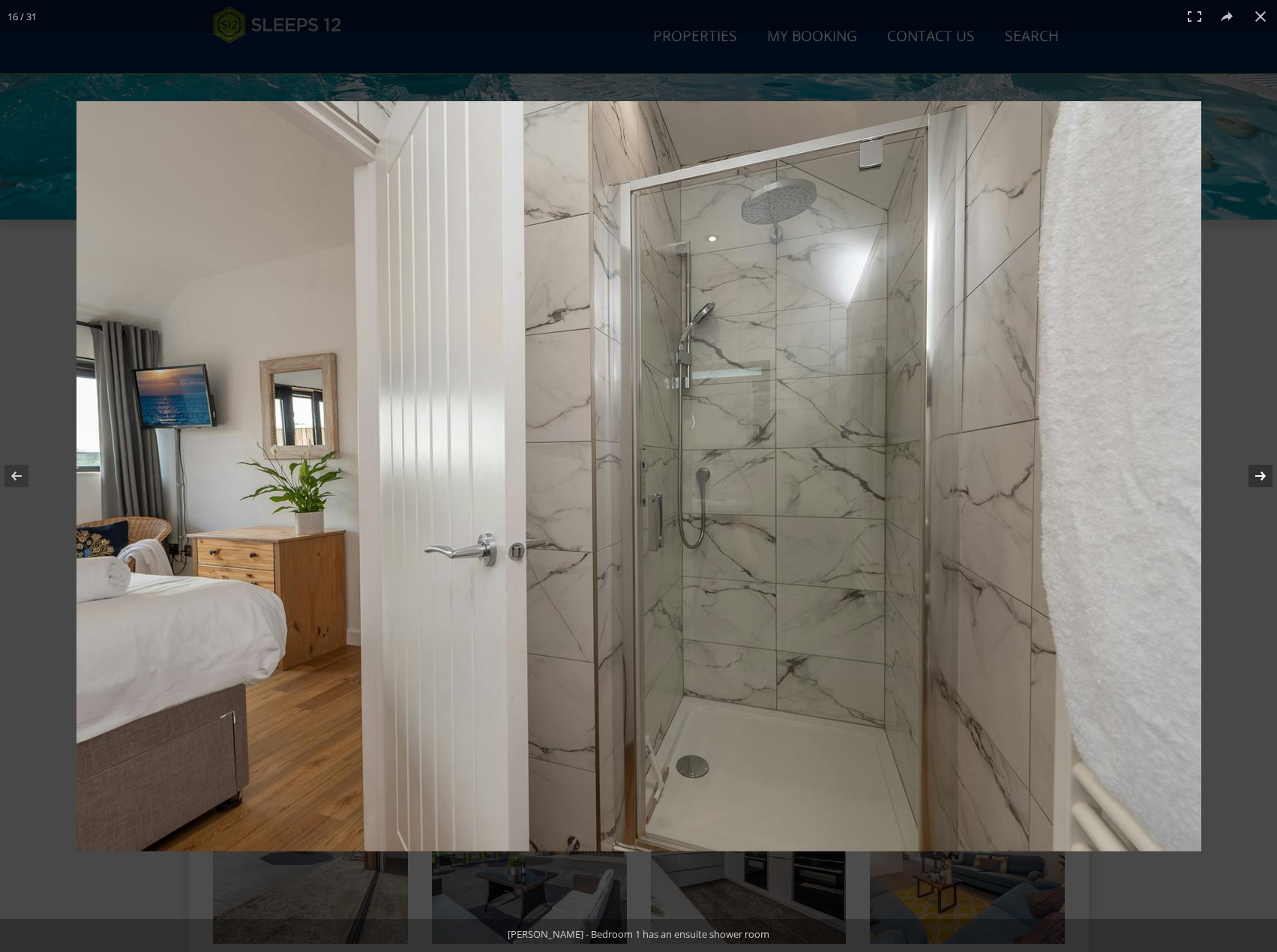
click at [1261, 485] on button at bounding box center [1251, 476] width 53 height 75
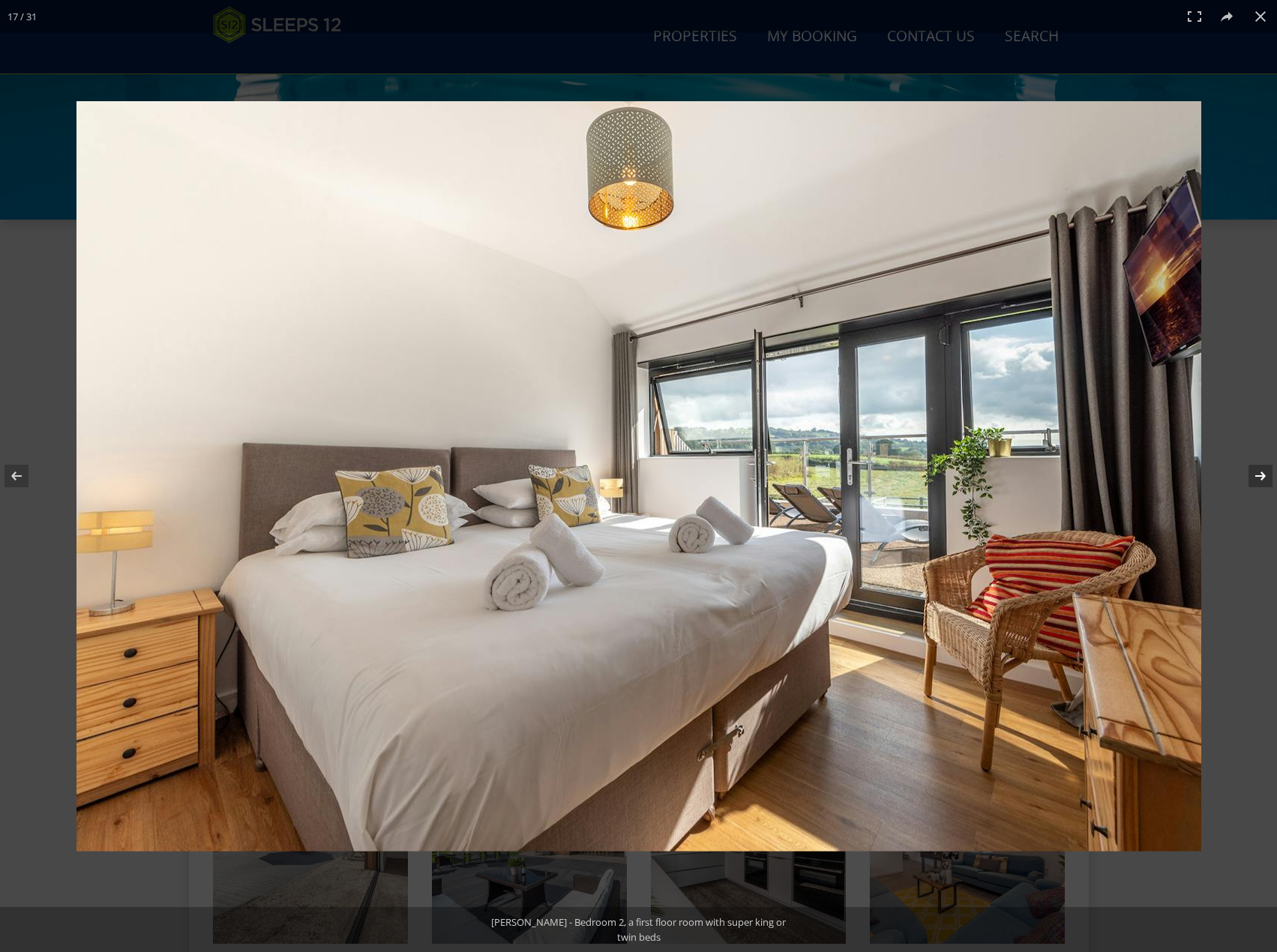
click at [1261, 485] on button at bounding box center [1251, 476] width 53 height 75
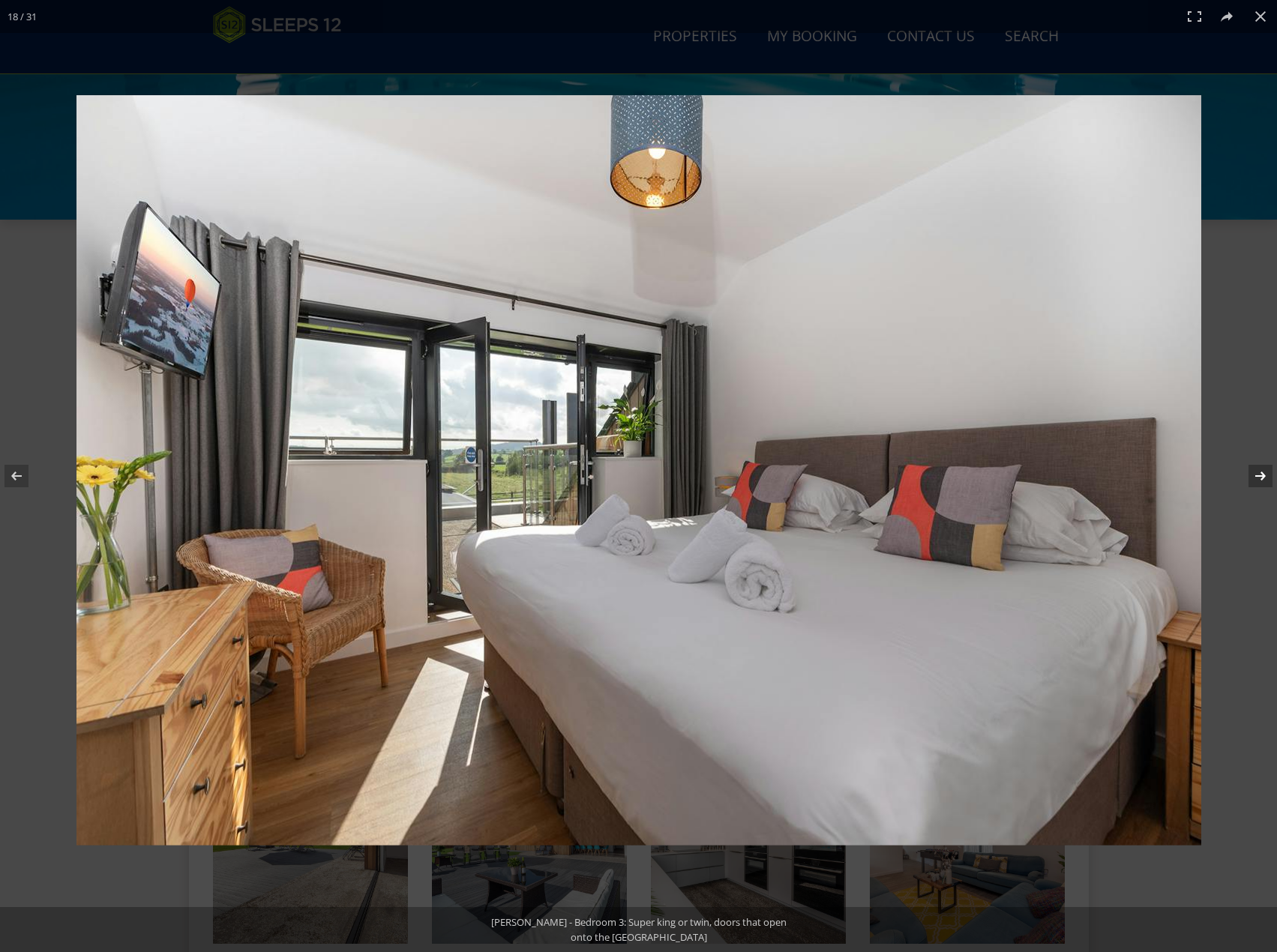
click at [1261, 485] on button at bounding box center [1251, 476] width 53 height 75
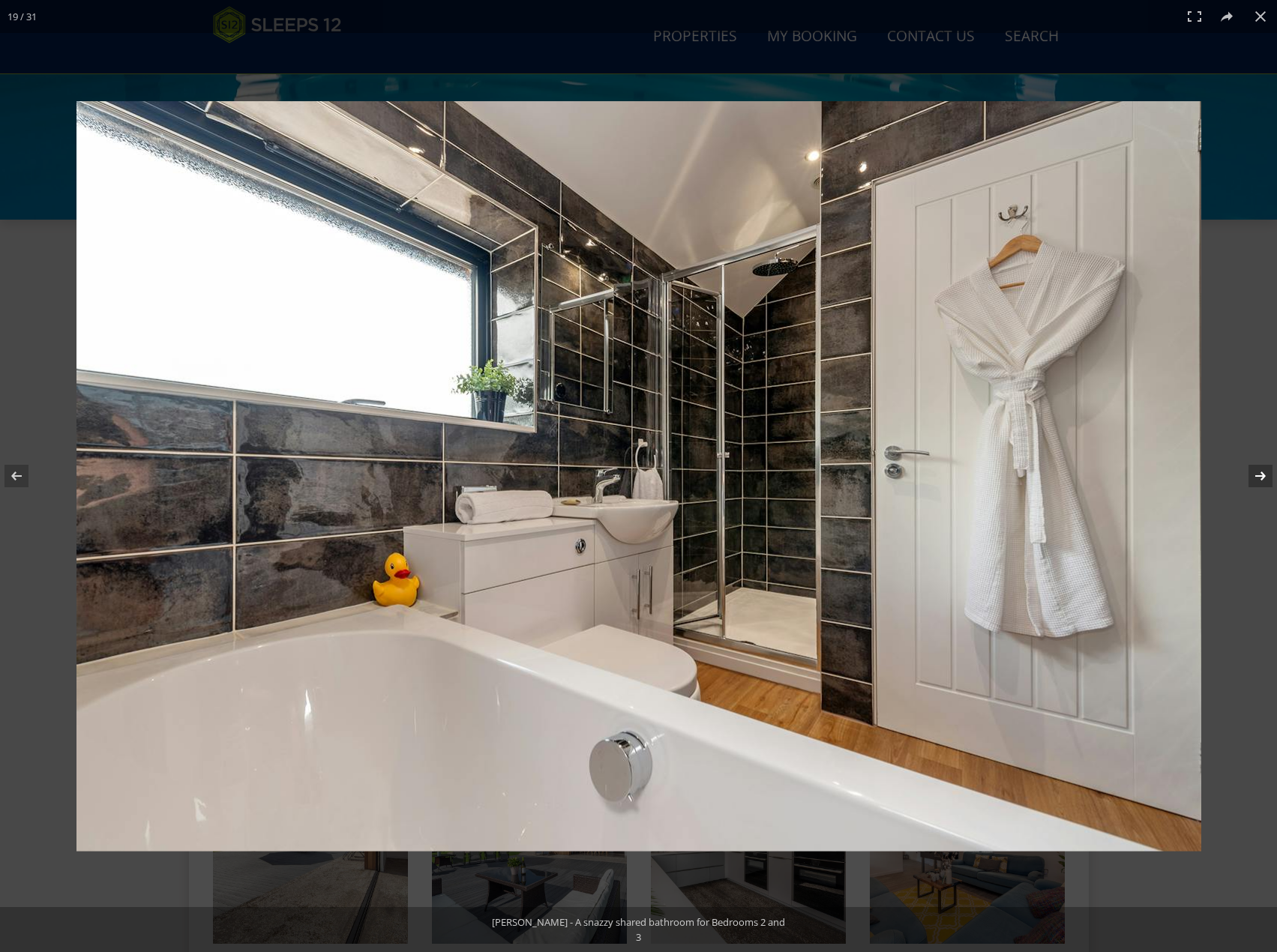
click at [1261, 485] on button at bounding box center [1251, 476] width 53 height 75
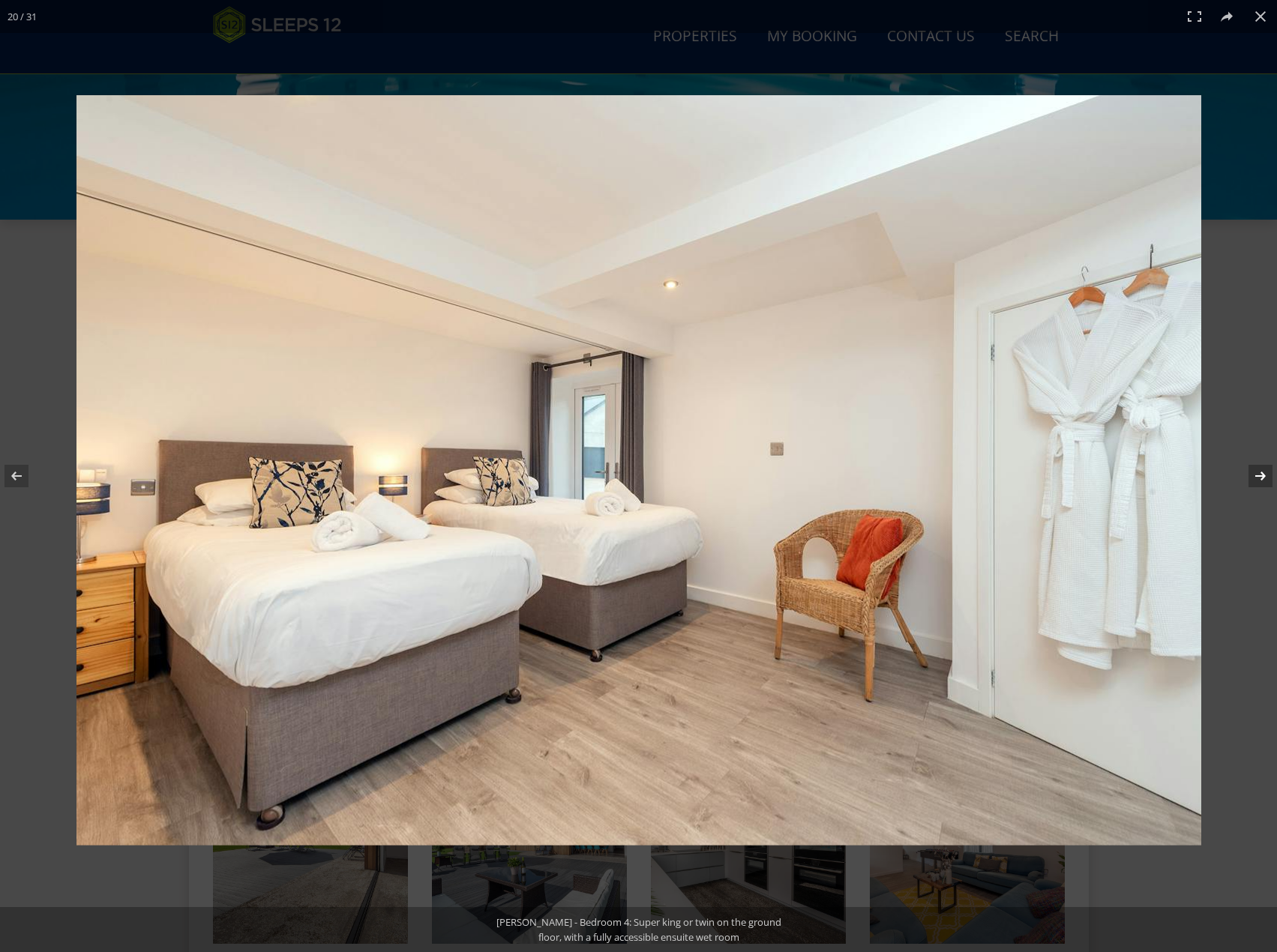
click at [1261, 485] on button at bounding box center [1251, 476] width 53 height 75
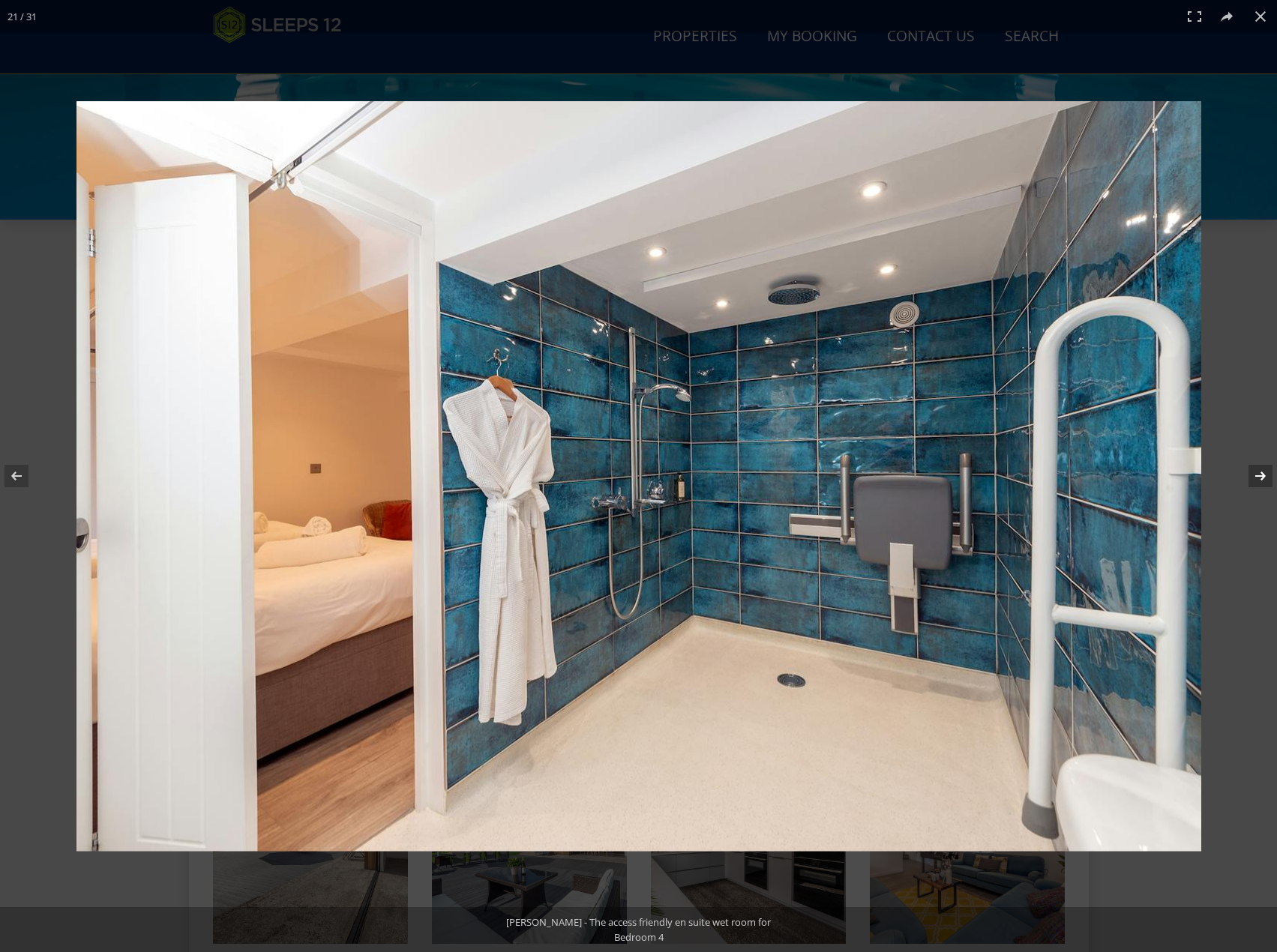
click at [1261, 485] on button at bounding box center [1251, 476] width 53 height 75
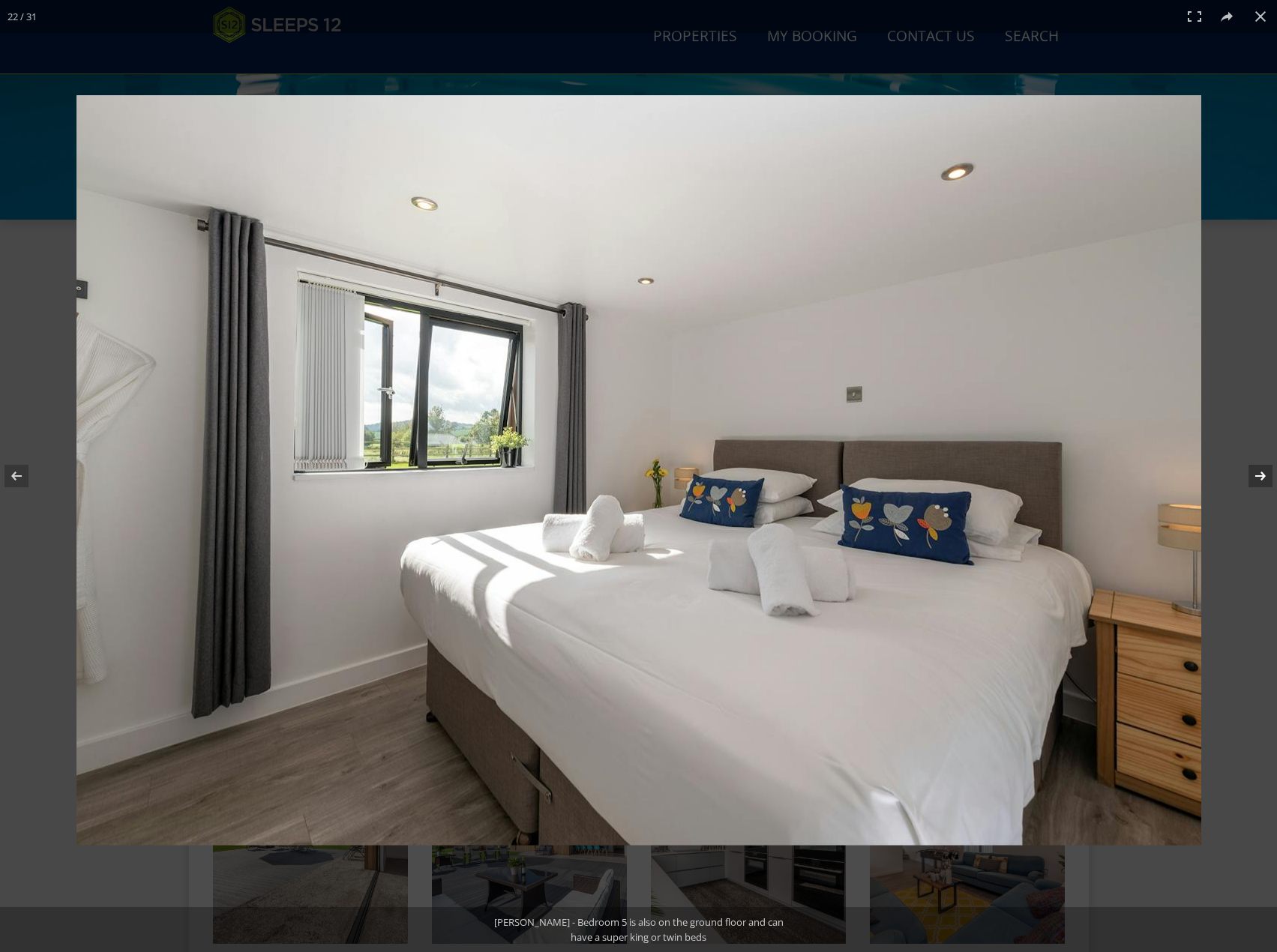
click at [1261, 485] on button at bounding box center [1251, 476] width 53 height 75
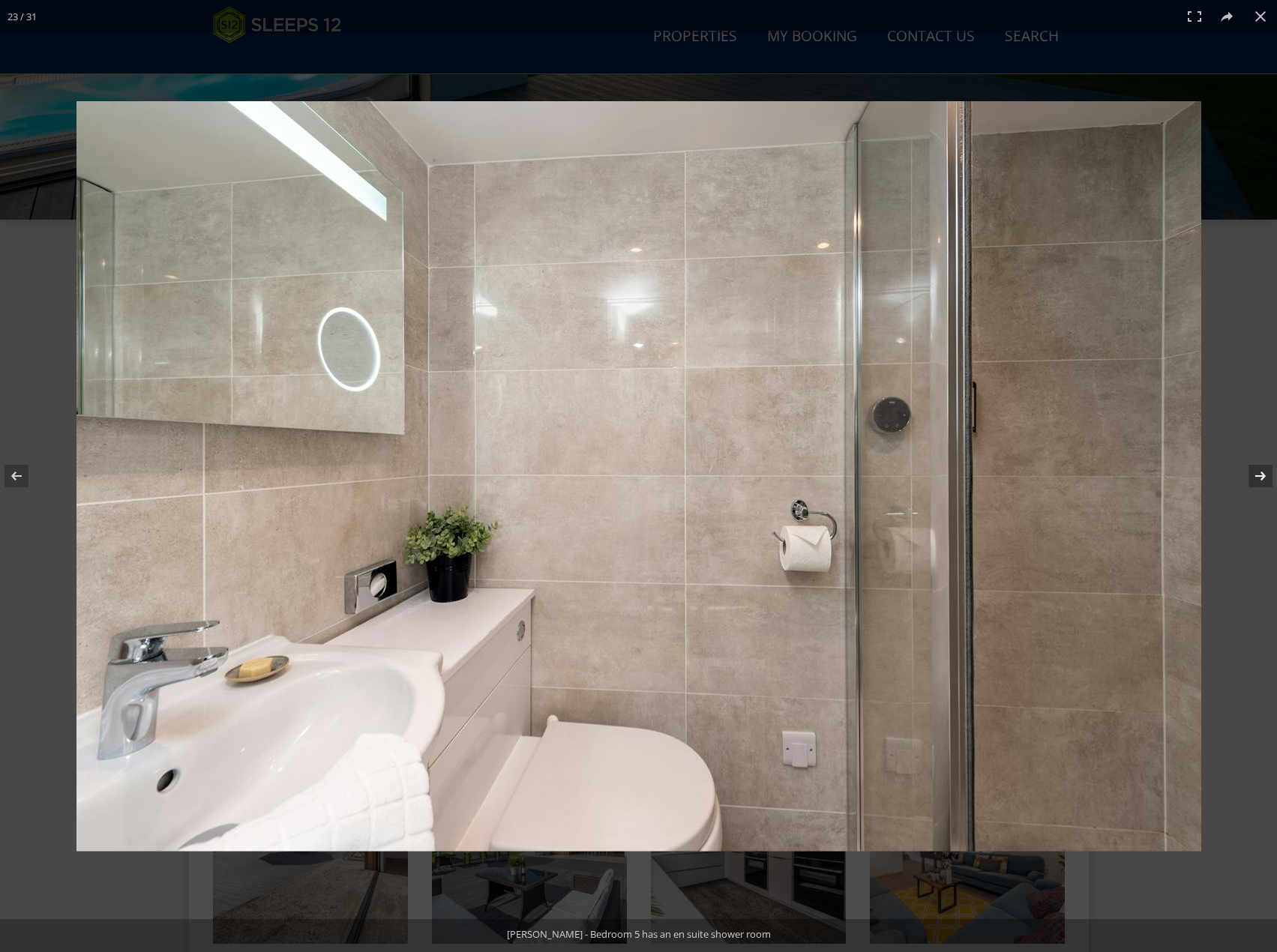
click at [1261, 485] on button at bounding box center [1251, 476] width 53 height 75
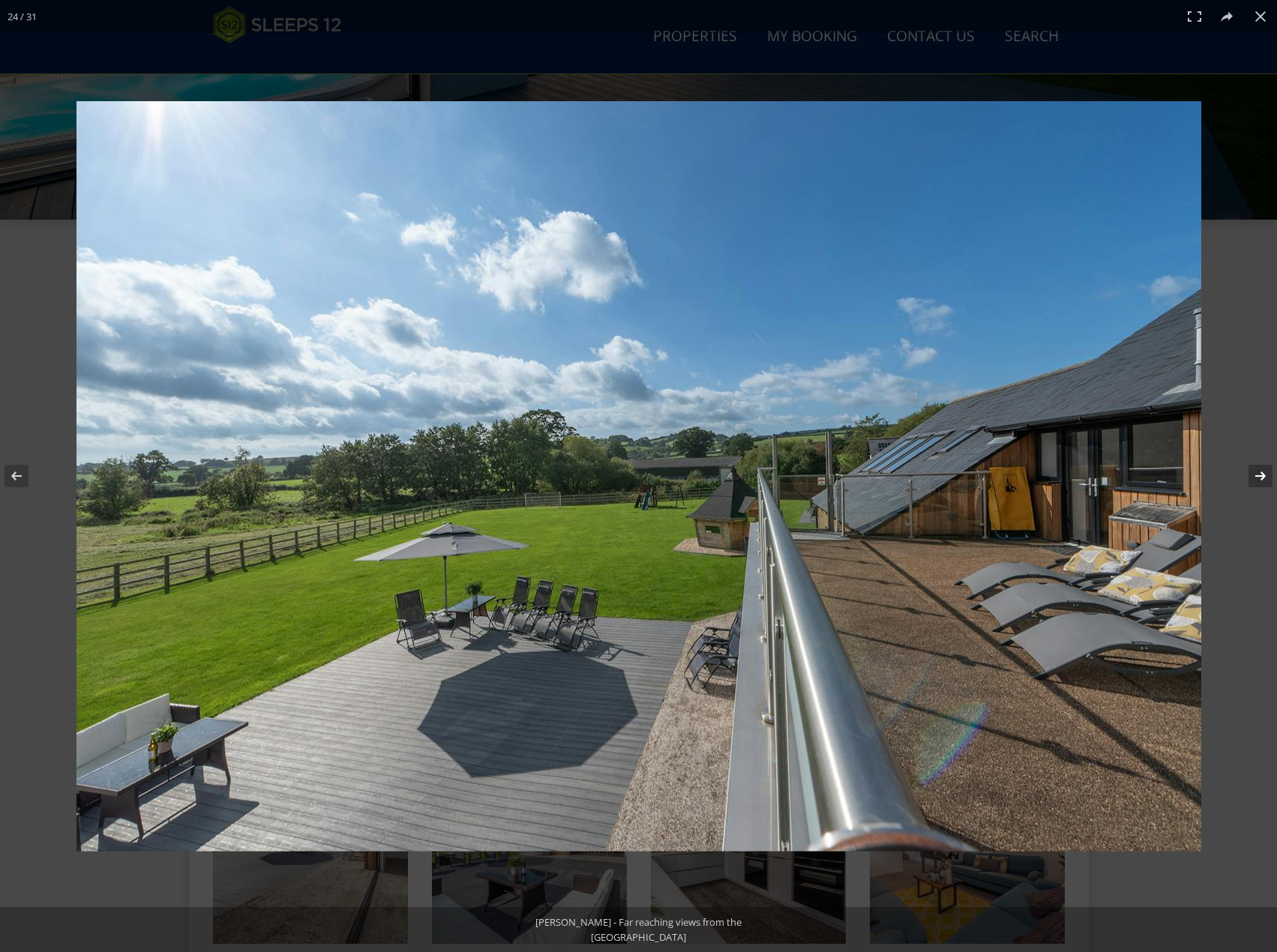
click at [1261, 485] on button at bounding box center [1251, 476] width 53 height 75
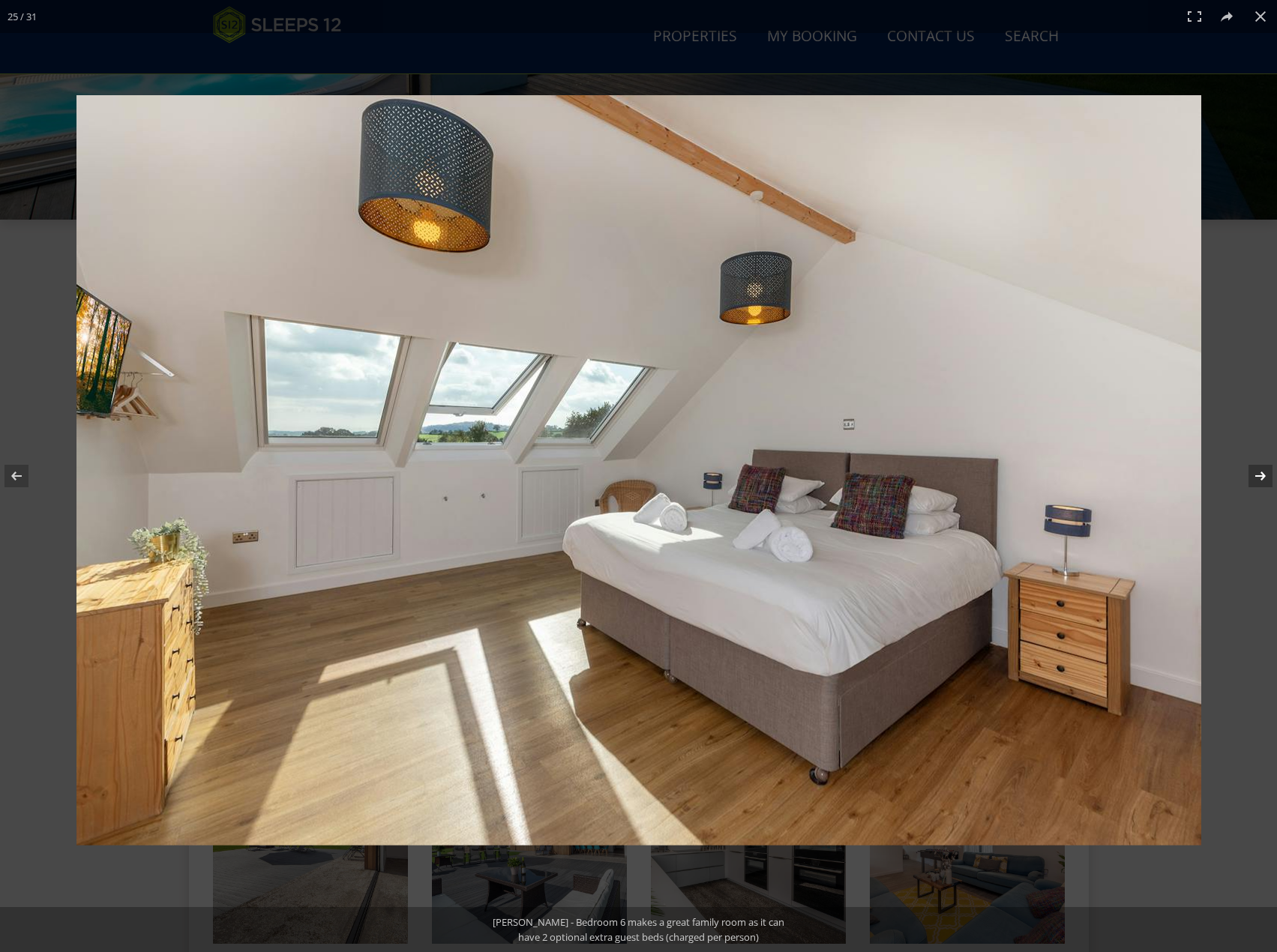
click at [1261, 485] on button at bounding box center [1251, 476] width 53 height 75
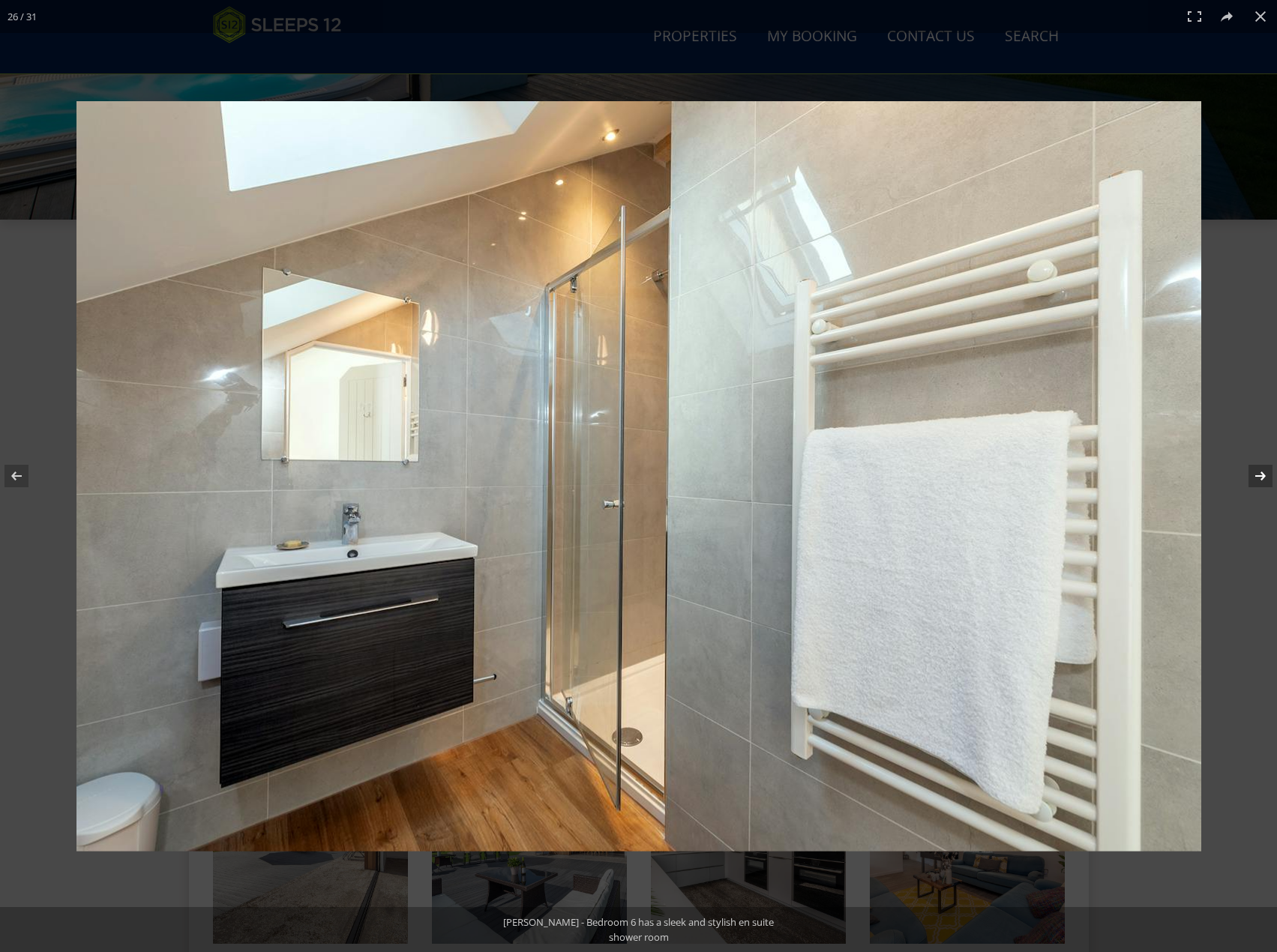
click at [1261, 485] on button at bounding box center [1251, 476] width 53 height 75
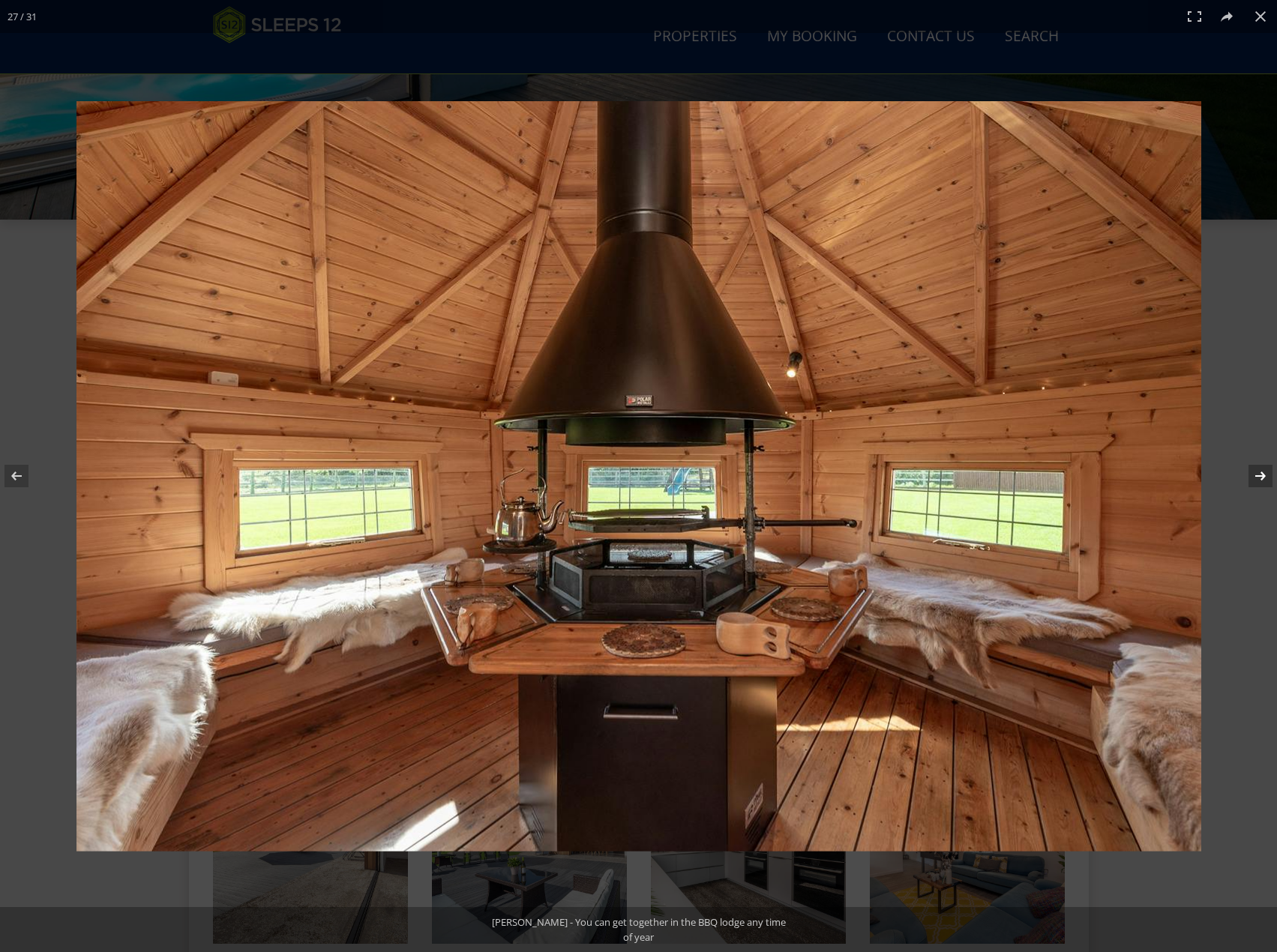
click at [1261, 485] on button at bounding box center [1251, 476] width 53 height 75
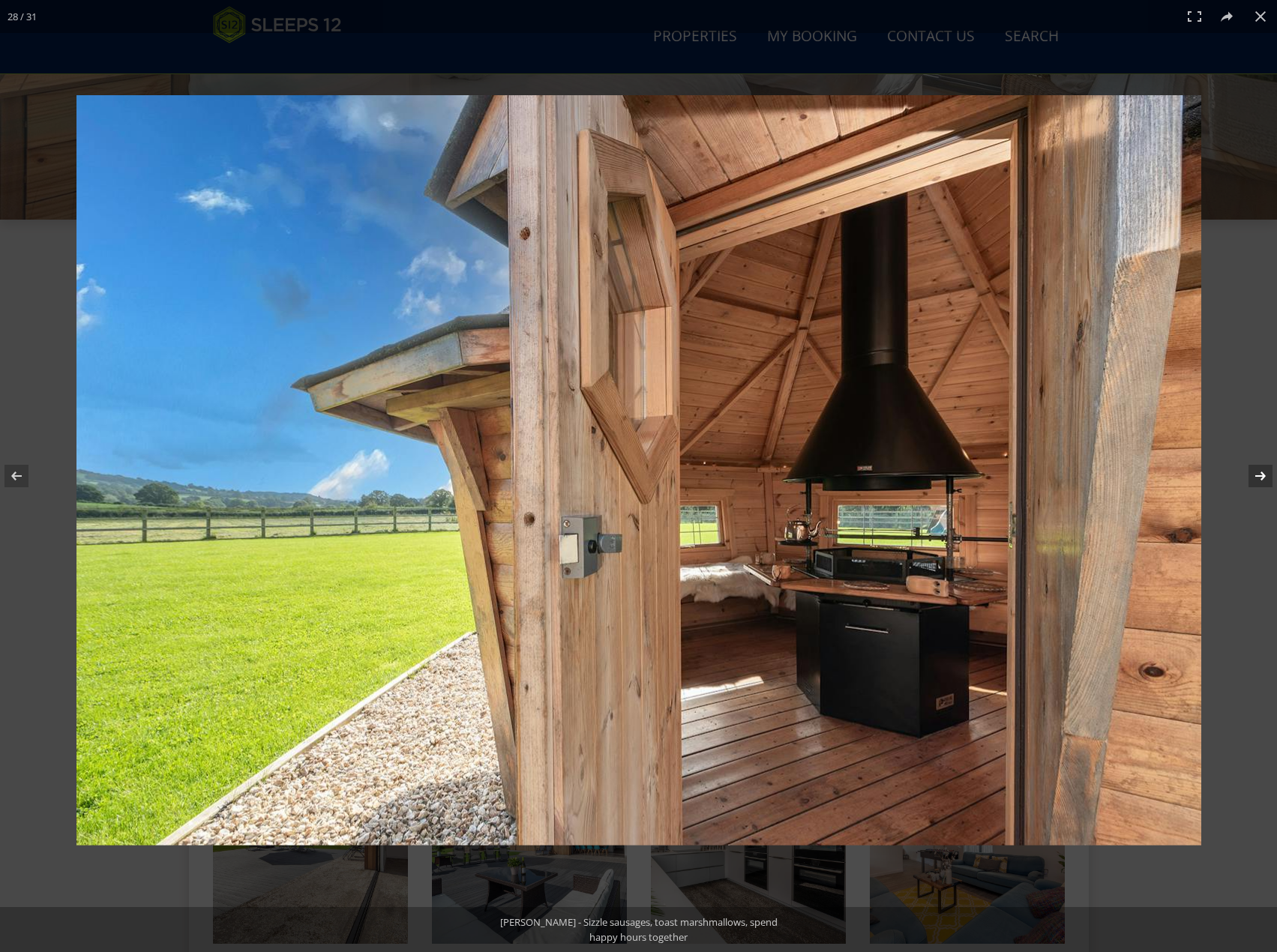
click at [1261, 485] on button at bounding box center [1251, 476] width 53 height 75
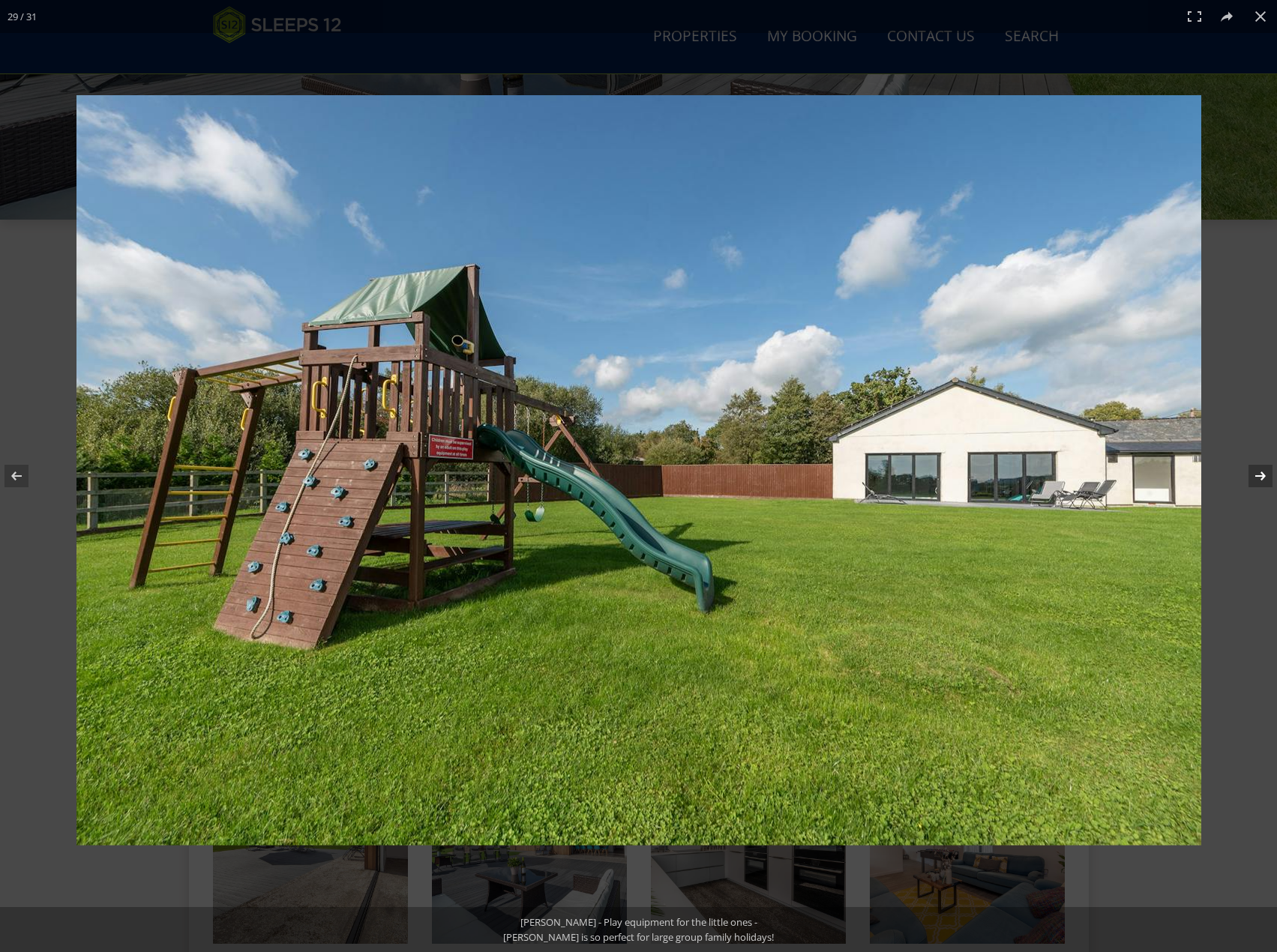
click at [1265, 472] on button at bounding box center [1251, 476] width 53 height 75
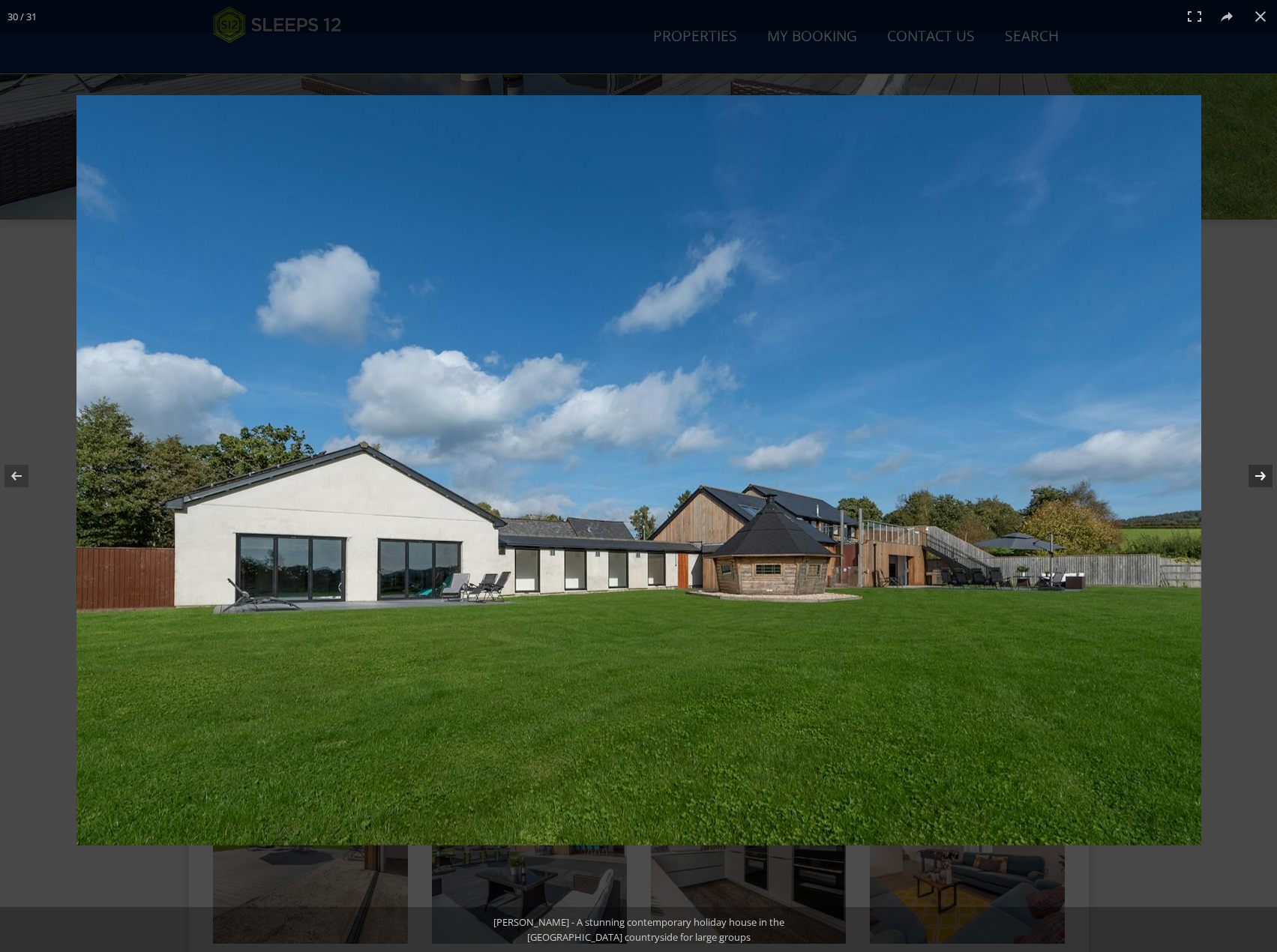
click at [1265, 472] on button at bounding box center [1251, 476] width 53 height 75
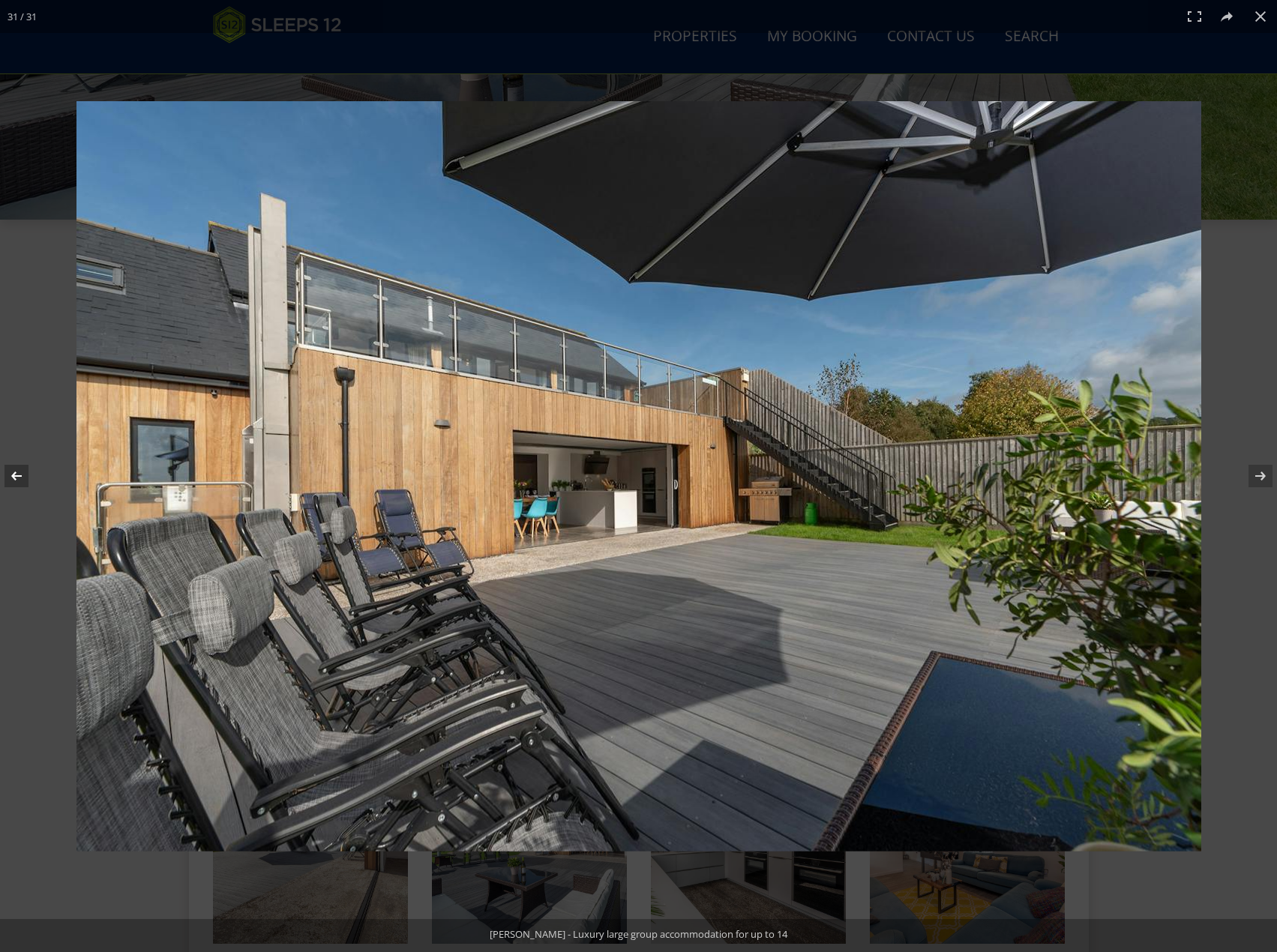
click at [12, 481] on button at bounding box center [26, 476] width 53 height 75
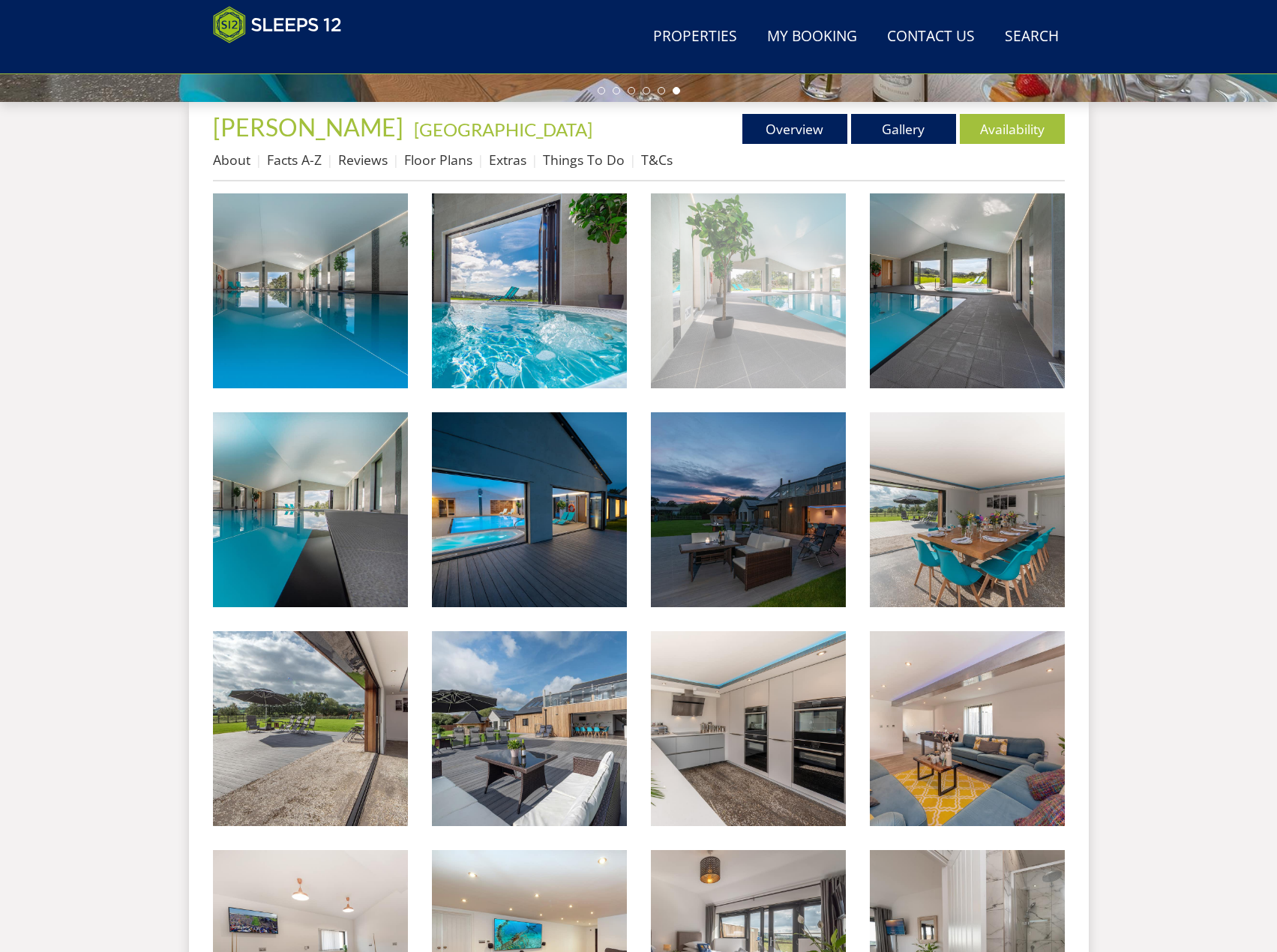
scroll to position [337, 0]
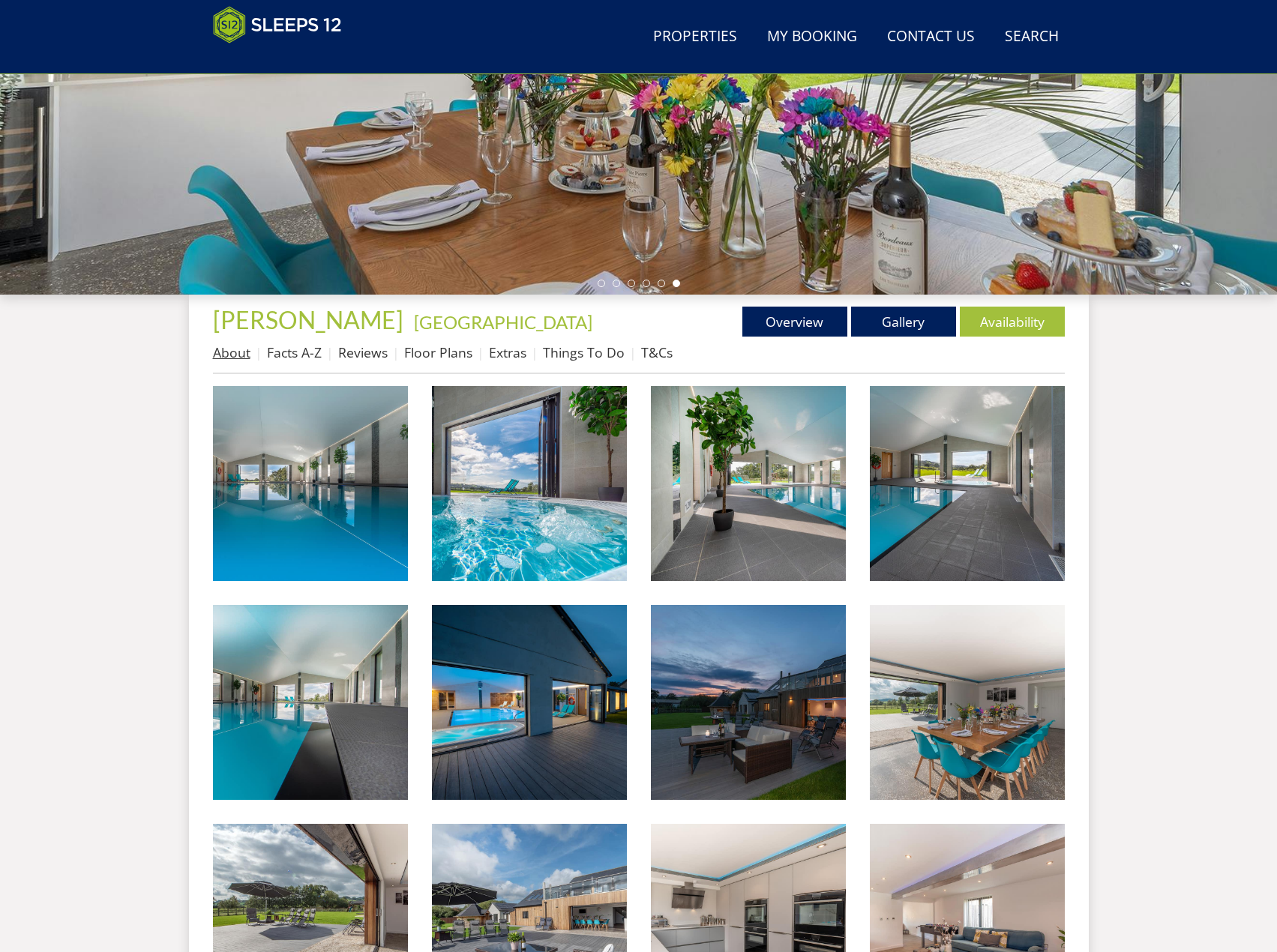
click at [249, 356] on link "About" at bounding box center [232, 352] width 37 height 18
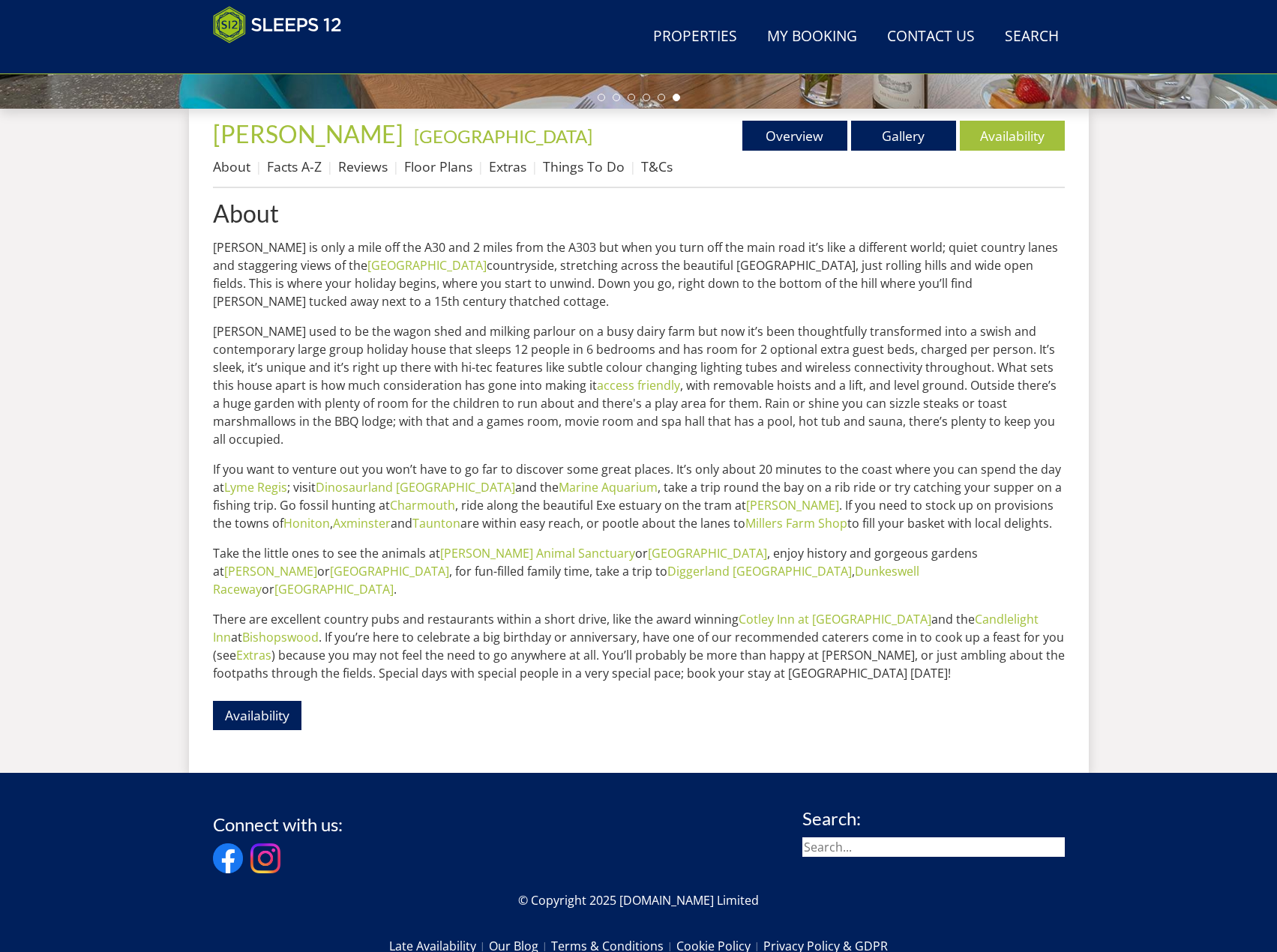
scroll to position [497, 0]
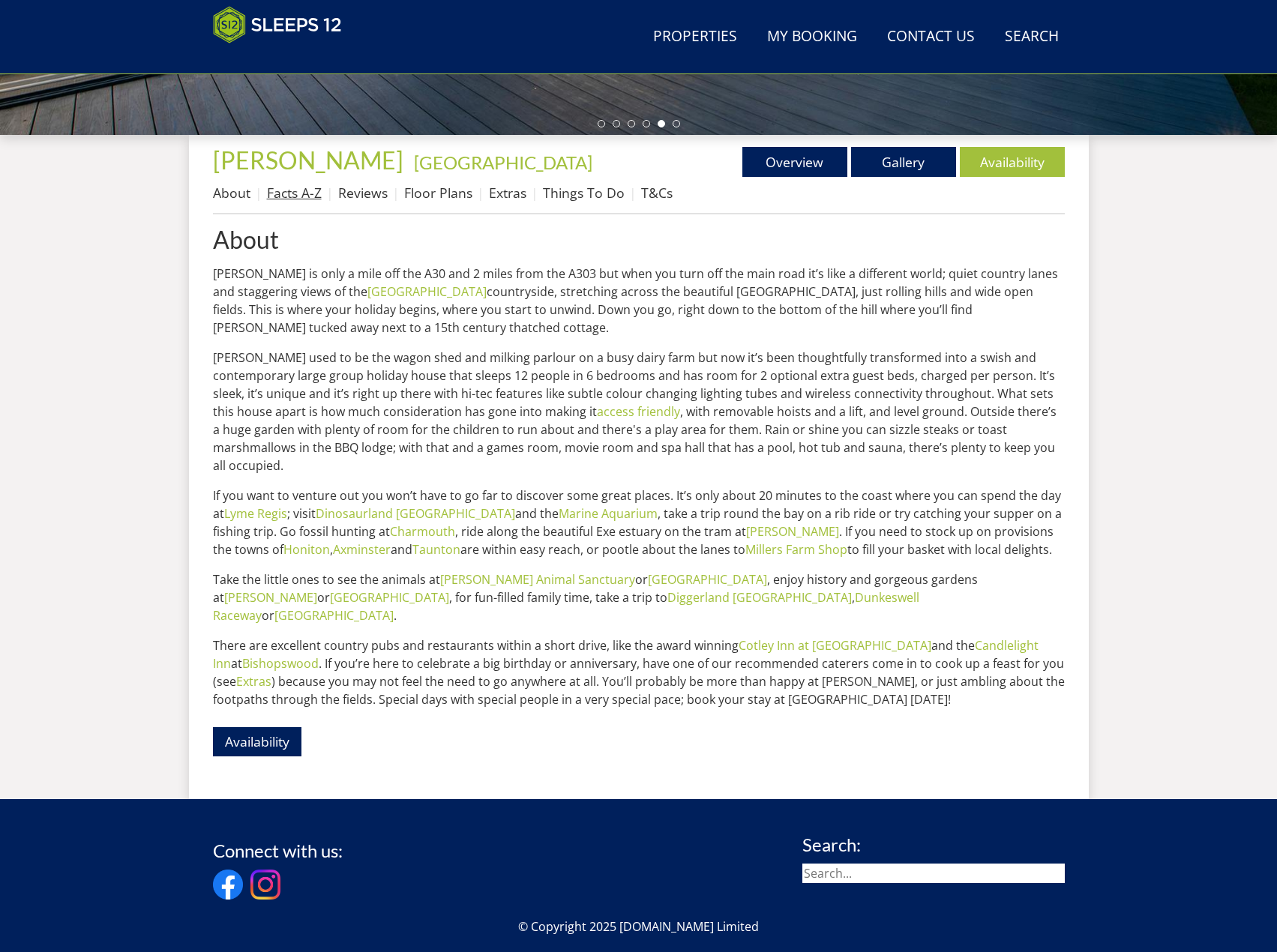
click at [301, 190] on link "Facts A-Z" at bounding box center [294, 192] width 55 height 18
